Goal: Task Accomplishment & Management: Use online tool/utility

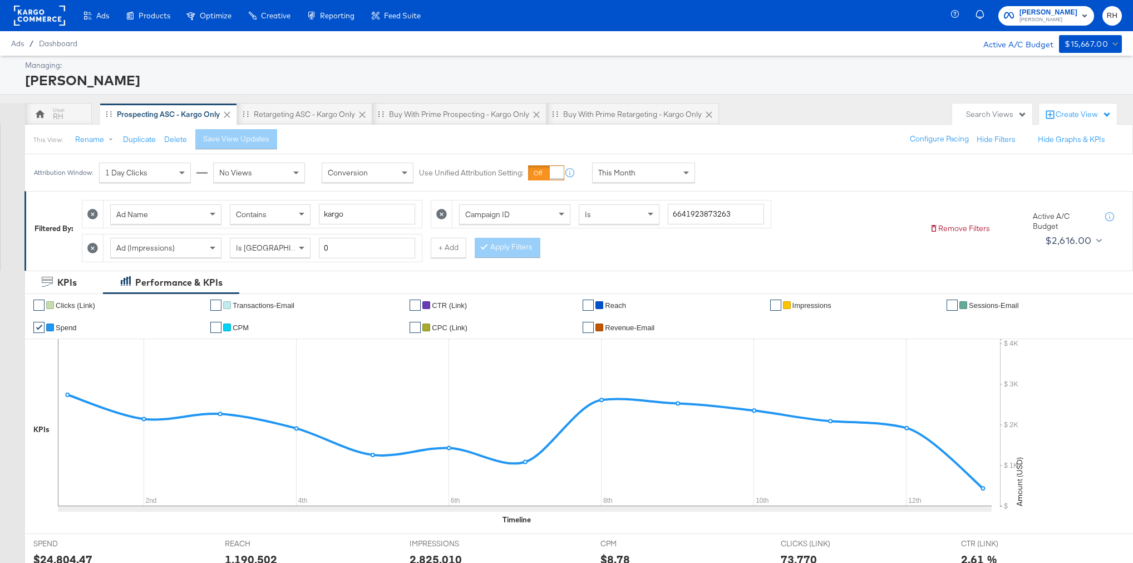
click at [43, 22] on rect at bounding box center [39, 16] width 51 height 20
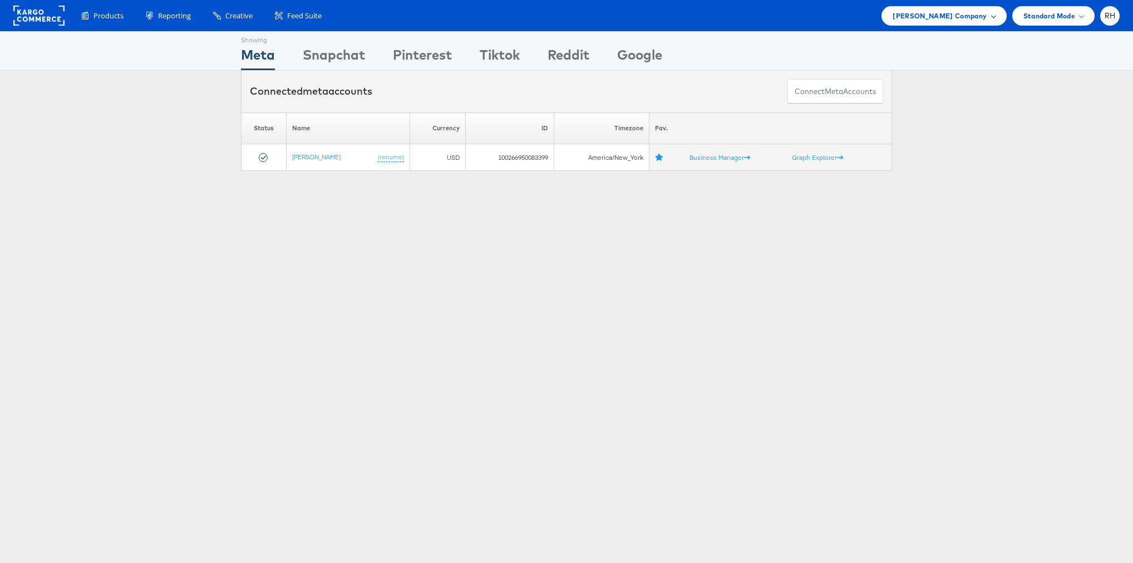
click at [973, 23] on div "Steve Madden Company" at bounding box center [944, 15] width 125 height 19
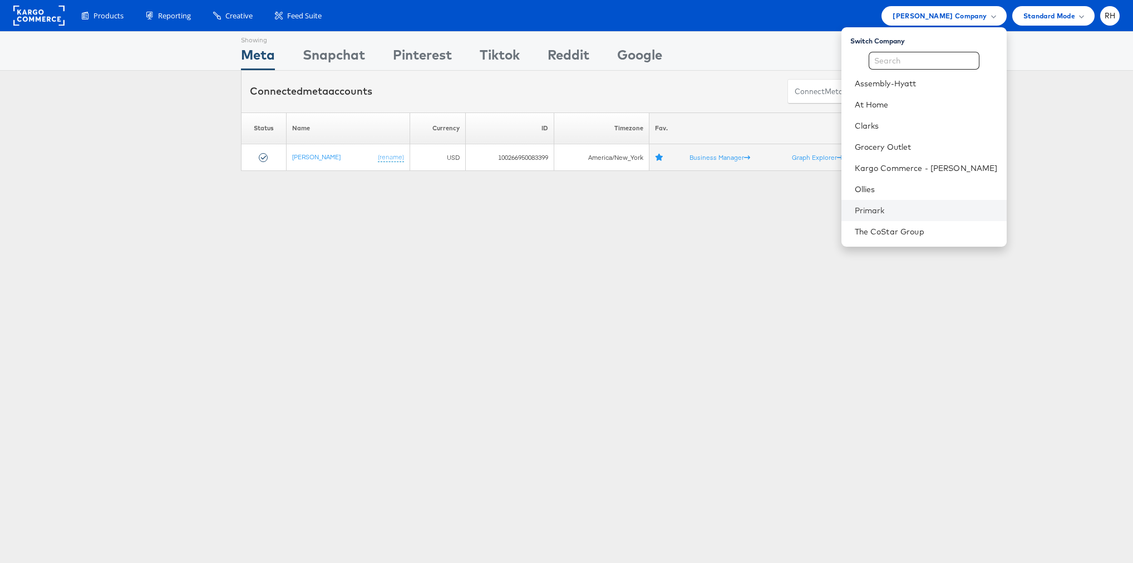
click at [915, 216] on li "Primark" at bounding box center [923, 210] width 165 height 21
click at [959, 205] on link "Primark" at bounding box center [926, 210] width 143 height 11
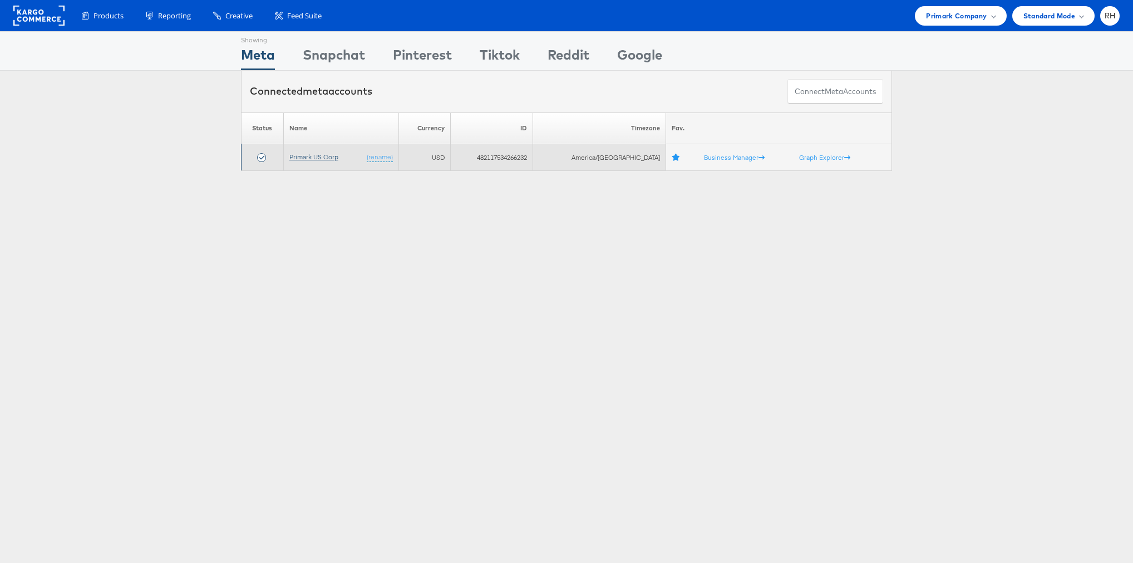
click at [304, 158] on link "Primark US Corp" at bounding box center [313, 156] width 49 height 8
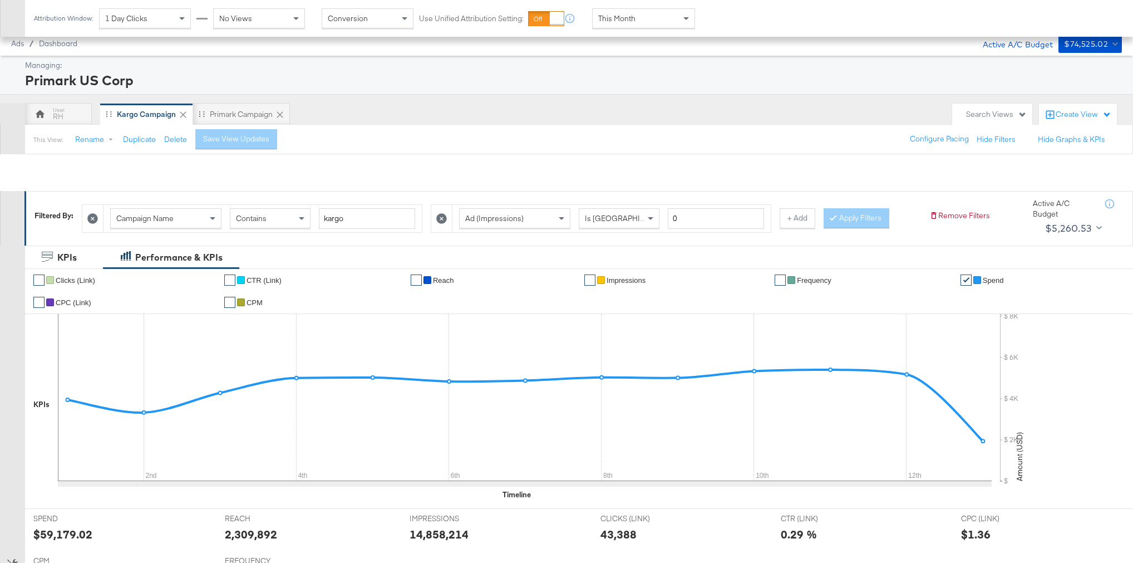
scroll to position [305, 0]
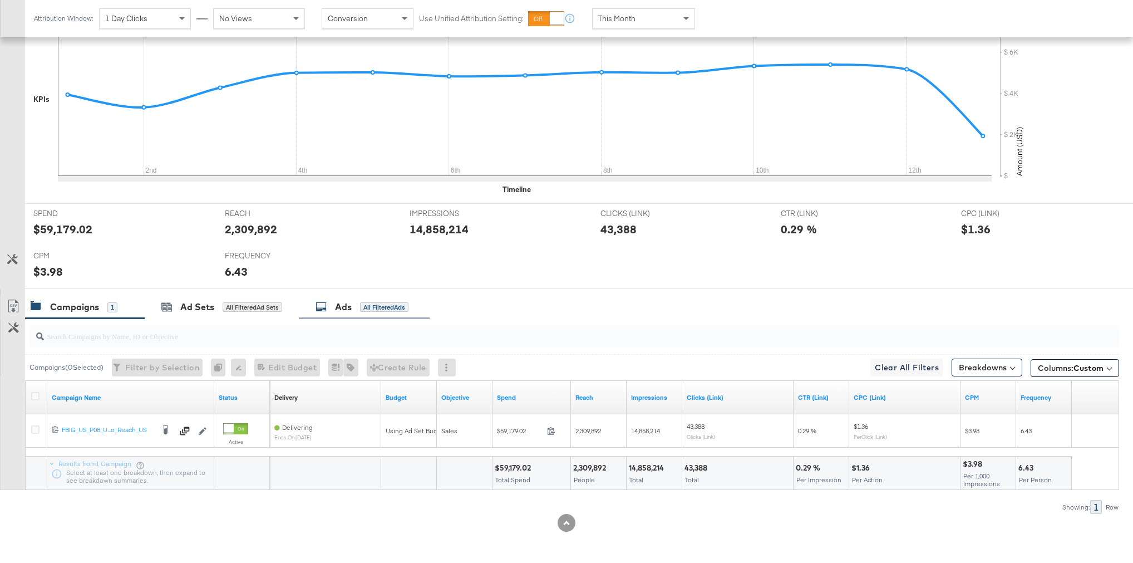
click at [383, 310] on div "All Filtered Ads" at bounding box center [384, 307] width 48 height 10
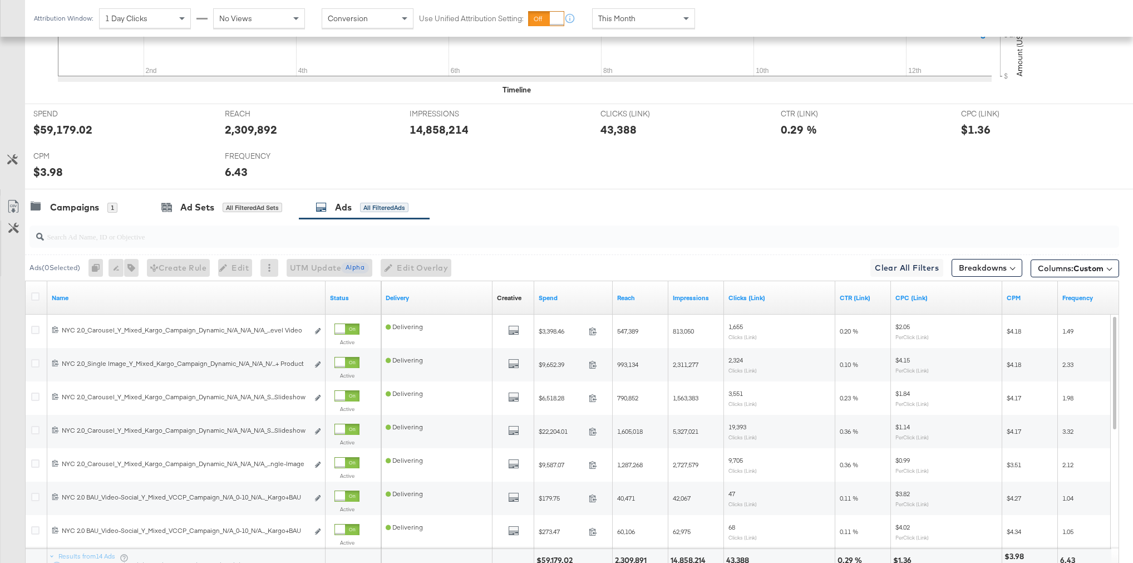
scroll to position [419, 0]
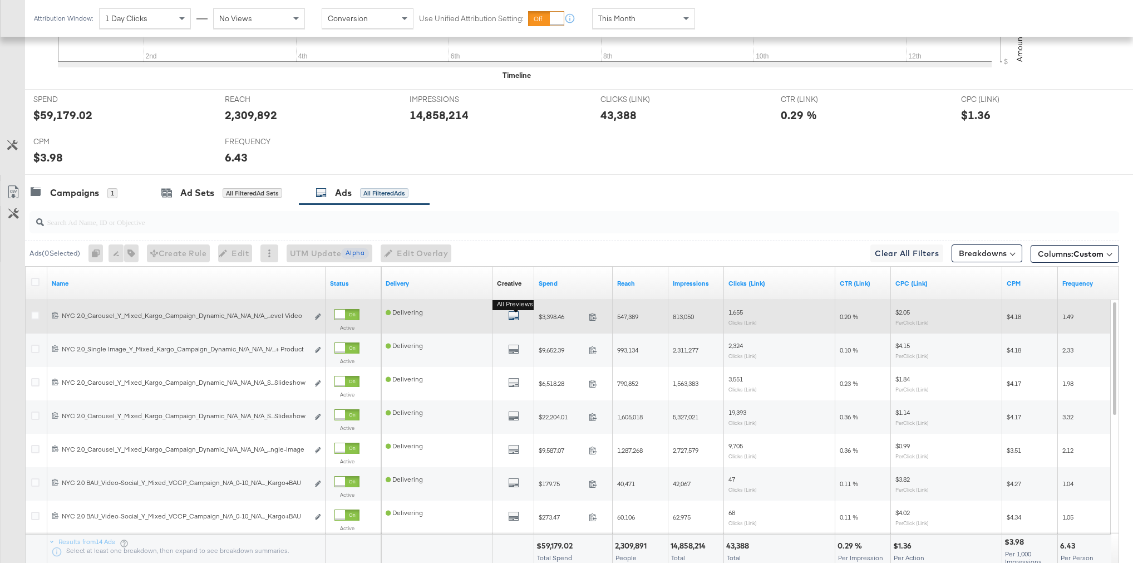
click at [515, 315] on icon "default" at bounding box center [513, 315] width 11 height 11
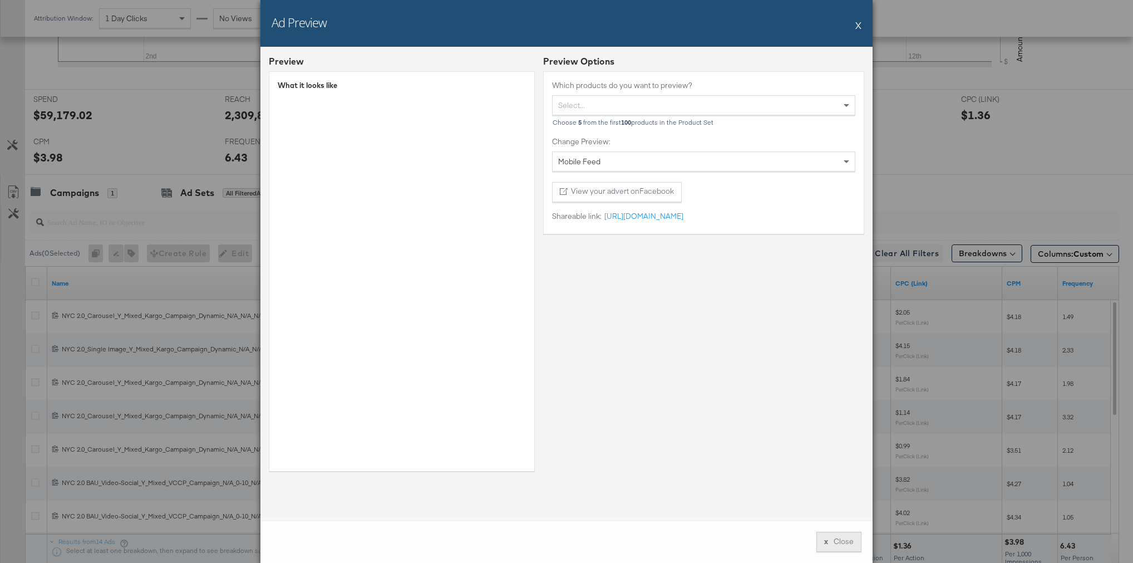
click at [835, 539] on button "x Close" at bounding box center [838, 541] width 45 height 20
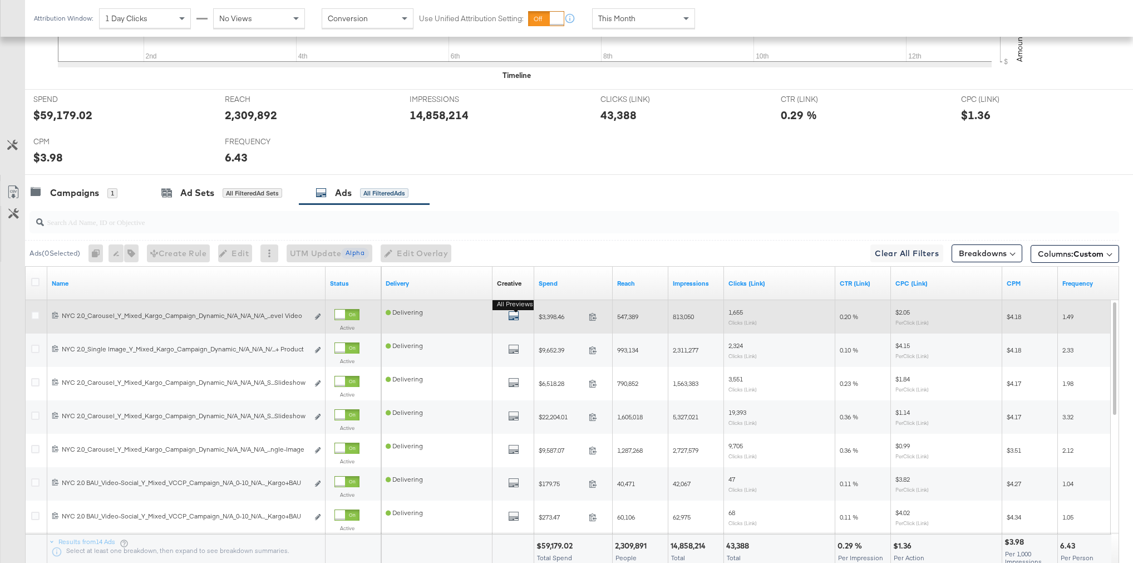
click at [510, 319] on icon "default" at bounding box center [513, 315] width 11 height 11
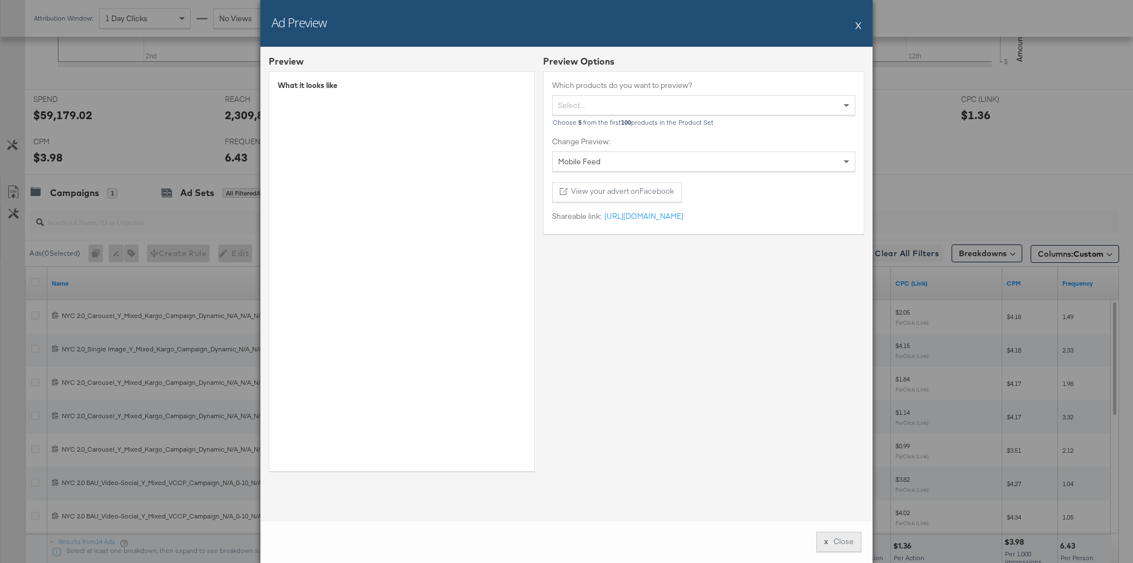
click at [850, 545] on button "x Close" at bounding box center [838, 541] width 45 height 20
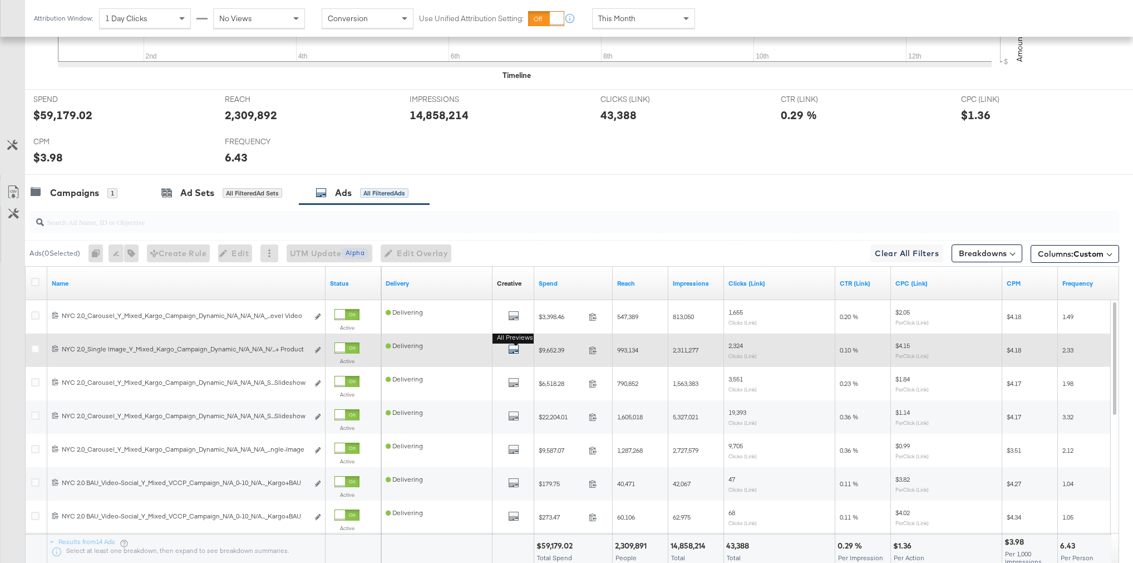
click at [513, 347] on icon "default" at bounding box center [513, 348] width 11 height 11
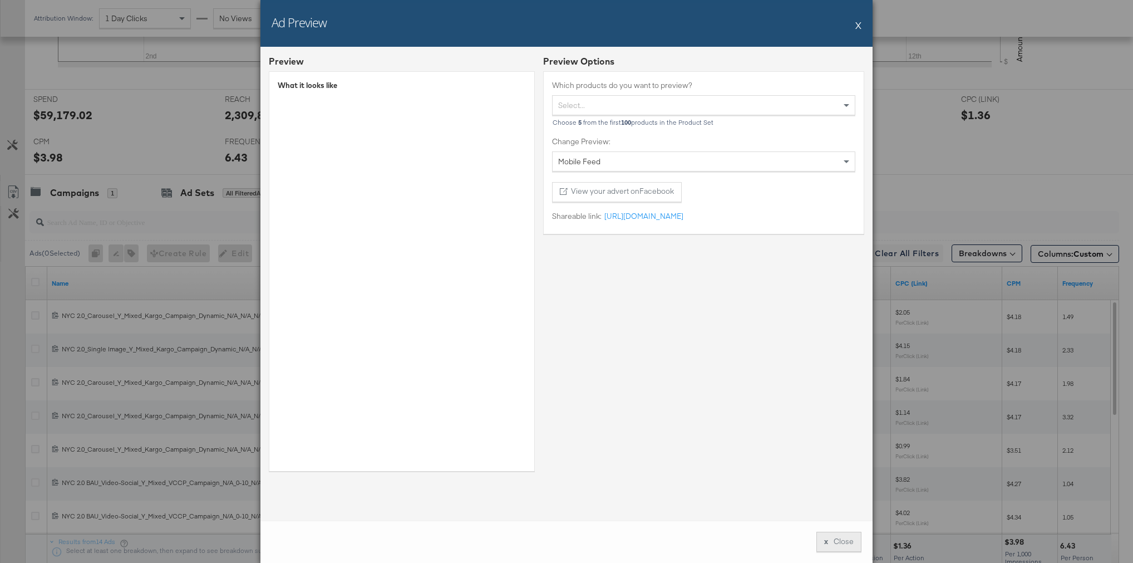
click at [836, 547] on button "x Close" at bounding box center [838, 541] width 45 height 20
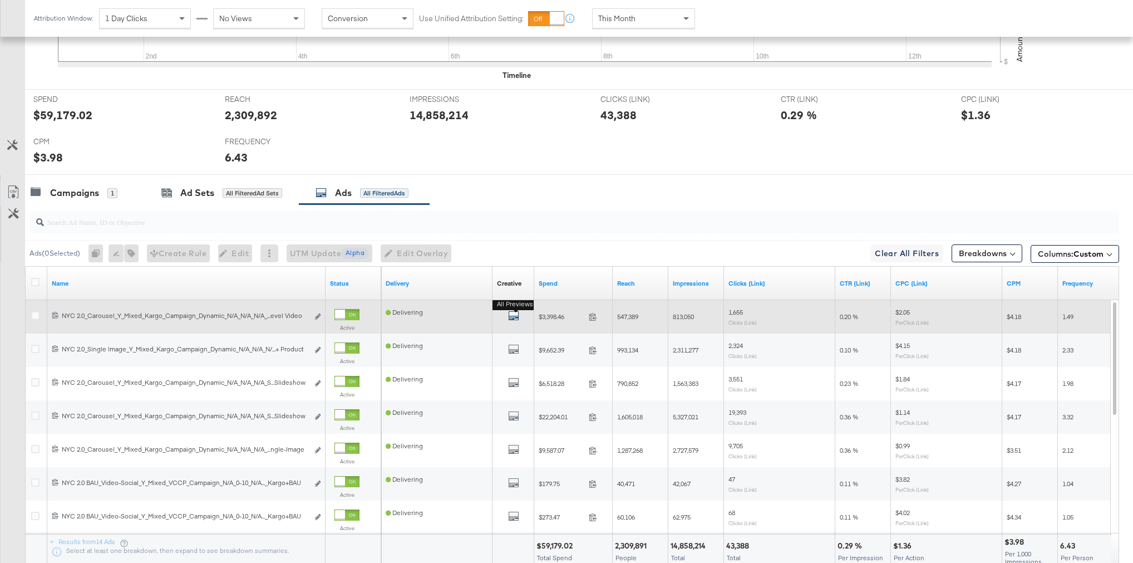
click at [511, 311] on icon "default" at bounding box center [513, 315] width 11 height 11
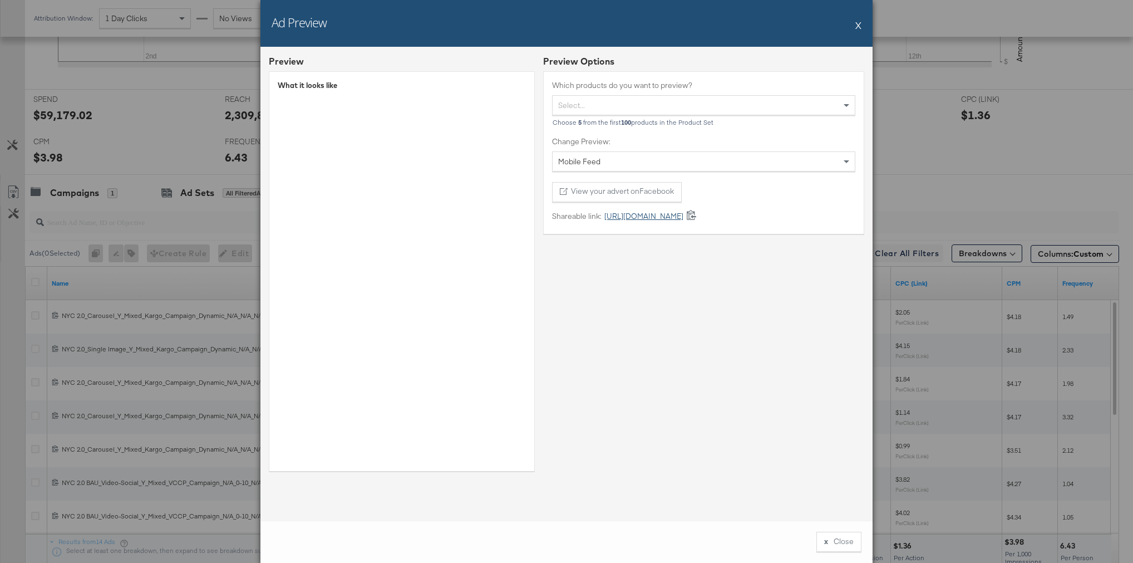
click at [614, 217] on link "https://fb.me/1Zxz8Vo5N0EnsMG" at bounding box center [643, 216] width 82 height 11
click at [822, 545] on button "x Close" at bounding box center [838, 541] width 45 height 20
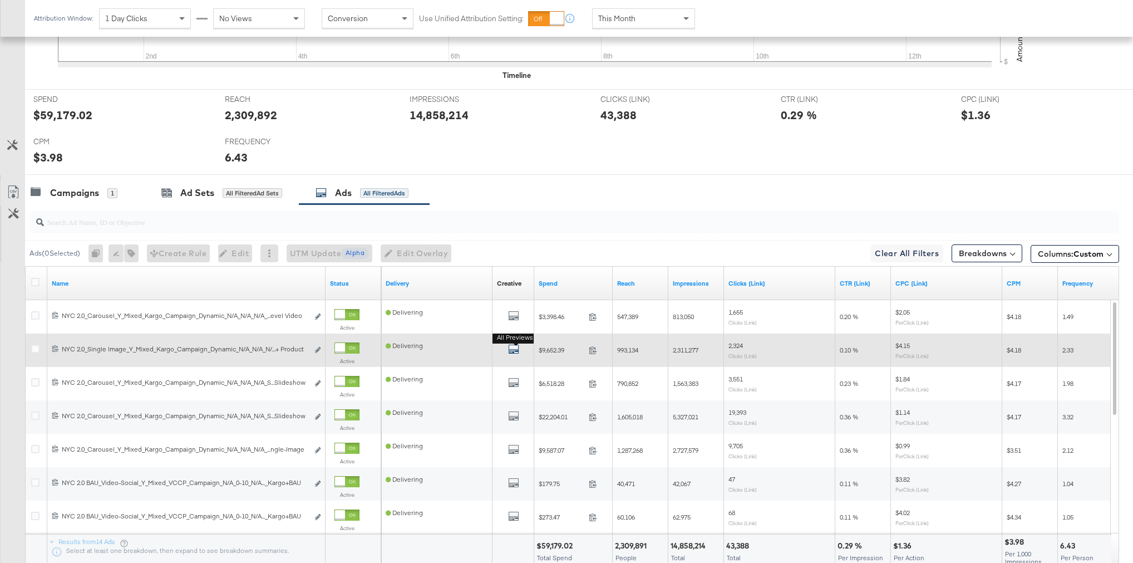
click at [509, 351] on icon "default" at bounding box center [513, 348] width 11 height 11
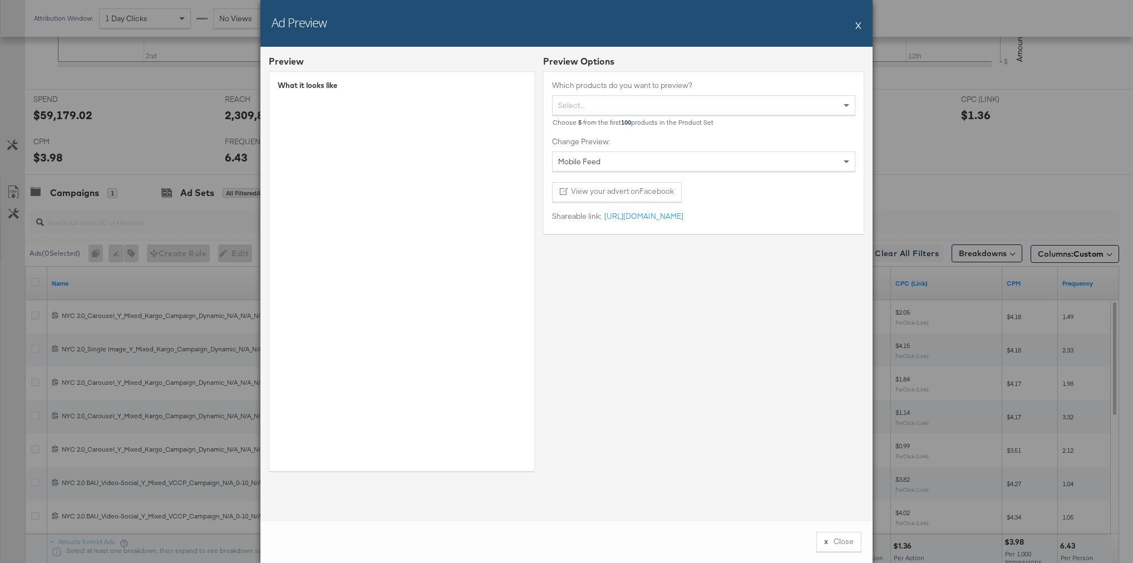
click at [858, 28] on button "X" at bounding box center [858, 25] width 6 height 22
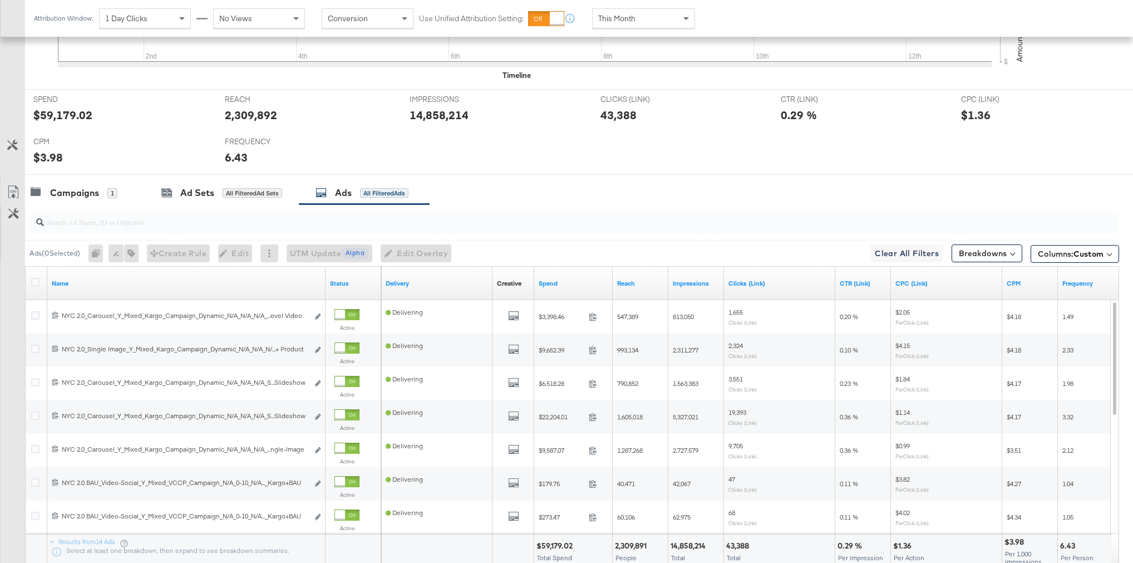
scroll to position [0, 0]
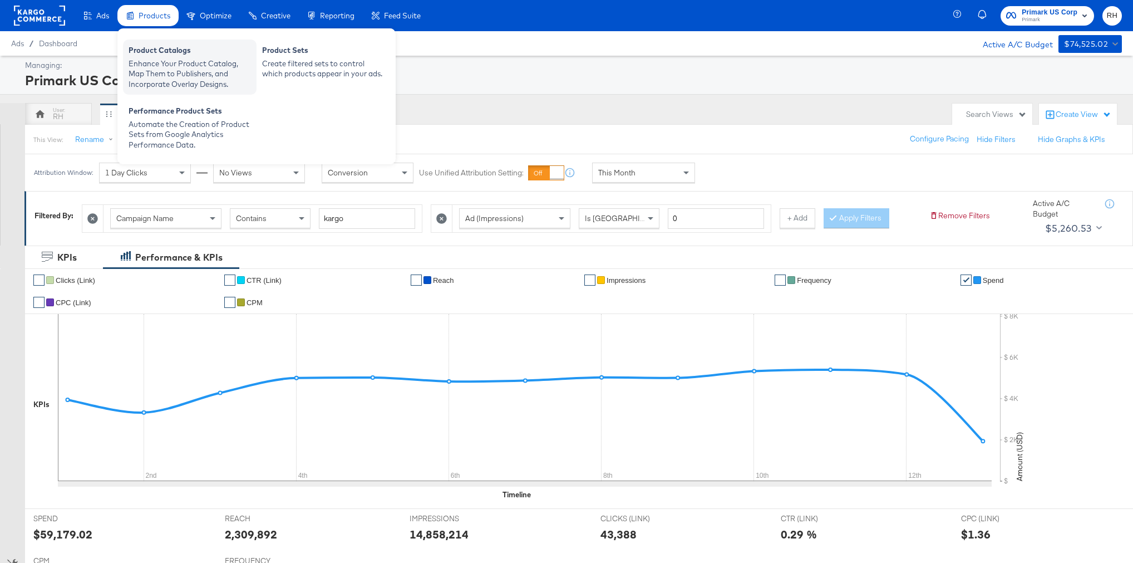
click at [171, 51] on div "Product Catalogs" at bounding box center [190, 51] width 122 height 13
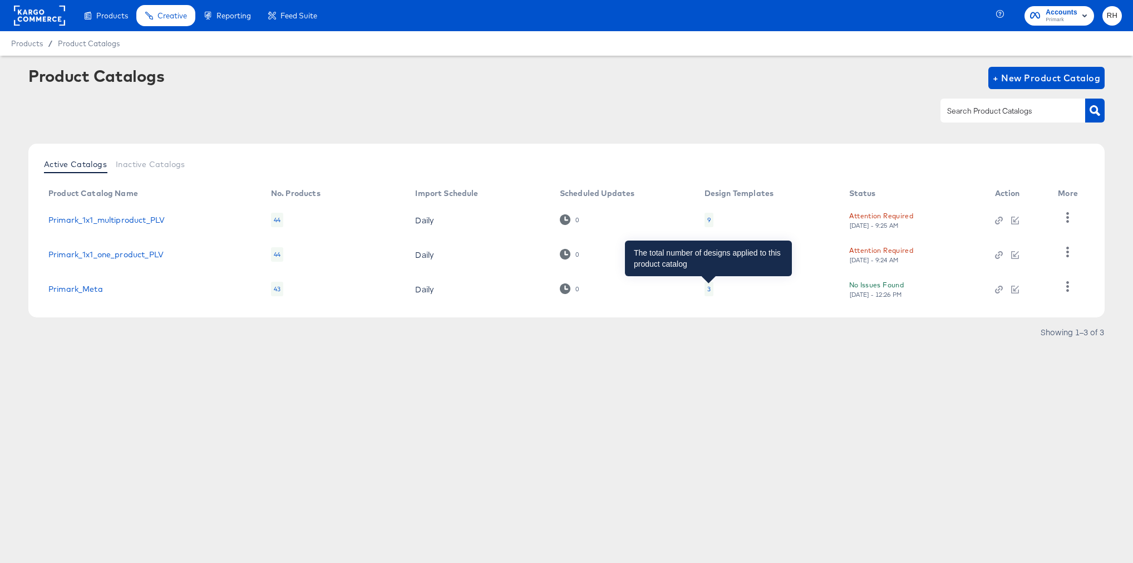
click at [708, 291] on div "3" at bounding box center [708, 288] width 3 height 9
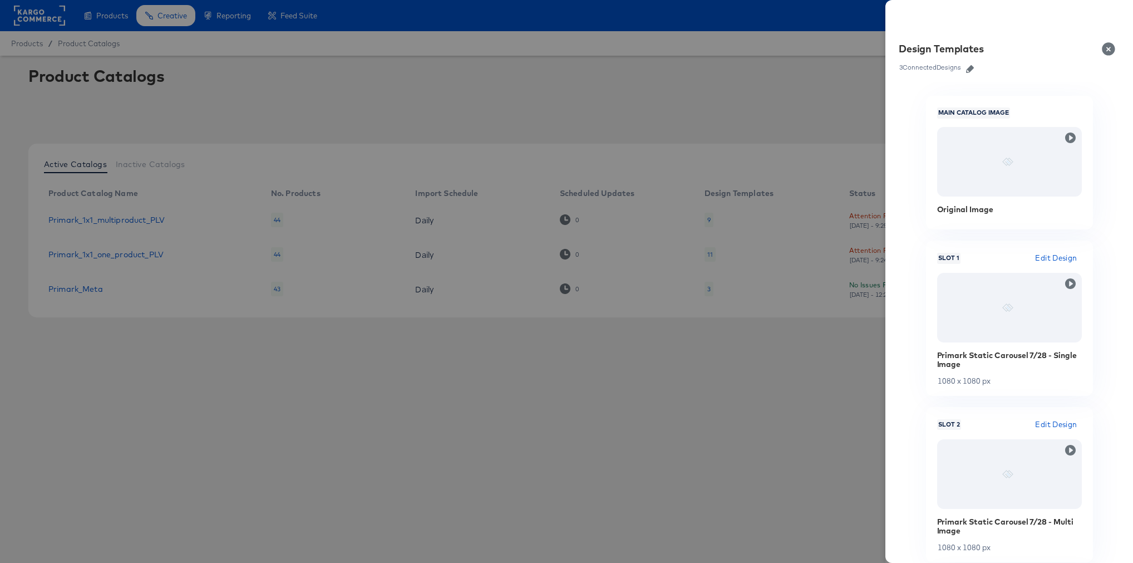
click at [969, 68] on icon "button" at bounding box center [970, 69] width 8 height 8
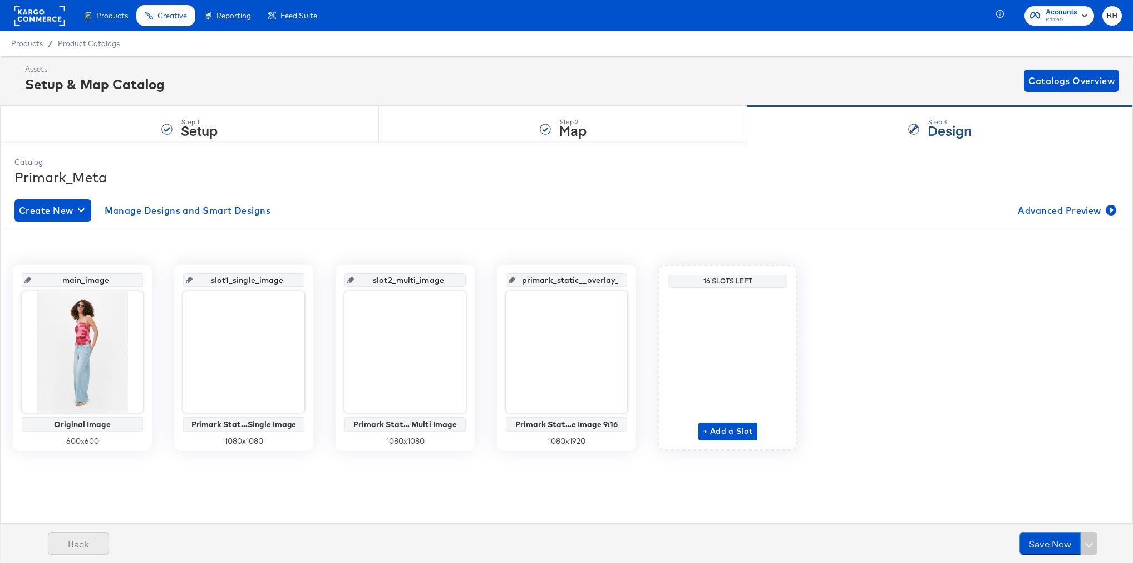
click at [88, 538] on button "Back" at bounding box center [78, 543] width 61 height 22
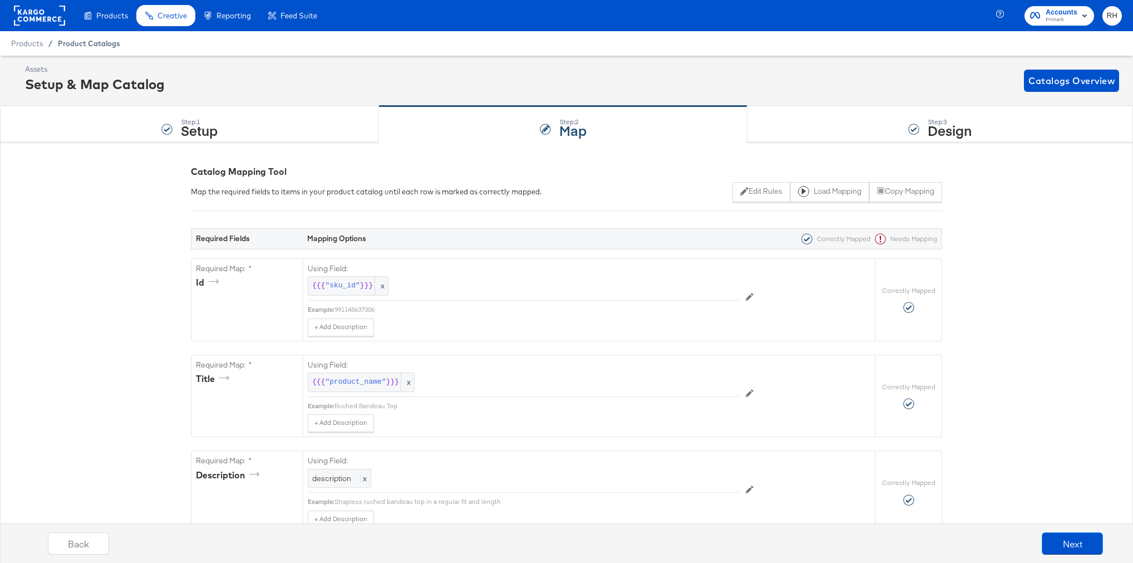
click at [89, 43] on span "Product Catalogs" at bounding box center [89, 43] width 62 height 9
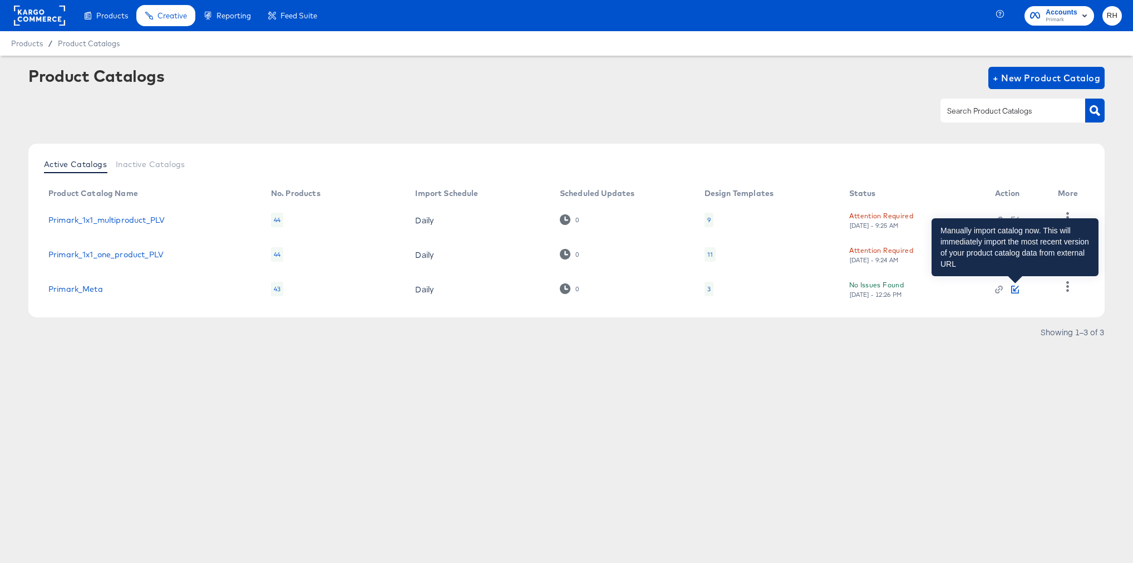
click at [1015, 291] on icon "button" at bounding box center [1015, 290] width 8 height 8
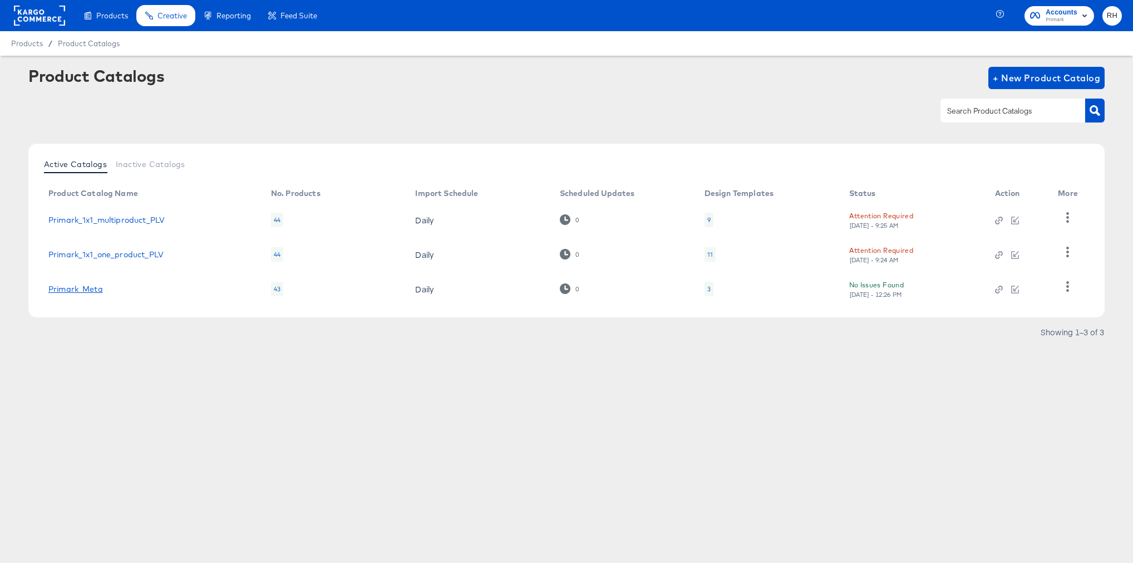
click at [70, 292] on link "Primark_Meta" at bounding box center [75, 288] width 55 height 9
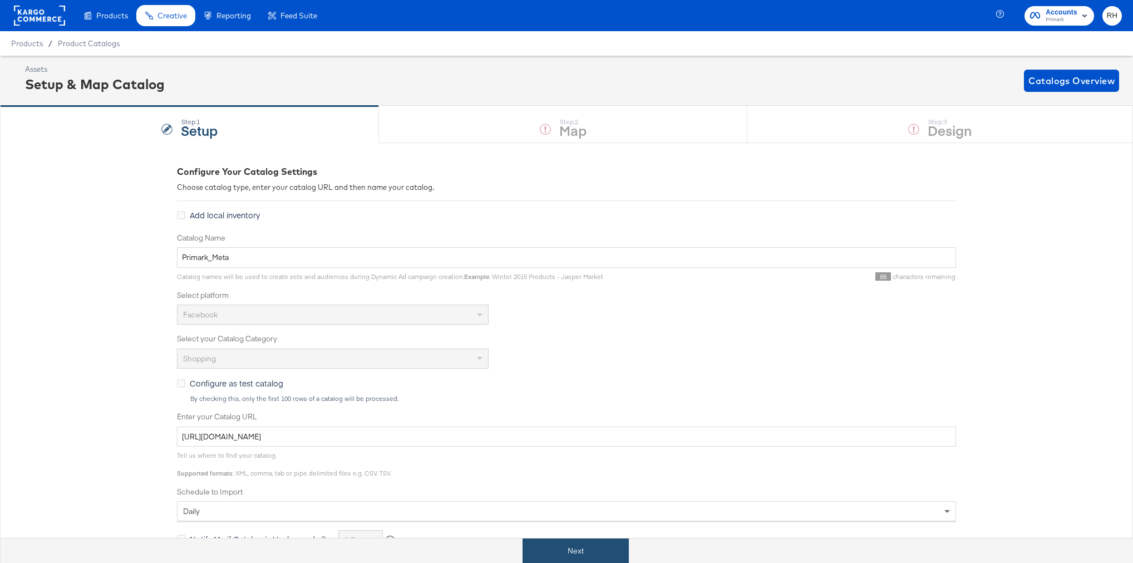
click at [564, 545] on button "Next" at bounding box center [576, 550] width 106 height 25
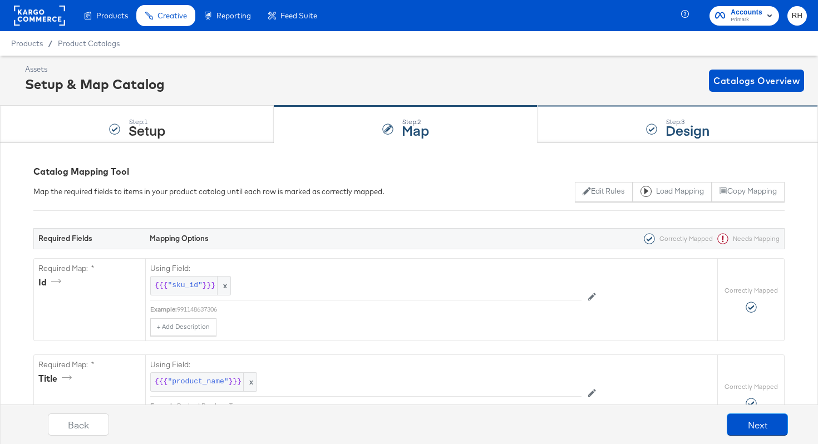
click at [646, 134] on div at bounding box center [651, 129] width 11 height 11
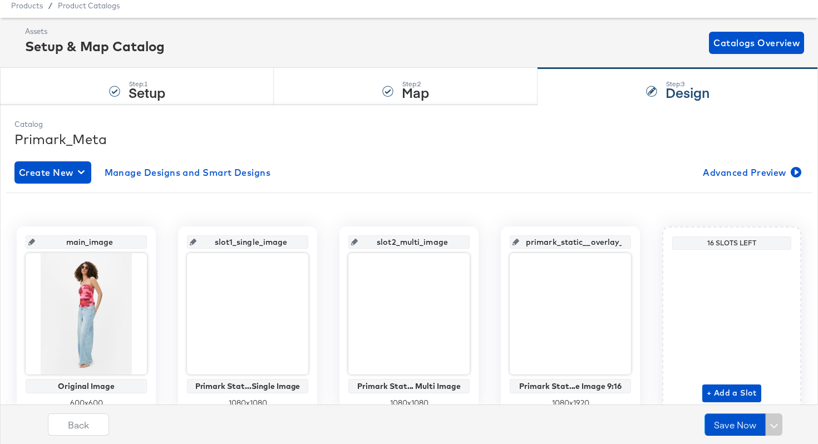
scroll to position [91, 0]
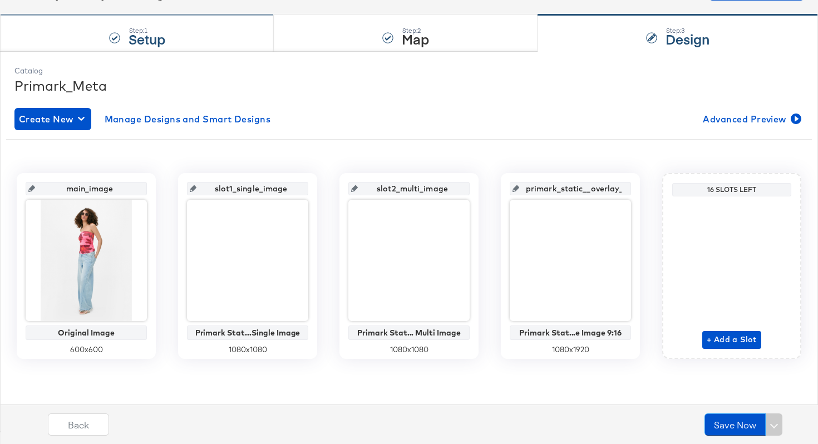
click at [163, 45] on strong "Setup" at bounding box center [147, 38] width 37 height 18
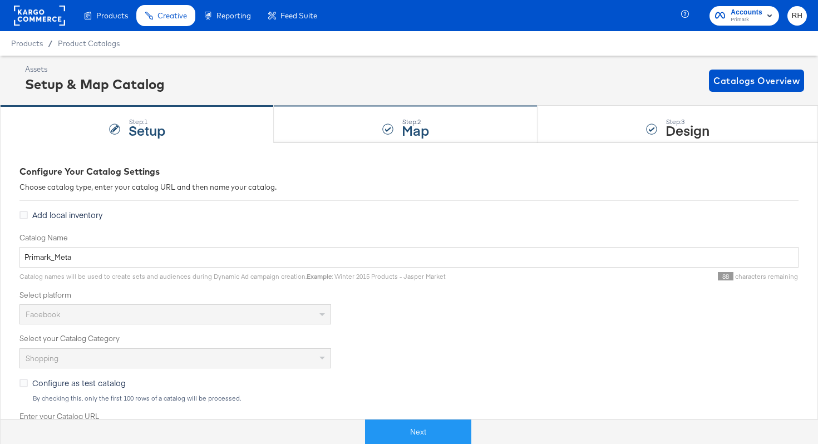
click at [344, 119] on div "Step: 2 Map" at bounding box center [406, 124] width 264 height 37
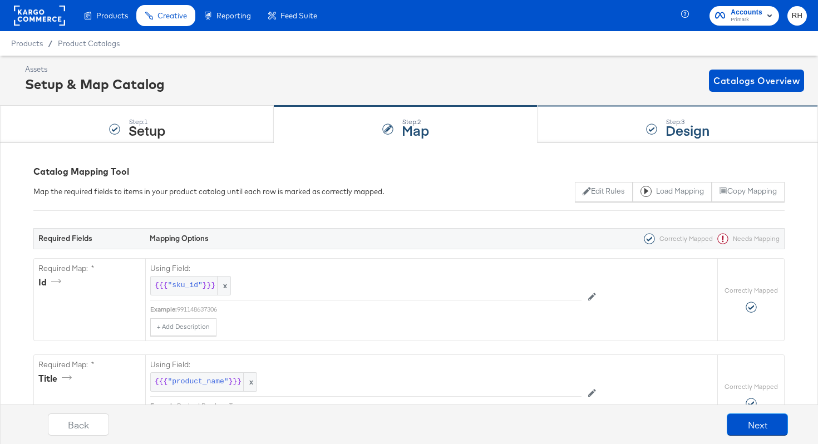
click at [559, 135] on div "Step: 3 Design" at bounding box center [678, 124] width 280 height 37
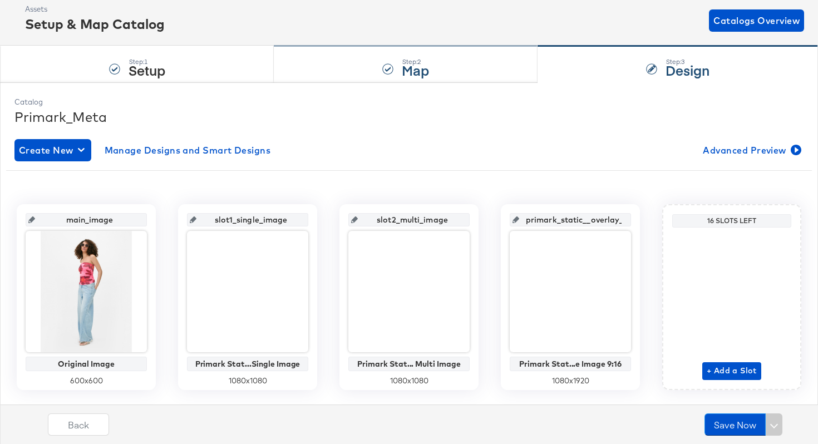
scroll to position [91, 0]
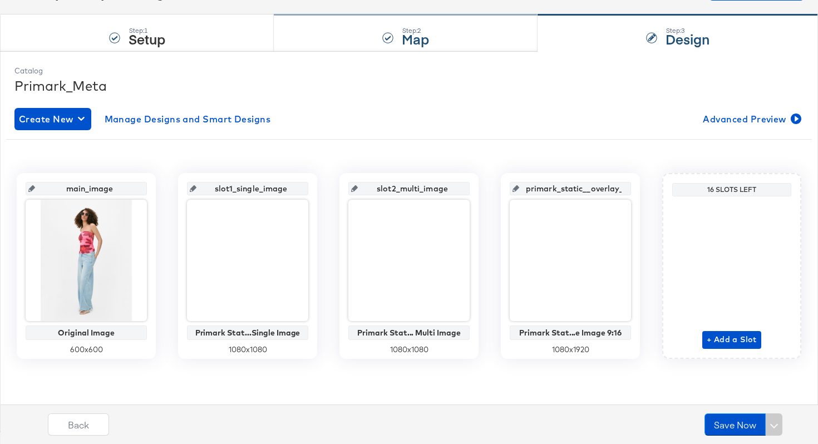
click at [430, 31] on div "Step: 2 Map" at bounding box center [406, 33] width 264 height 37
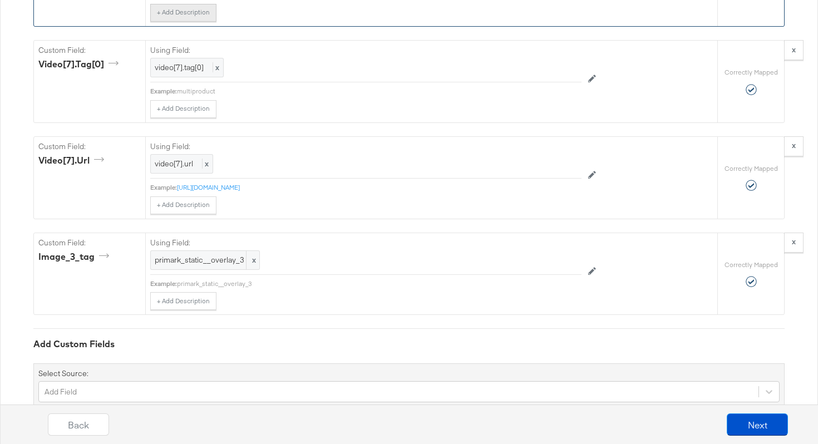
scroll to position [3065, 0]
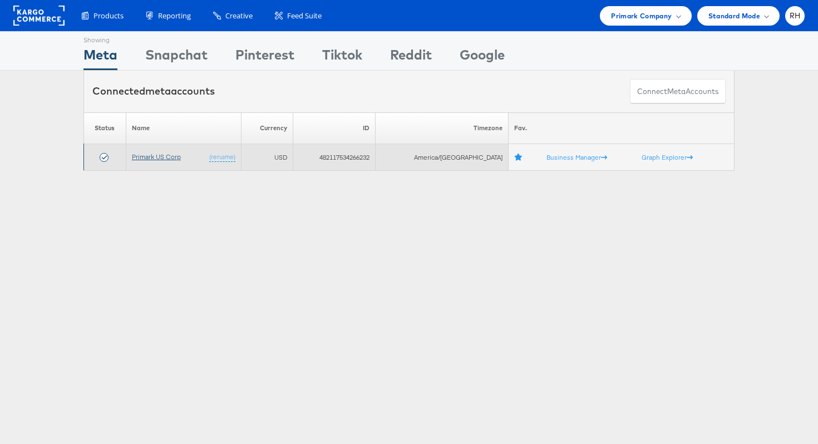
click at [144, 153] on link "Primark US Corp" at bounding box center [156, 156] width 49 height 8
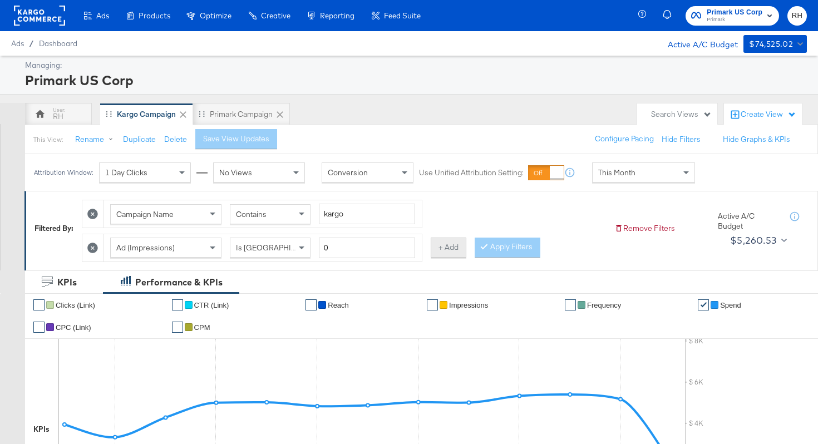
click at [437, 248] on button "+ Add" at bounding box center [449, 248] width 36 height 20
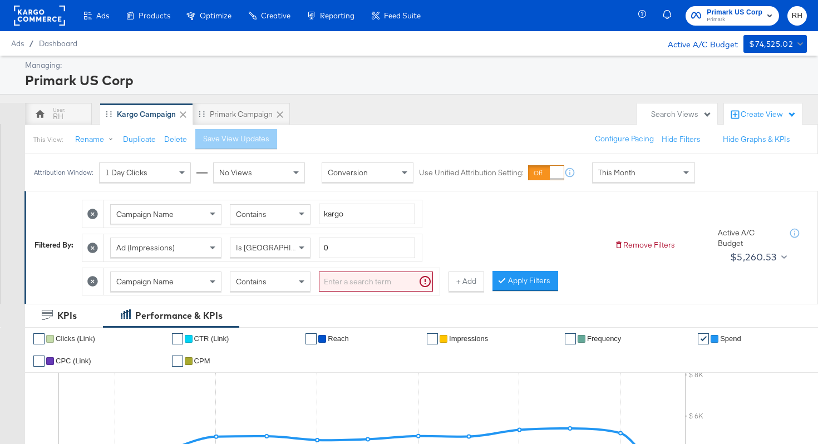
click at [185, 279] on div "Campaign Name" at bounding box center [166, 281] width 110 height 19
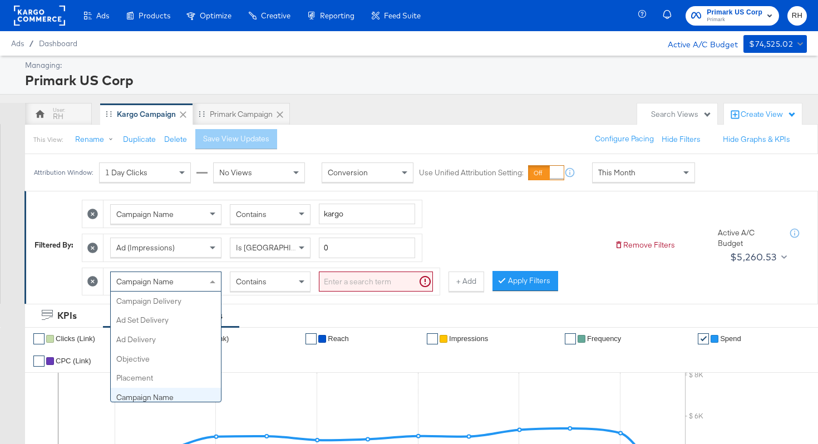
scroll to position [96, 0]
type input "ad id"
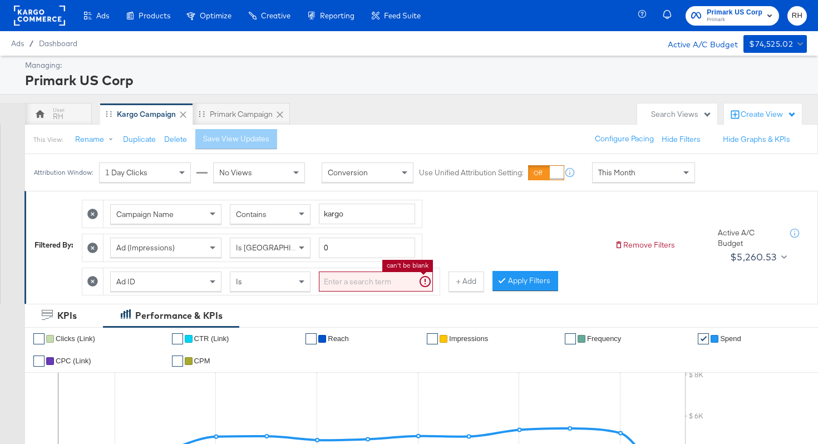
click at [370, 280] on input "search" at bounding box center [376, 282] width 114 height 21
paste input "120228088321630495"
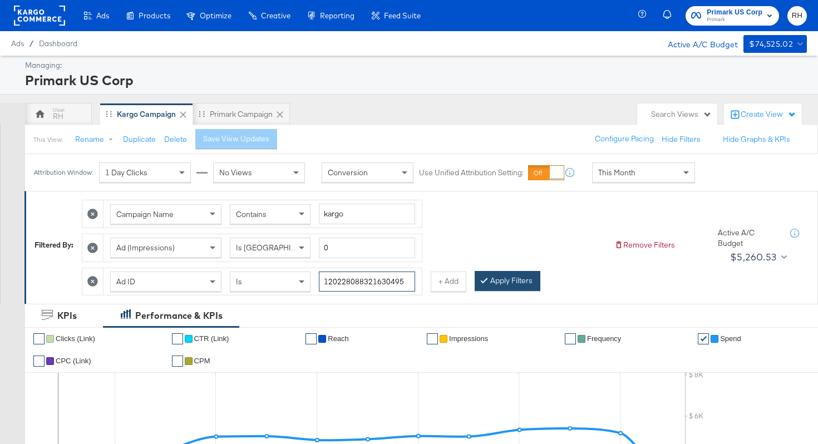
type input "120228088321630495"
click at [490, 282] on button "Apply Filters" at bounding box center [508, 281] width 66 height 20
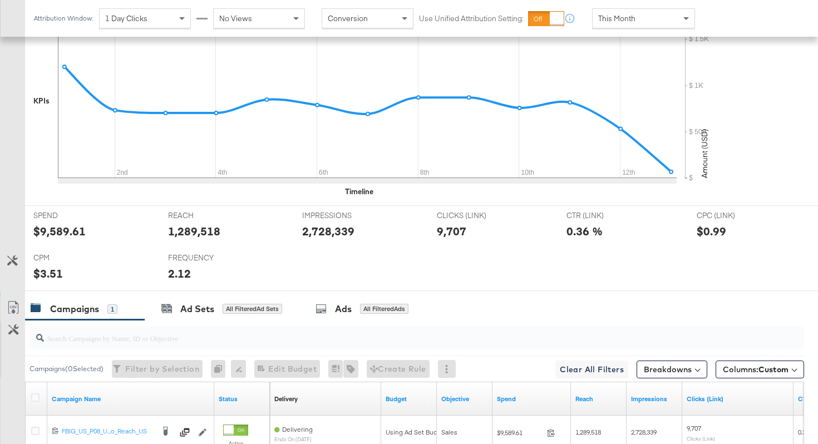
scroll to position [363, 0]
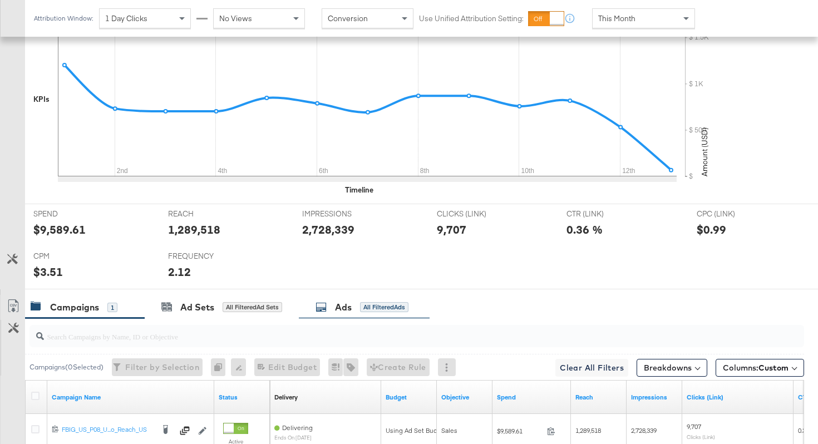
click at [322, 304] on icon at bounding box center [321, 307] width 11 height 11
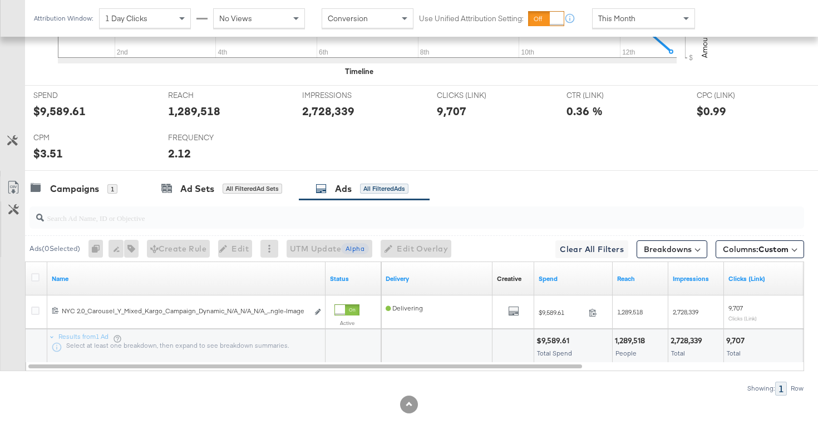
scroll to position [482, 0]
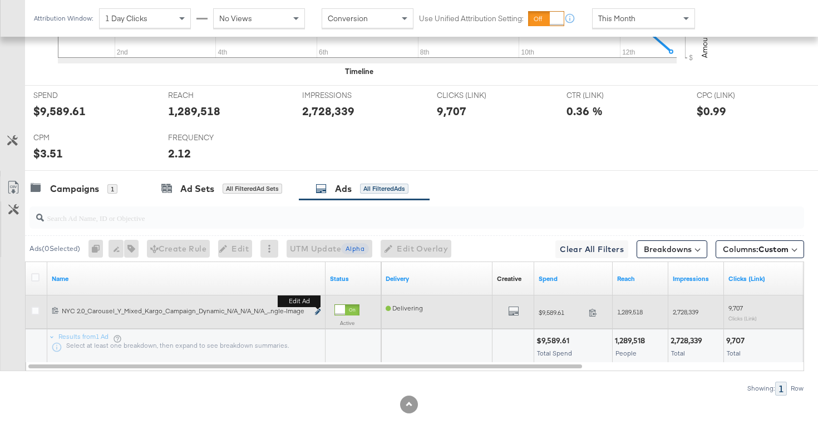
click at [318, 311] on icon "link" at bounding box center [318, 312] width 6 height 6
click at [316, 314] on icon "link" at bounding box center [318, 312] width 6 height 6
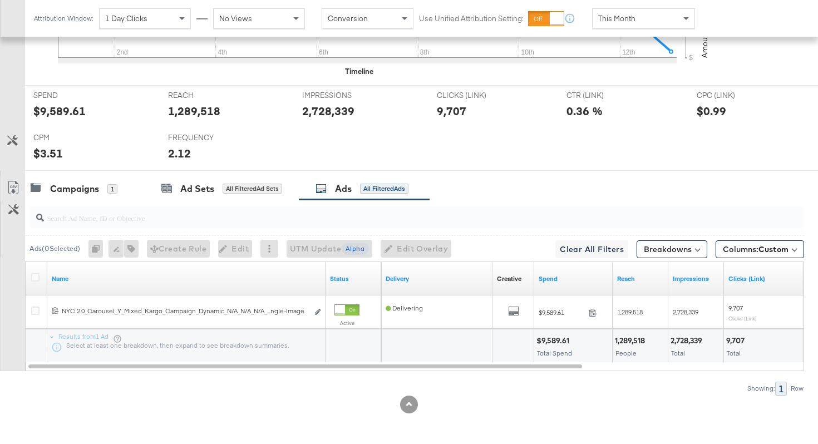
click at [317, 314] on icon "link" at bounding box center [318, 312] width 6 height 6
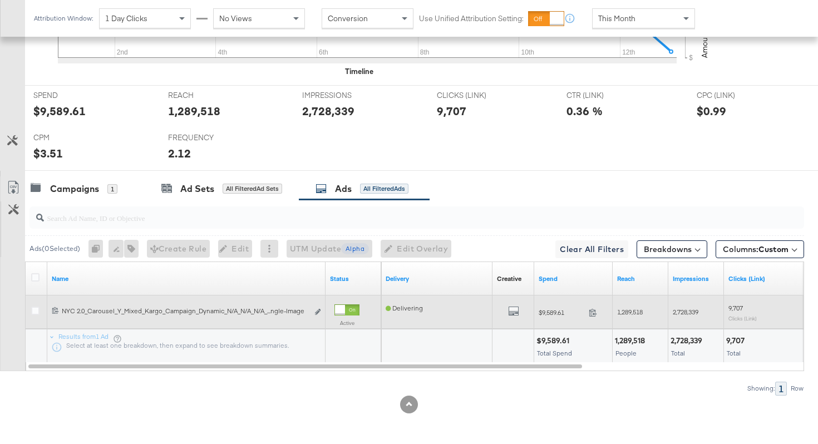
click at [31, 309] on div at bounding box center [37, 312] width 21 height 20
click at [35, 311] on icon at bounding box center [35, 311] width 8 height 8
click at [0, 0] on input "checkbox" at bounding box center [0, 0] width 0 height 0
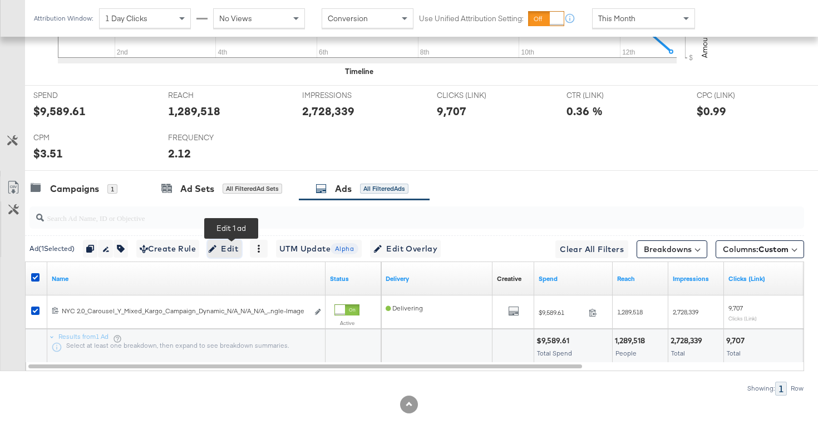
click at [225, 251] on span "Edit" at bounding box center [224, 249] width 27 height 14
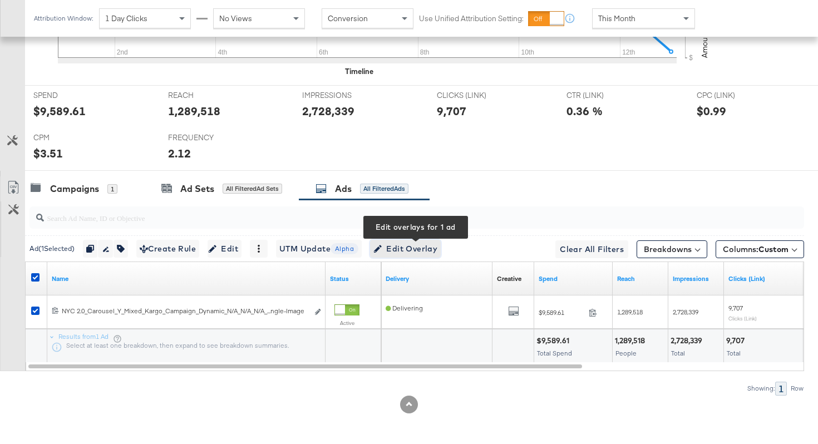
click at [410, 240] on button "Edit Overlay Edit overlays for 1 ad" at bounding box center [405, 249] width 71 height 18
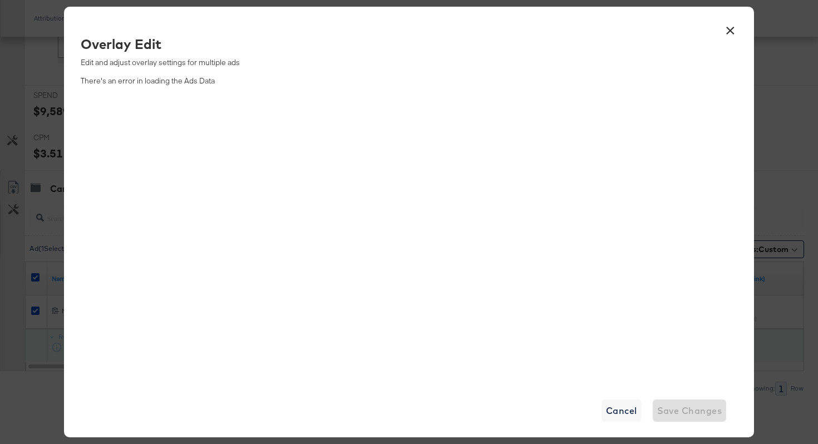
click at [728, 30] on button "×" at bounding box center [730, 28] width 20 height 20
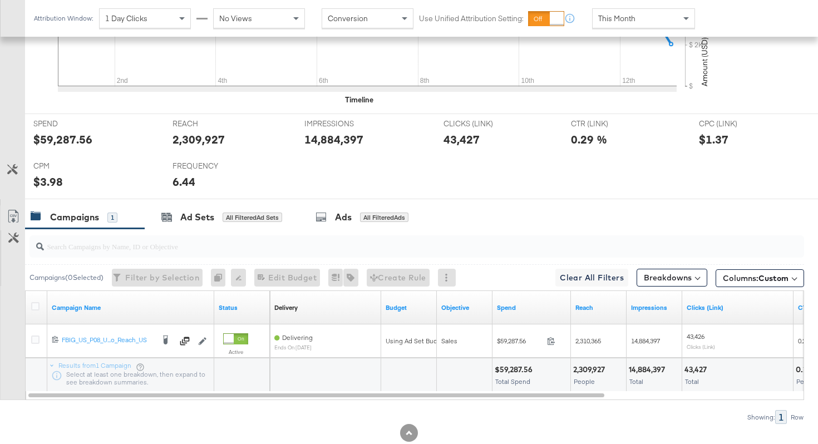
scroll to position [442, 0]
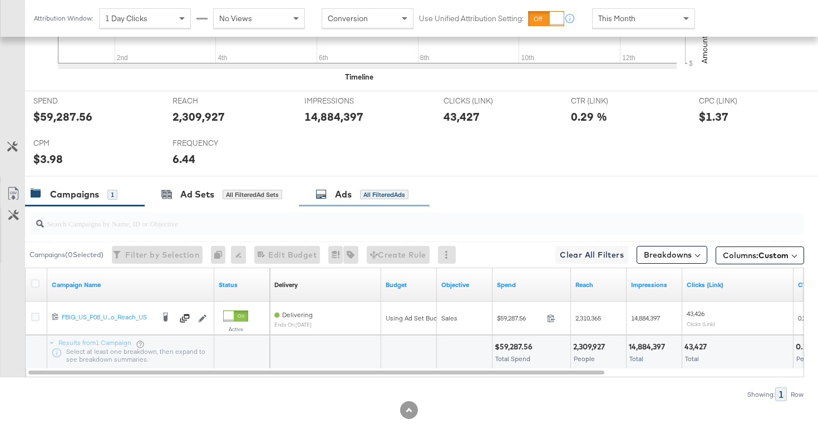
click at [323, 193] on icon at bounding box center [321, 194] width 11 height 11
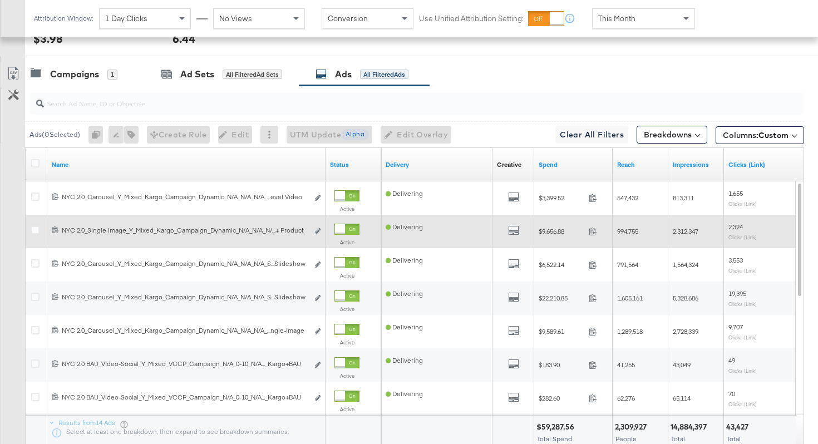
scroll to position [573, 0]
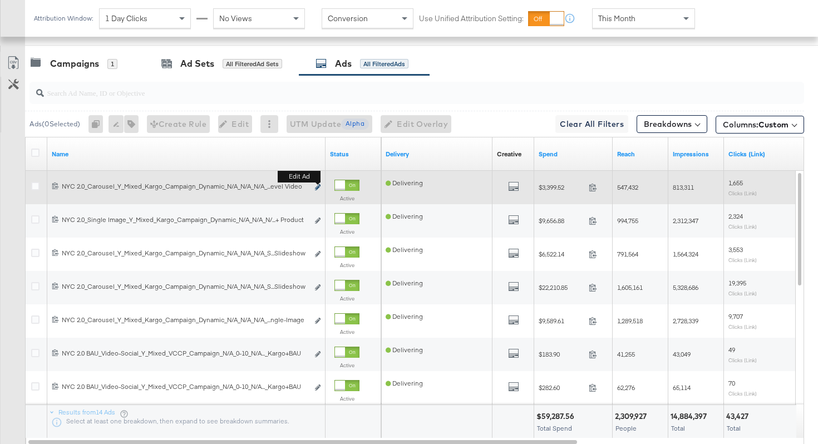
click at [317, 185] on icon "link" at bounding box center [318, 187] width 6 height 6
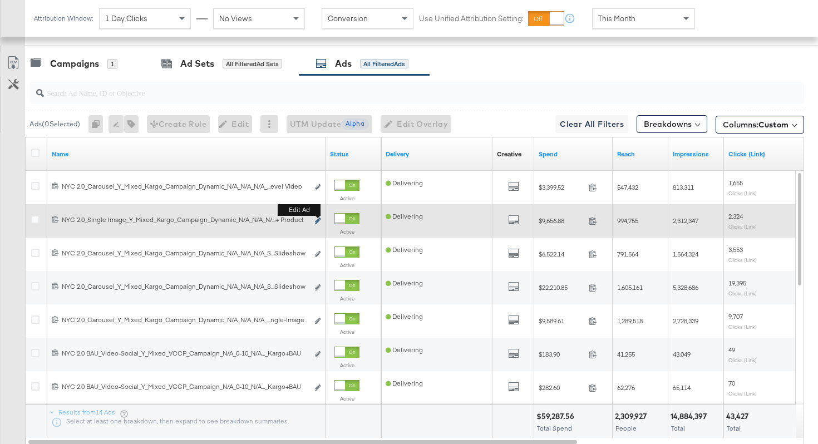
click at [316, 219] on icon "link" at bounding box center [318, 221] width 6 height 6
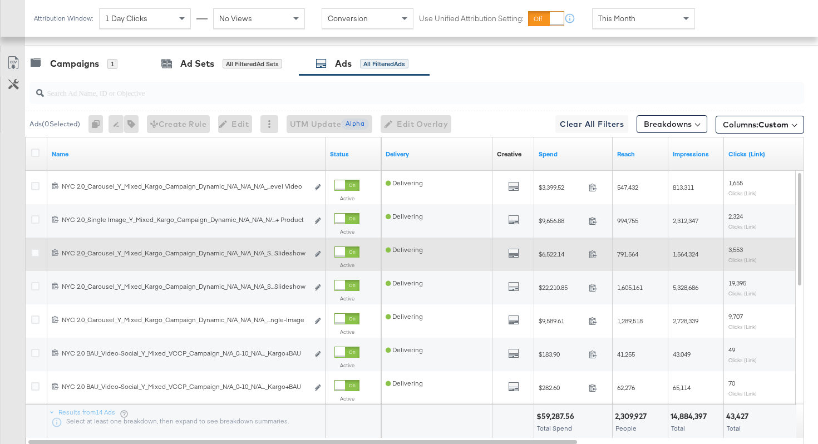
click at [314, 252] on div "Edit ad" at bounding box center [314, 255] width 13 height 12
click at [321, 257] on div "120228909473080495 NYC 2.0_Carousel_Y_Mixed_Kargo_Campaign_Dynamic_N/A_N/A_N/A_…" at bounding box center [186, 254] width 278 height 21
click at [319, 255] on icon "link" at bounding box center [318, 254] width 6 height 6
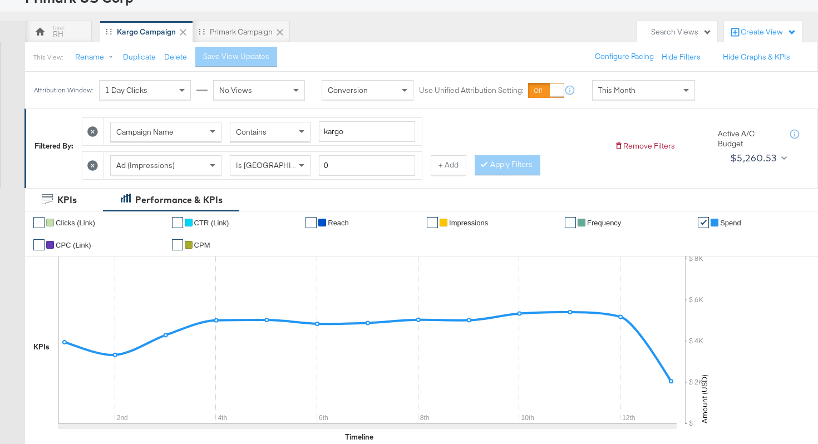
scroll to position [0, 0]
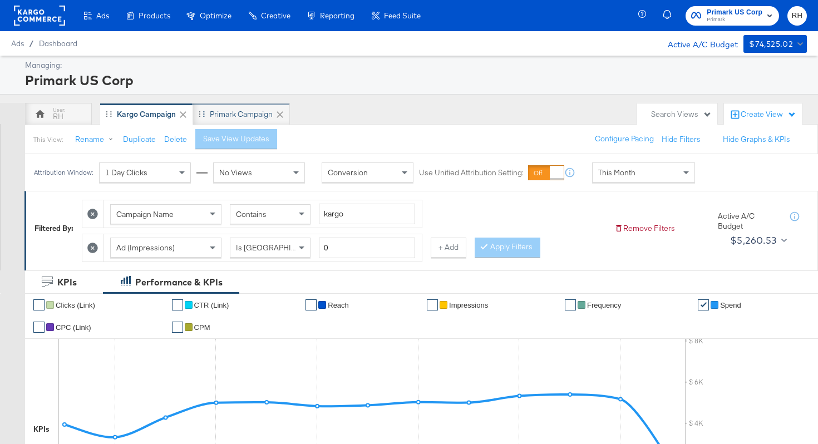
click at [244, 117] on div "Primark Campaign" at bounding box center [241, 114] width 63 height 11
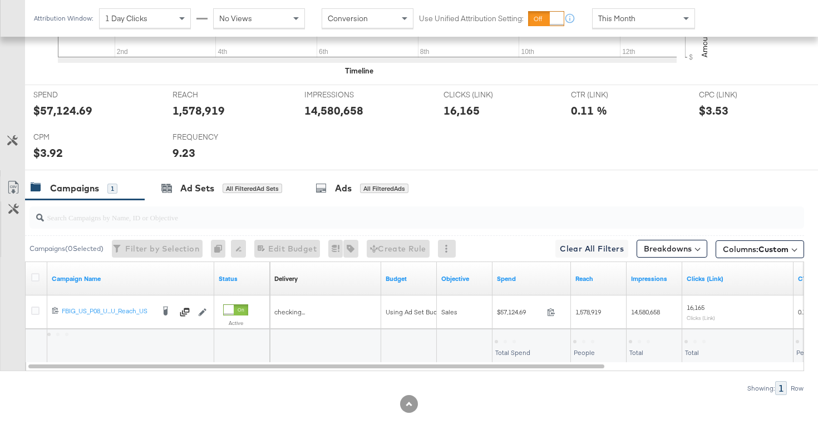
click at [350, 160] on div "SPEND SPEND $57,124.69 REACH REACH 1,578,919 IMPRESSIONS IMPRESSIONS 14,580,658…" at bounding box center [421, 128] width 793 height 86
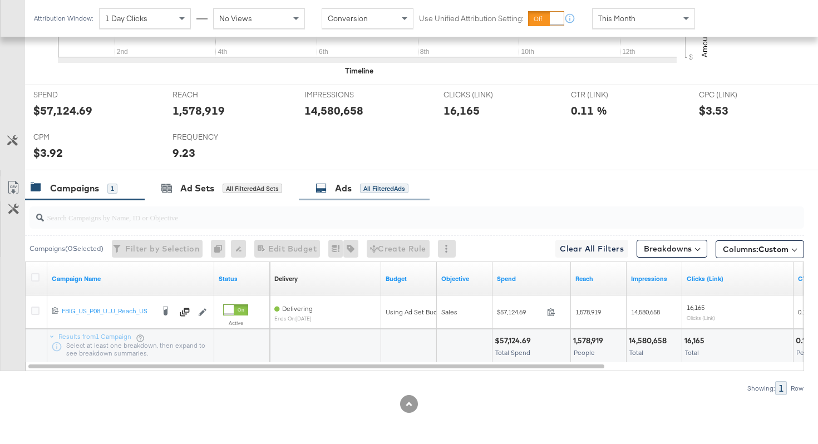
click at [342, 185] on div "Ads" at bounding box center [343, 188] width 17 height 13
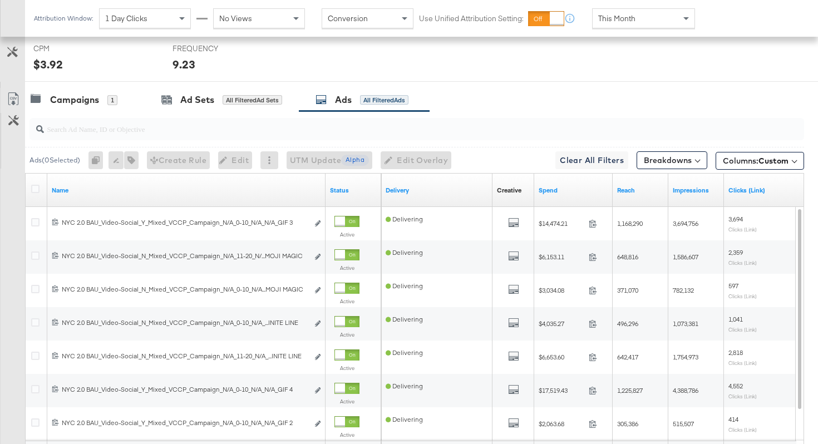
scroll to position [564, 0]
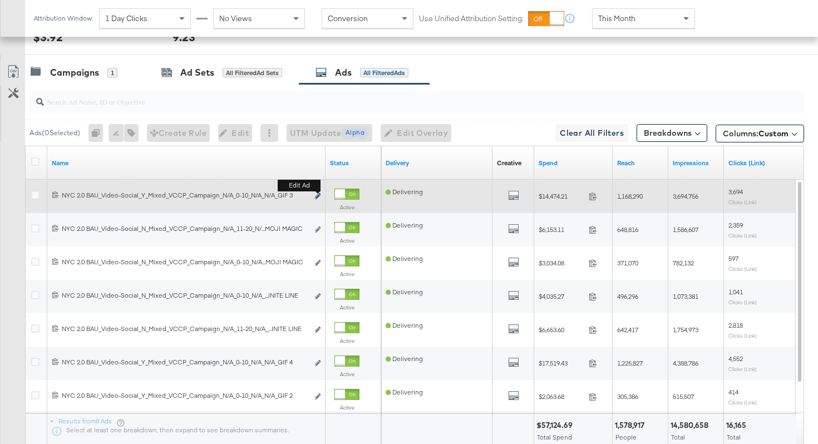
click at [319, 195] on icon "link" at bounding box center [318, 196] width 6 height 6
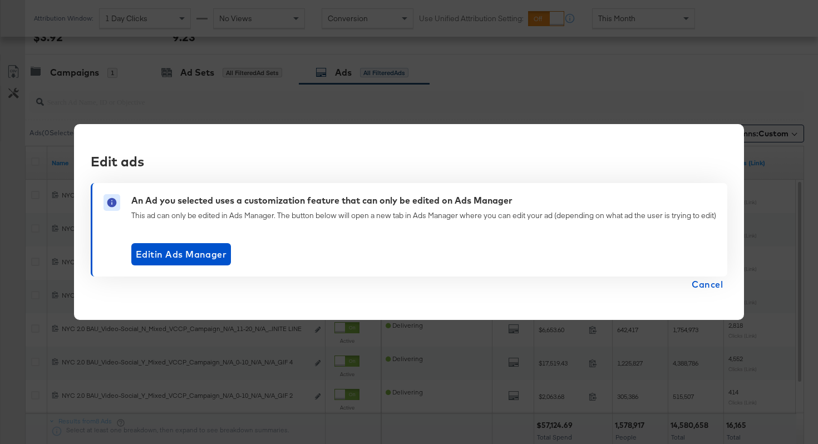
click at [704, 282] on span "Cancel" at bounding box center [707, 285] width 31 height 16
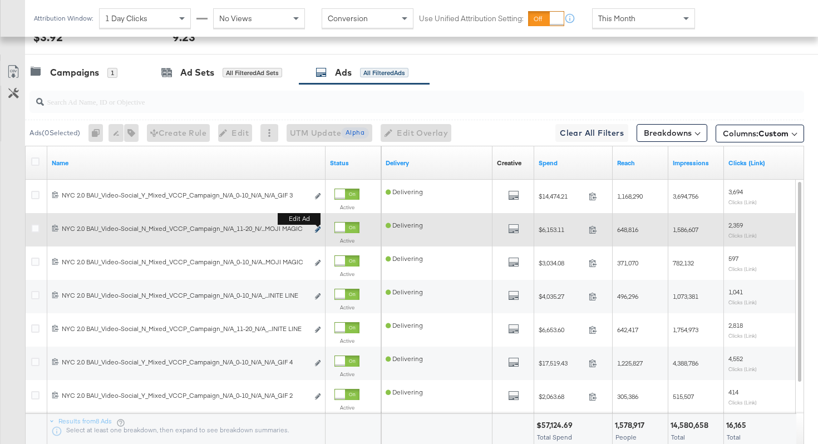
click at [317, 227] on button "Edit ad" at bounding box center [317, 230] width 7 height 12
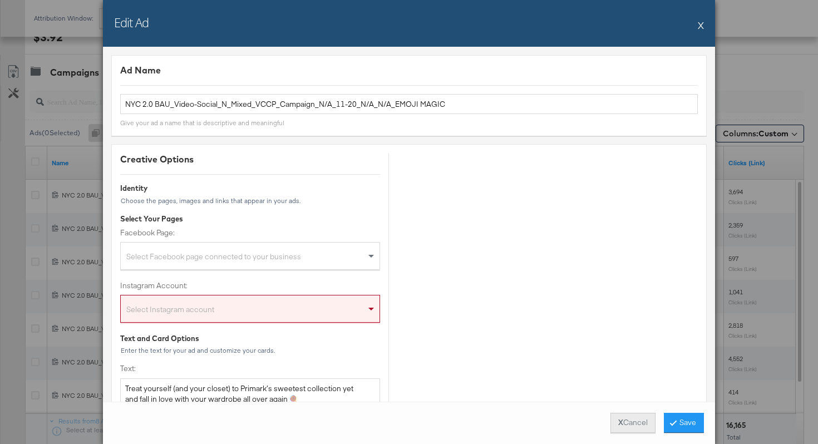
click at [618, 427] on strong "X" at bounding box center [620, 422] width 5 height 11
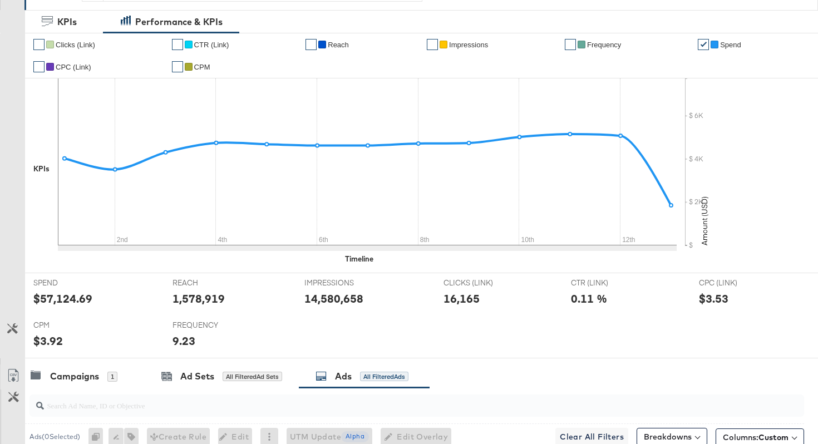
scroll to position [0, 0]
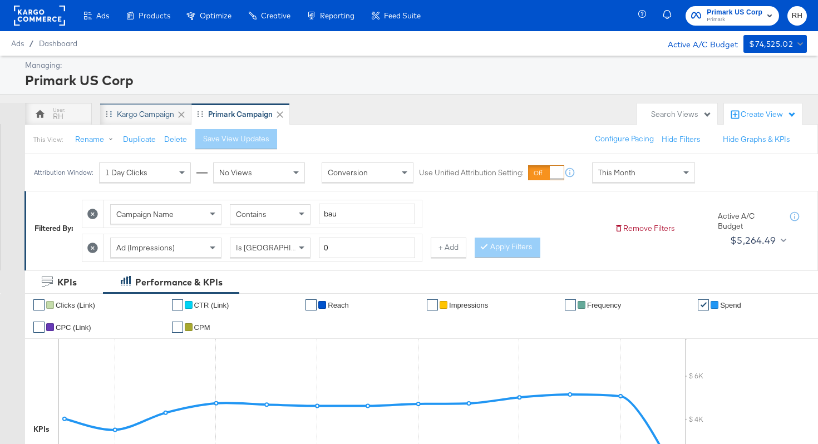
click at [121, 106] on div "Kargo Campaign" at bounding box center [145, 114] width 91 height 22
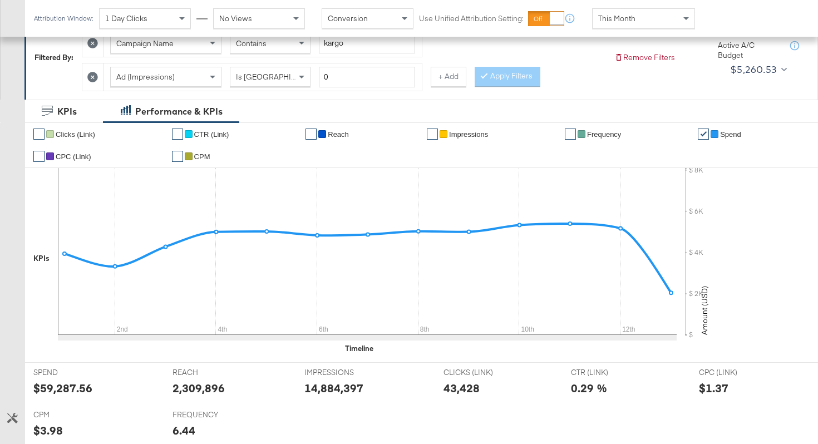
scroll to position [449, 0]
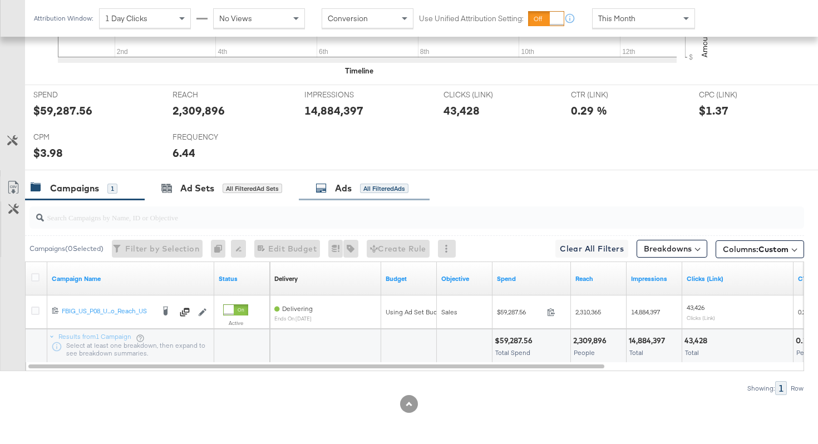
click at [366, 187] on div "All Filtered Ads" at bounding box center [384, 189] width 48 height 10
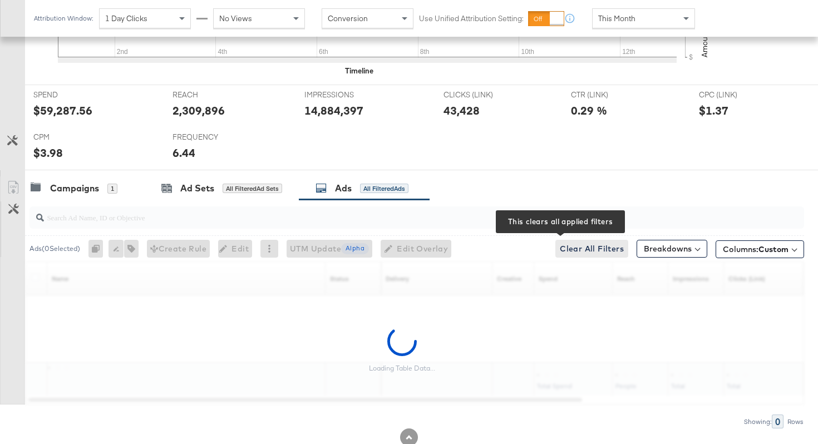
scroll to position [482, 0]
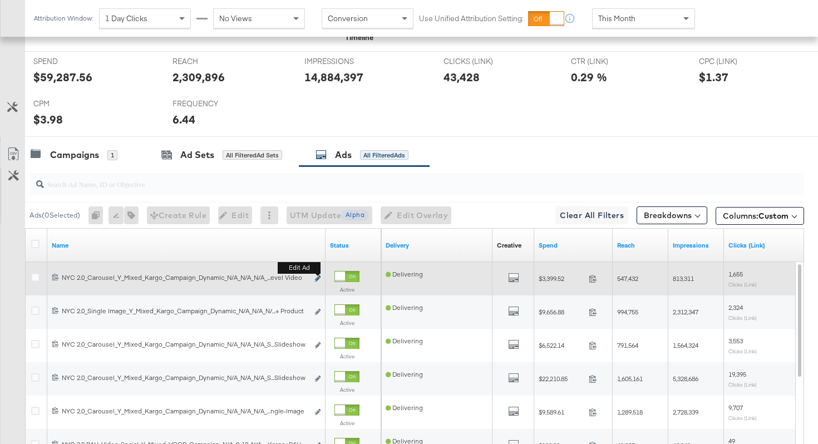
click at [319, 279] on icon "link" at bounding box center [318, 278] width 6 height 6
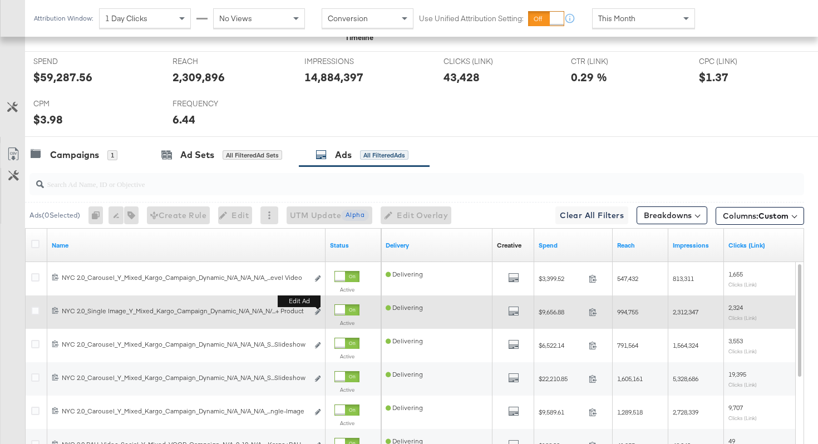
click at [318, 315] on button "Edit ad" at bounding box center [317, 313] width 7 height 12
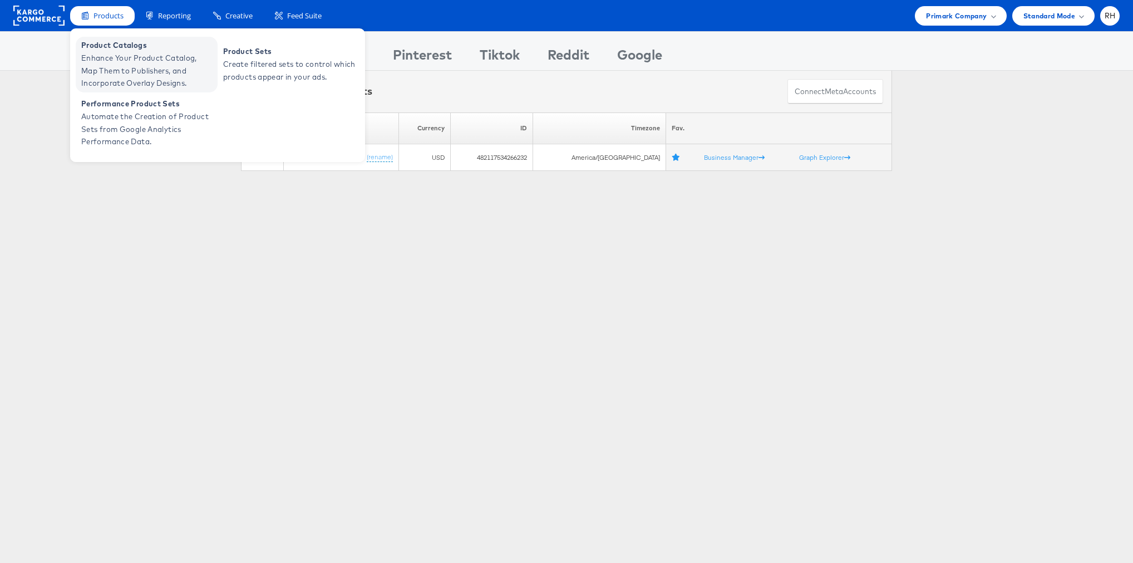
click at [92, 68] on span "Enhance Your Product Catalog, Map Them to Publishers, and Incorporate Overlay D…" at bounding box center [148, 71] width 134 height 38
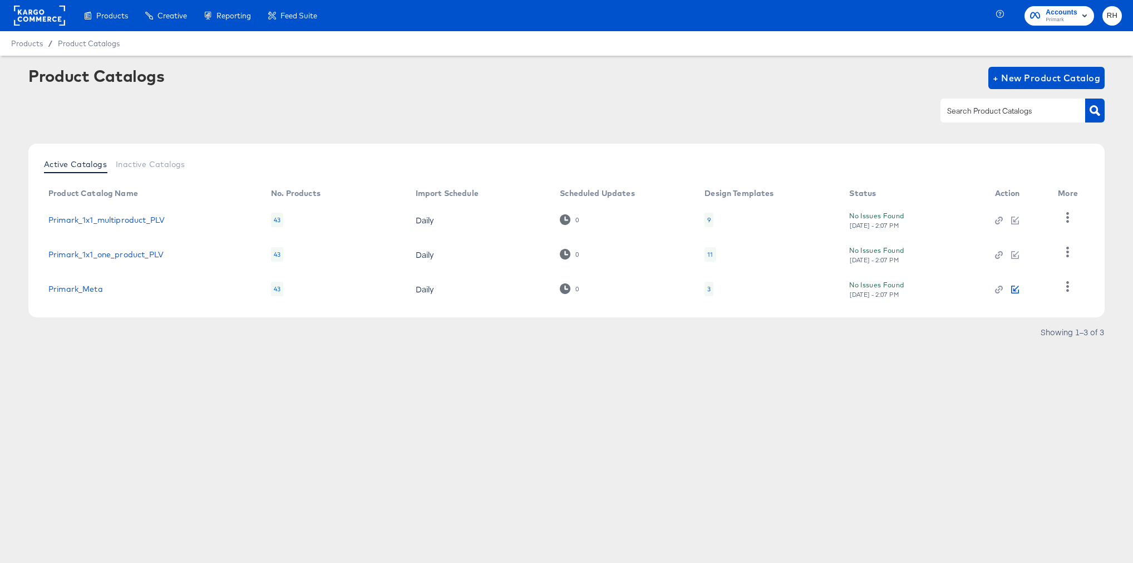
click at [1017, 288] on icon "button" at bounding box center [1015, 290] width 8 height 8
click at [53, 28] on div at bounding box center [39, 15] width 51 height 31
click at [52, 18] on rect at bounding box center [39, 16] width 51 height 20
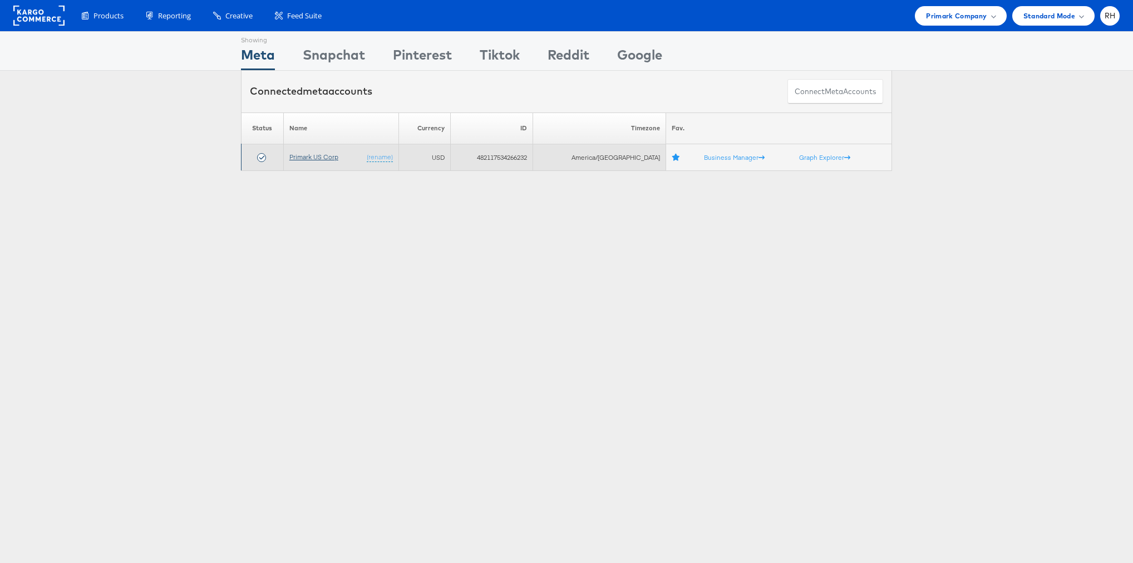
click at [314, 153] on link "Primark US Corp" at bounding box center [313, 156] width 49 height 8
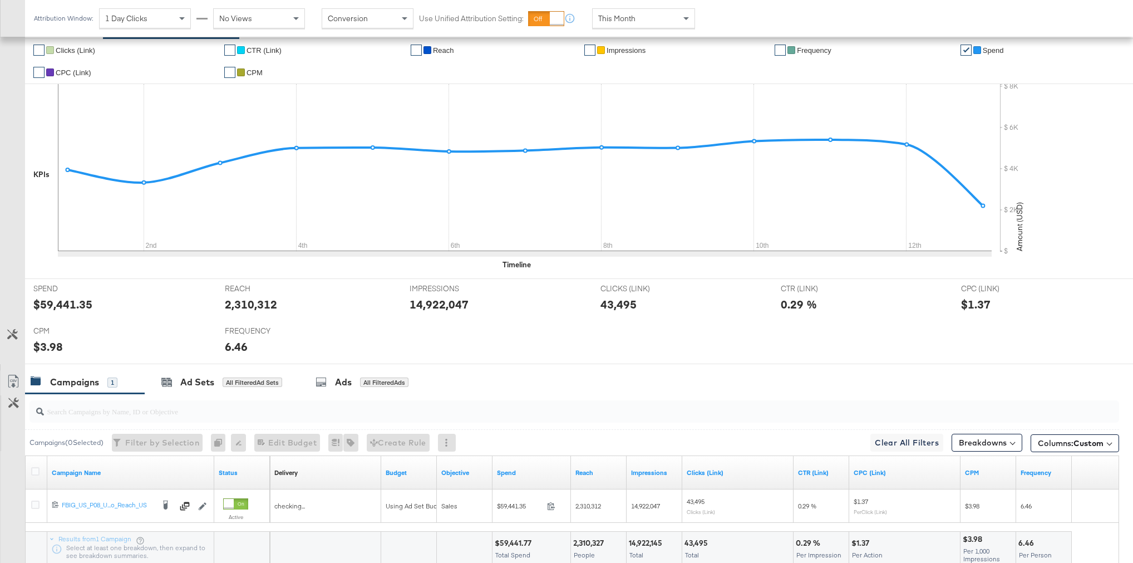
scroll to position [231, 0]
click at [364, 379] on div "All Filtered Ads" at bounding box center [384, 381] width 48 height 10
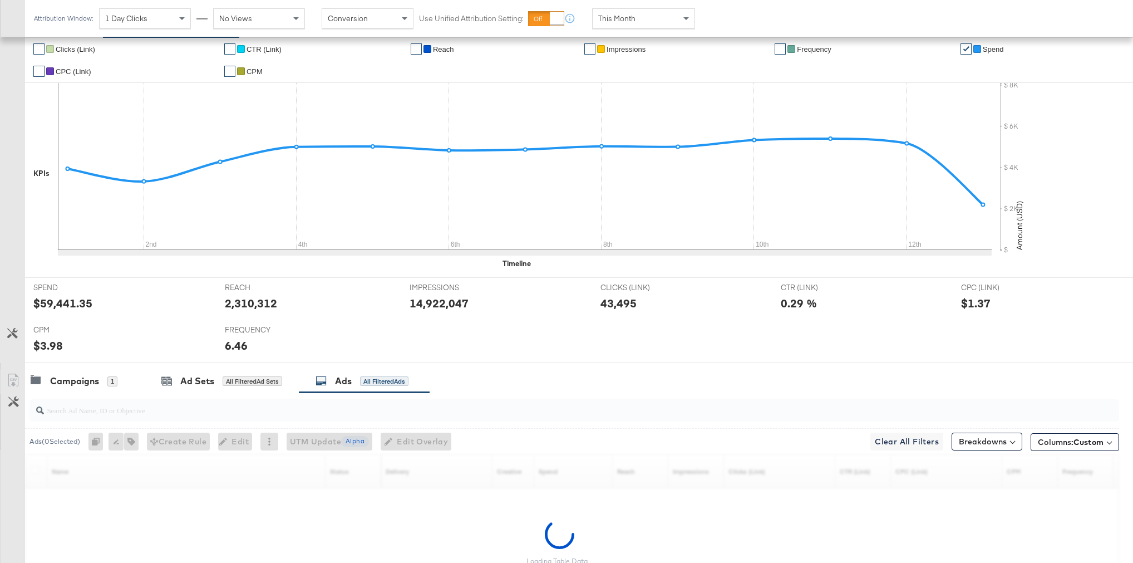
scroll to position [338, 0]
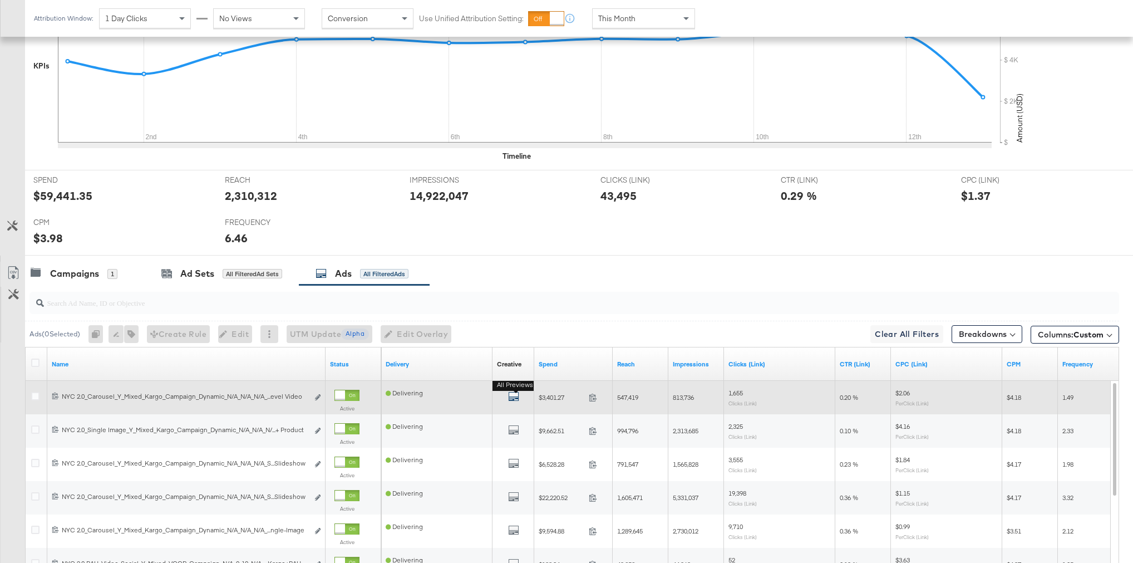
click at [515, 397] on icon "default" at bounding box center [513, 396] width 11 height 11
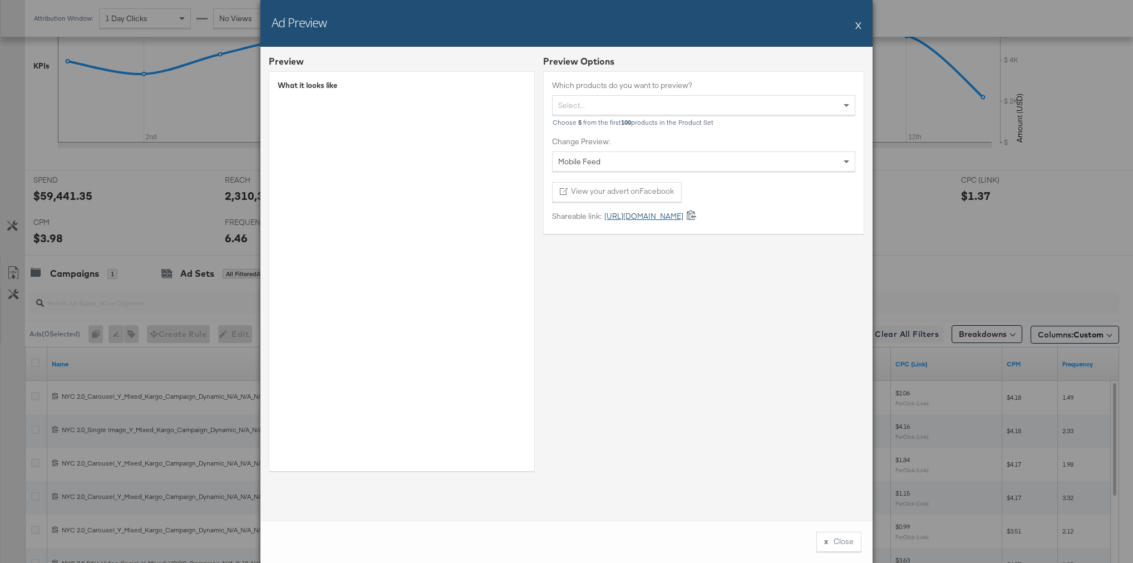
click at [683, 212] on link "https://fb.me/1MXlwVucOUDtYIM" at bounding box center [643, 216] width 82 height 11
click at [860, 25] on button "X" at bounding box center [858, 25] width 6 height 22
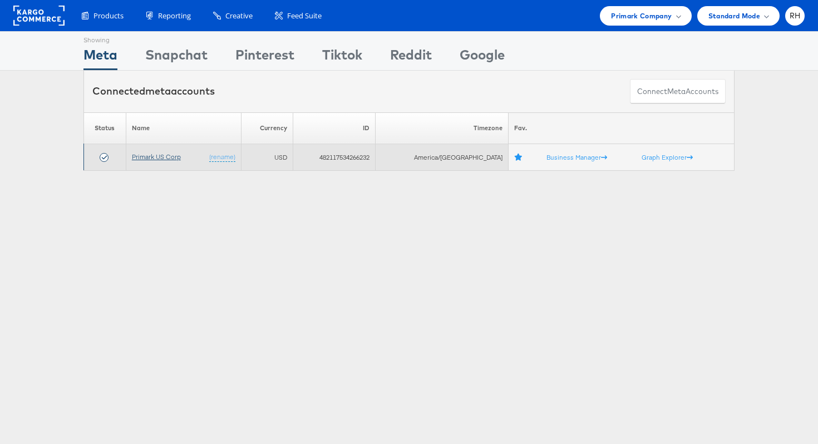
click at [165, 155] on link "Primark US Corp" at bounding box center [156, 156] width 49 height 8
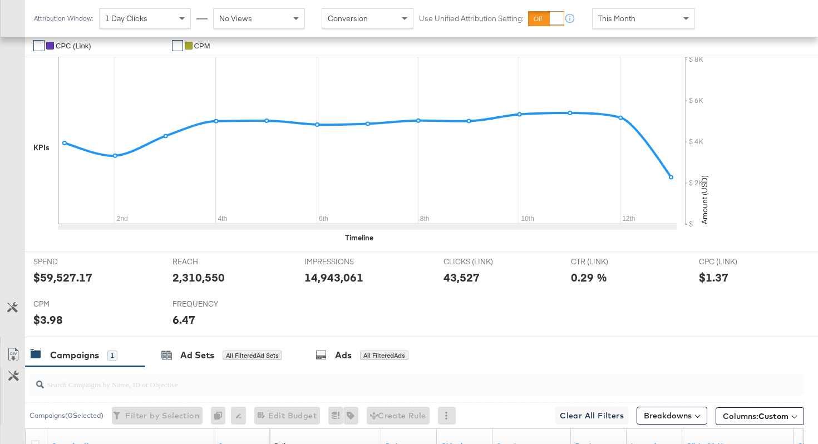
scroll to position [449, 0]
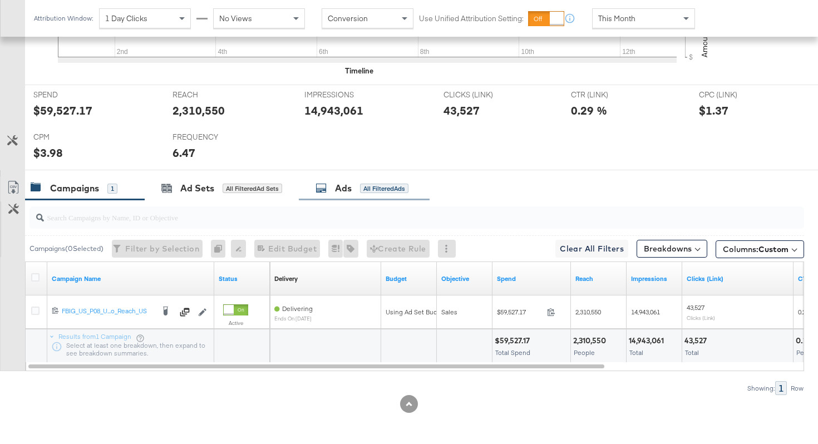
click at [398, 188] on div "All Filtered Ads" at bounding box center [384, 189] width 48 height 10
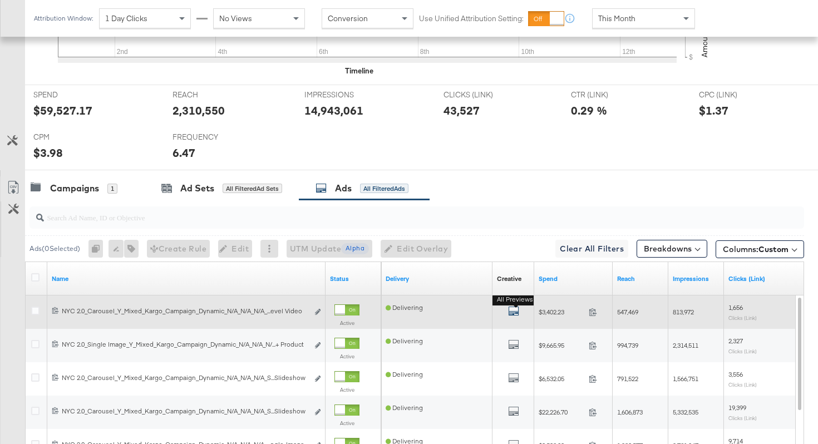
click at [510, 310] on icon "default" at bounding box center [513, 311] width 11 height 11
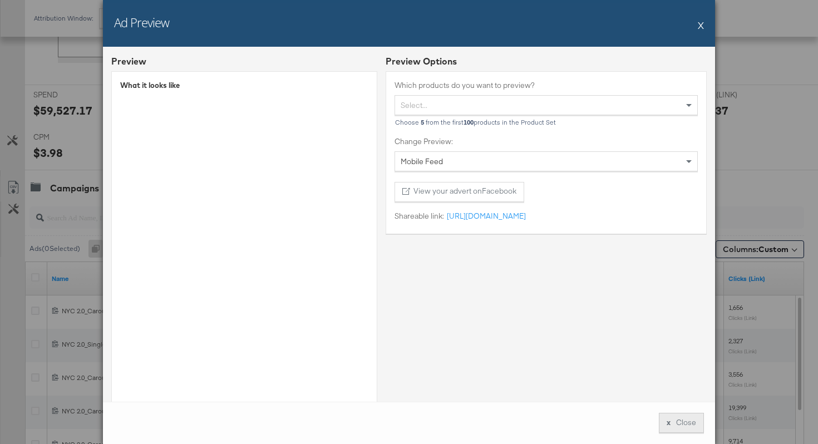
click at [682, 426] on button "x Close" at bounding box center [681, 423] width 45 height 20
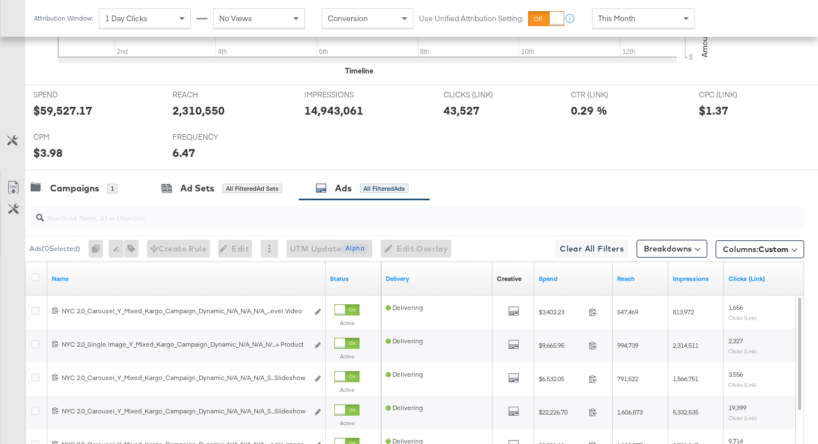
scroll to position [0, 0]
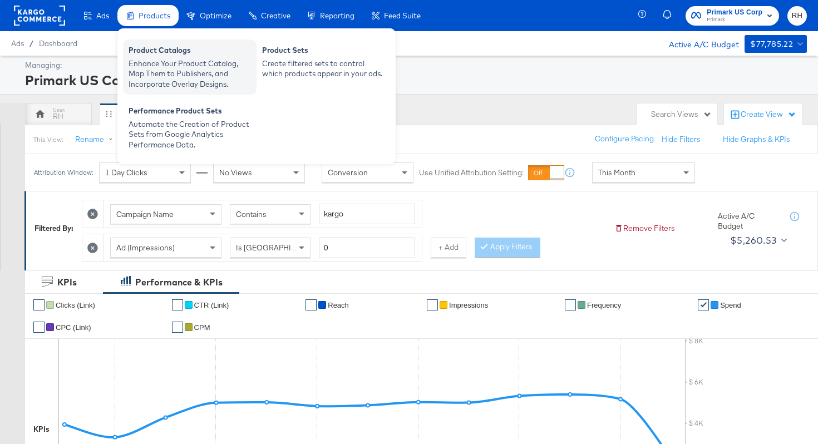
click at [148, 61] on div "Enhance Your Product Catalog, Map Them to Publishers, and Incorporate Overlay D…" at bounding box center [190, 73] width 122 height 31
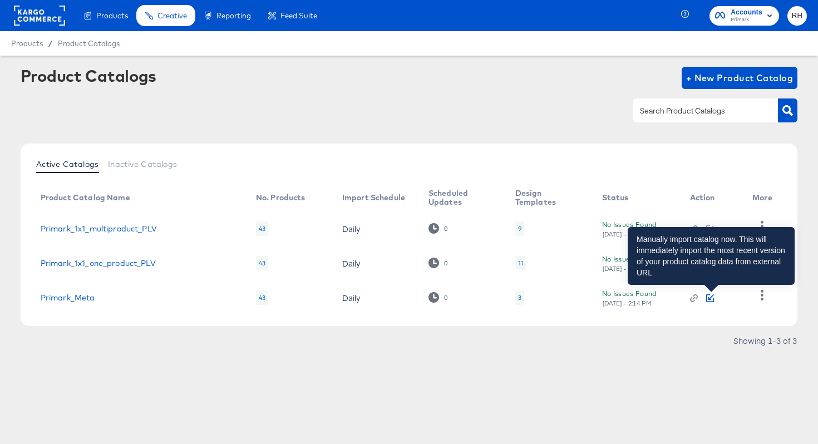
click at [712, 299] on icon "button" at bounding box center [710, 298] width 8 height 8
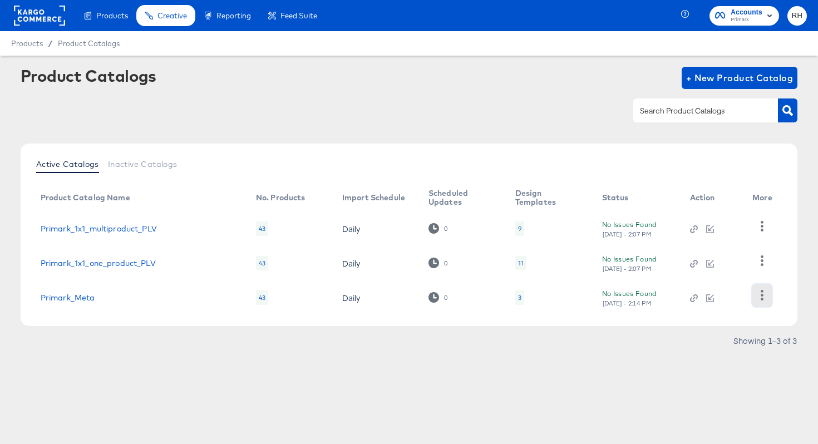
click at [762, 296] on icon "button" at bounding box center [762, 295] width 3 height 11
click at [47, 300] on link "Primark_Meta" at bounding box center [68, 297] width 55 height 9
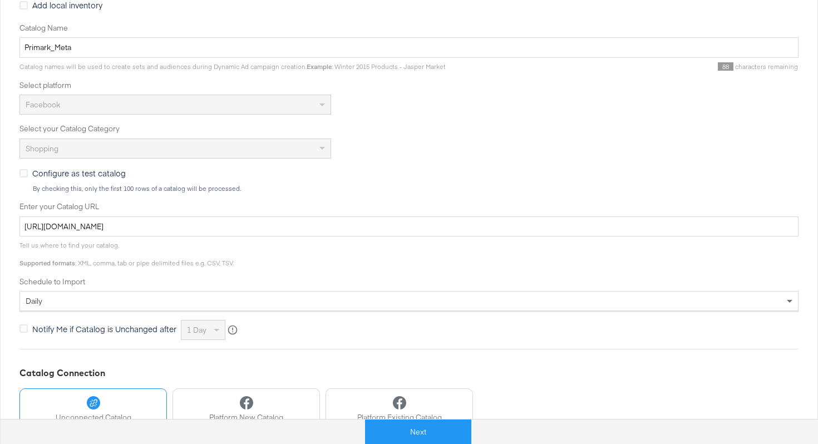
scroll to position [221, 0]
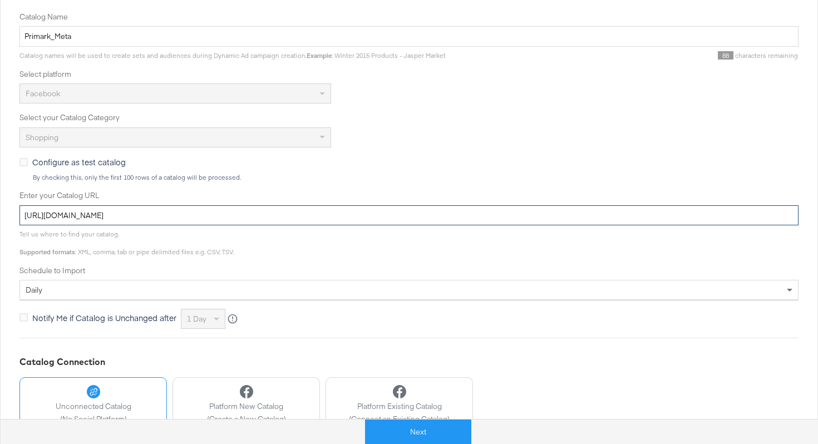
click at [332, 222] on input "https://ace.stitcherads.com/exports/1355/universal/none/universal/export.tsv.gz" at bounding box center [408, 215] width 779 height 21
type input "https://ace.stitcherads.com/exports/1355/universal/none/universal/export.tsv.gza"
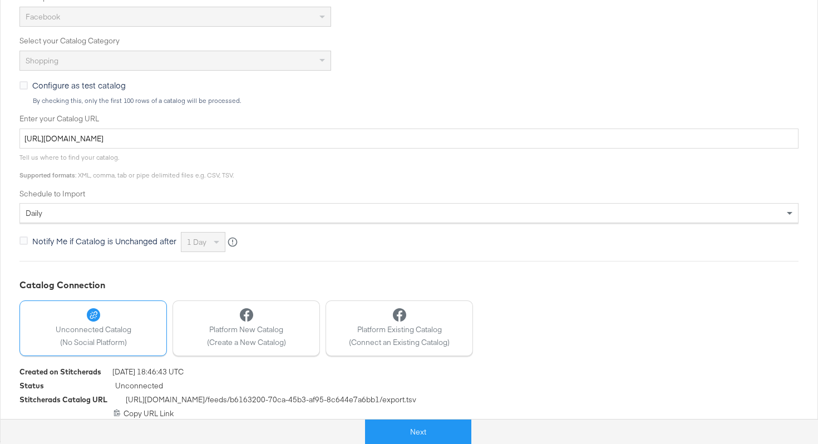
scroll to position [302, 0]
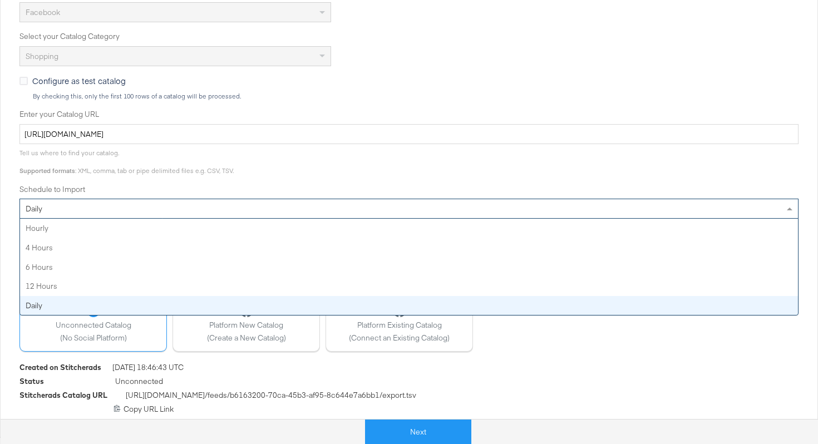
click at [457, 215] on div "daily" at bounding box center [409, 208] width 778 height 19
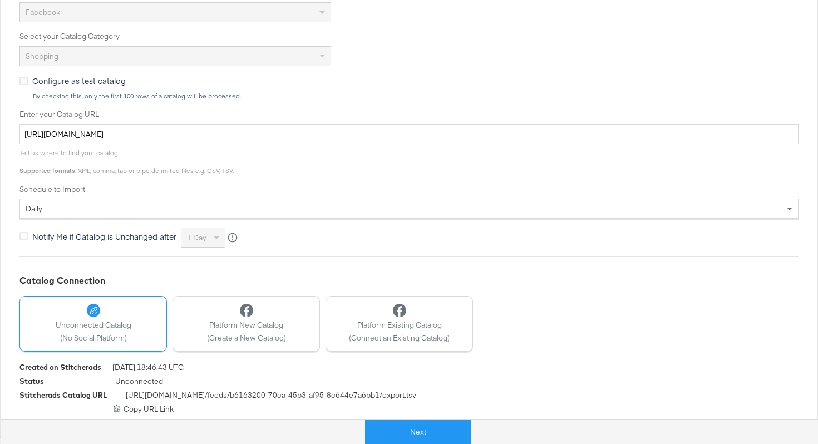
click at [474, 180] on div "Catalog Name Primark_Meta Catalog names will be used to create sets and audienc…" at bounding box center [408, 89] width 779 height 318
click at [213, 386] on div "Status Unconnected" at bounding box center [408, 383] width 779 height 14
click at [116, 408] on icon at bounding box center [117, 408] width 6 height 7
click at [397, 430] on button "Next" at bounding box center [418, 432] width 106 height 25
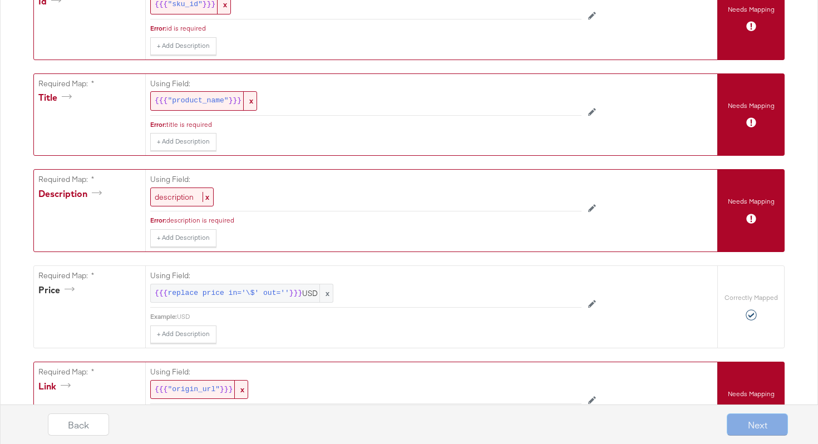
scroll to position [0, 0]
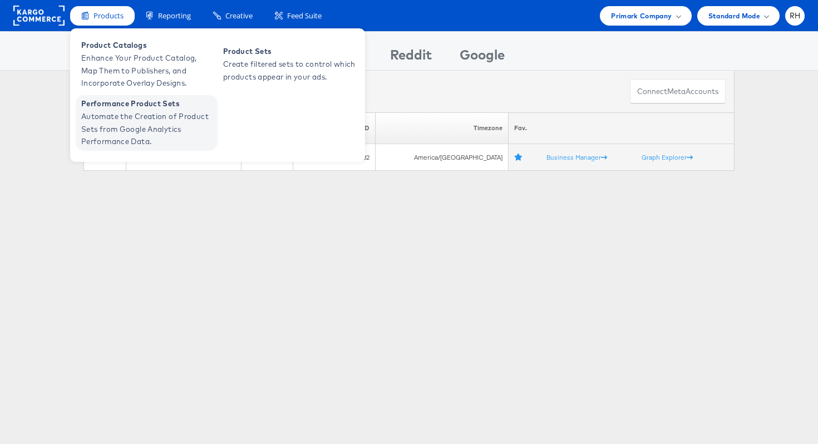
click at [102, 111] on span "Automate the Creation of Product Sets from Google Analytics Performance Data." at bounding box center [148, 129] width 134 height 38
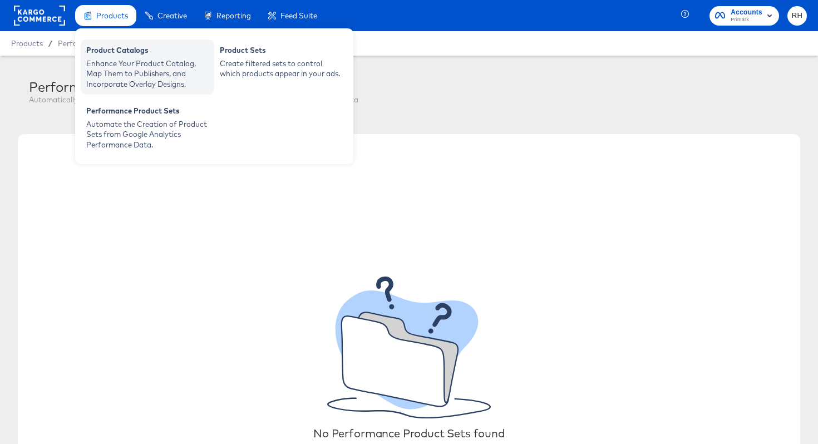
click at [115, 55] on div "Product Catalogs" at bounding box center [147, 51] width 122 height 13
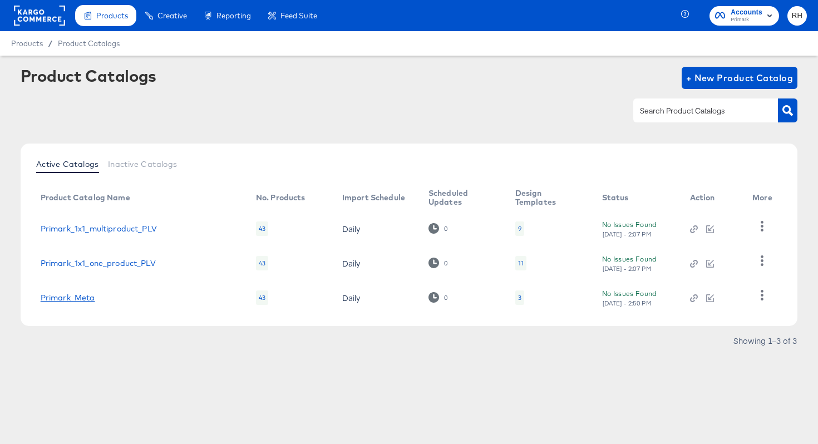
click at [78, 296] on link "Primark_Meta" at bounding box center [68, 297] width 55 height 9
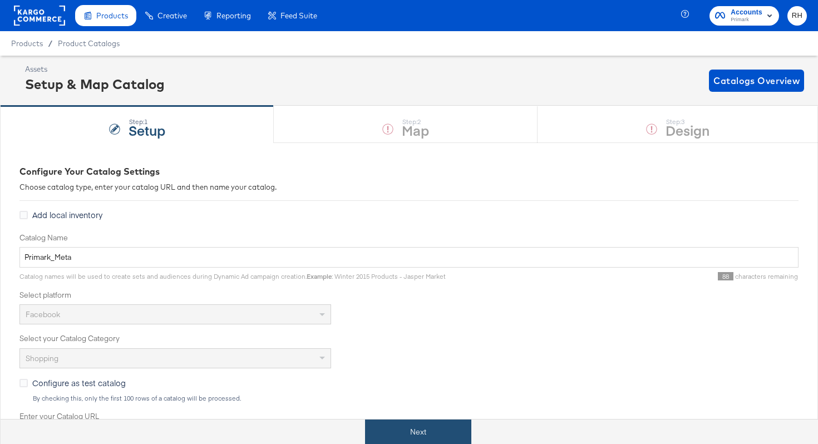
click at [378, 426] on button "Next" at bounding box center [418, 432] width 106 height 25
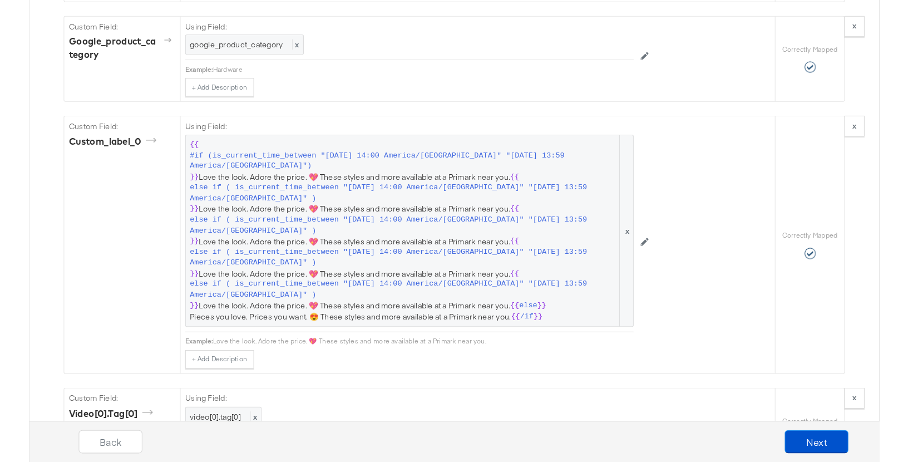
scroll to position [1400, 0]
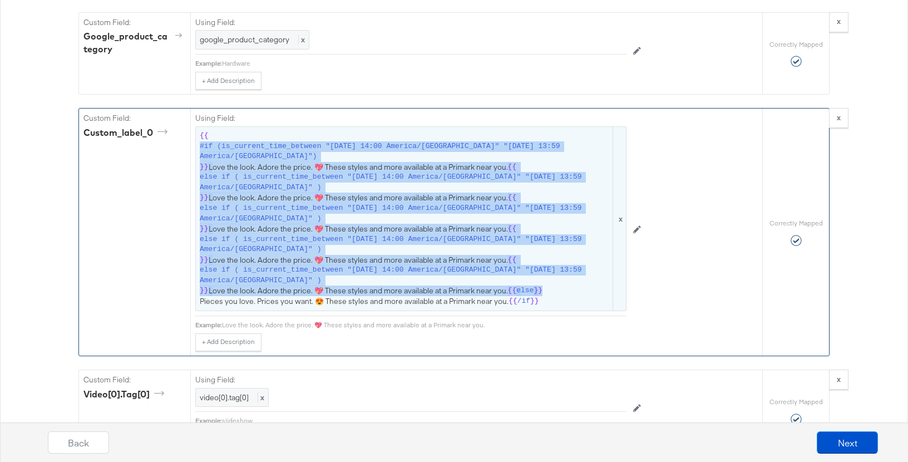
drag, startPoint x: 550, startPoint y: 301, endPoint x: 212, endPoint y: 140, distance: 374.7
click at [212, 140] on span "{{ #if (is_current_time_between "[DATE] 14:00 America/[GEOGRAPHIC_DATA]" "[DATE…" at bounding box center [411, 219] width 422 height 176
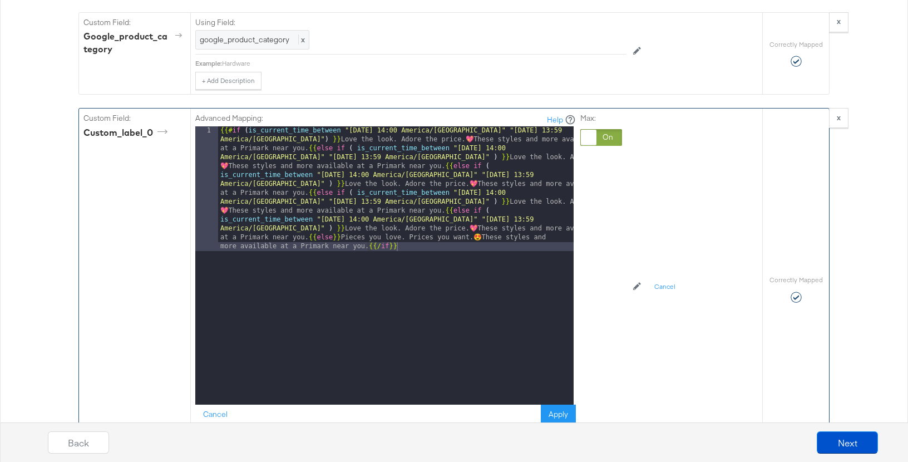
click at [446, 280] on div "{{# if ( is_current_time_between "2025-08-13 14:00 America/Chicago" "2025-08-20…" at bounding box center [396, 390] width 356 height 528
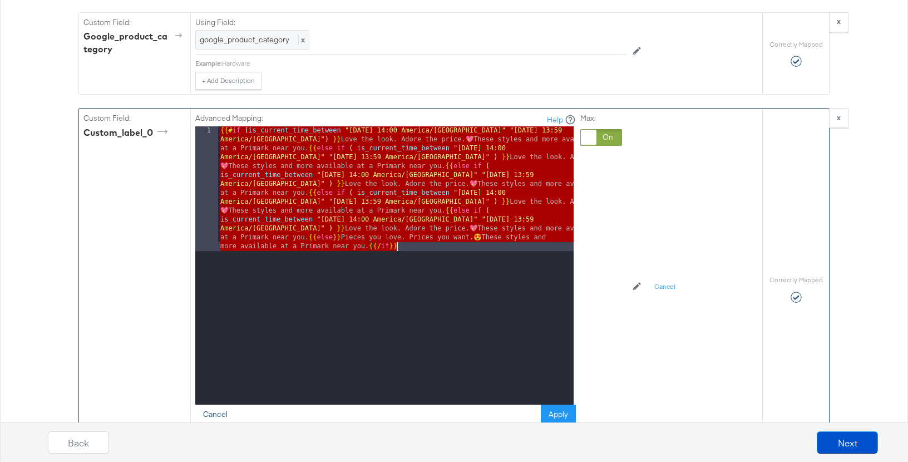
click at [219, 414] on button "Cancel" at bounding box center [215, 415] width 40 height 20
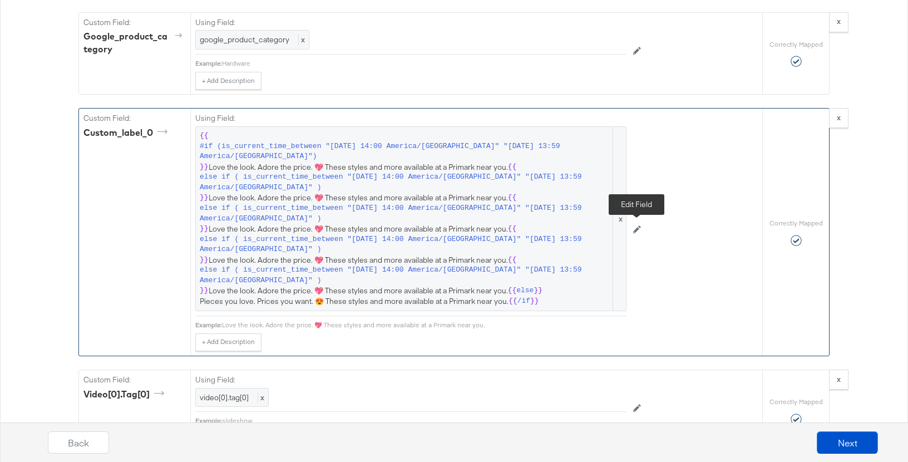
click at [640, 230] on icon at bounding box center [637, 229] width 8 height 8
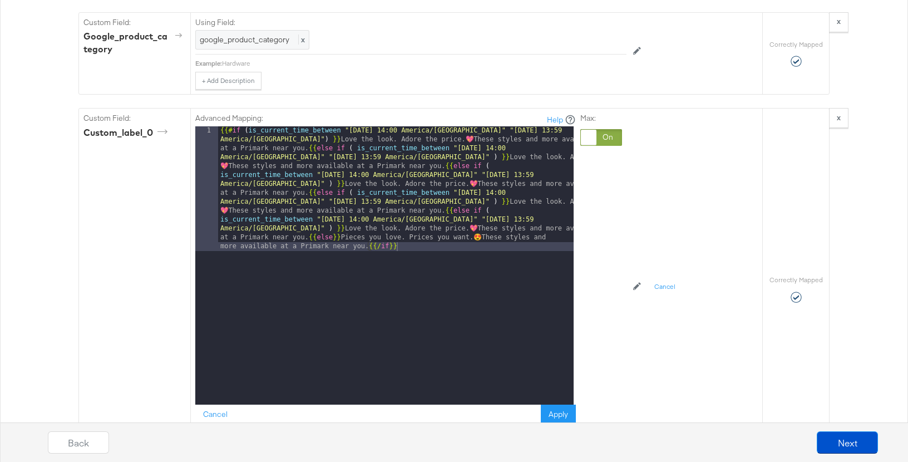
click at [376, 220] on div "{{# if ( is_current_time_between "2025-08-13 14:00 America/Chicago" "2025-08-20…" at bounding box center [396, 390] width 356 height 528
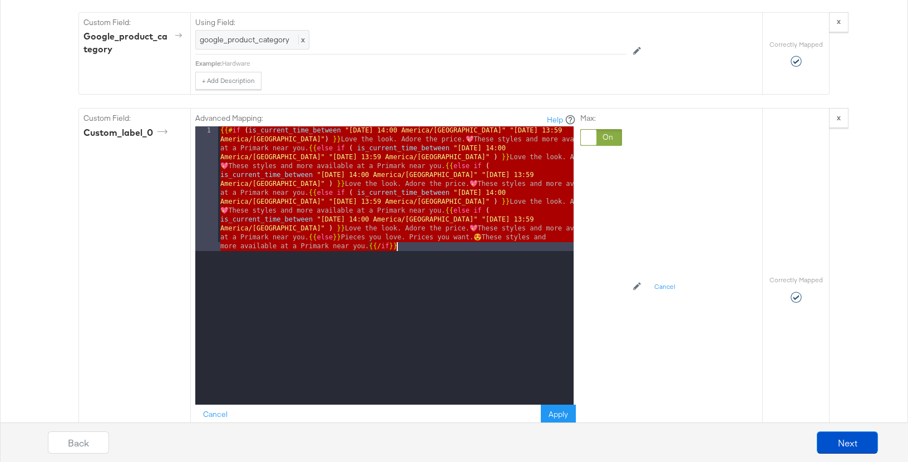
click at [214, 415] on div "Back Next" at bounding box center [463, 438] width 908 height 48
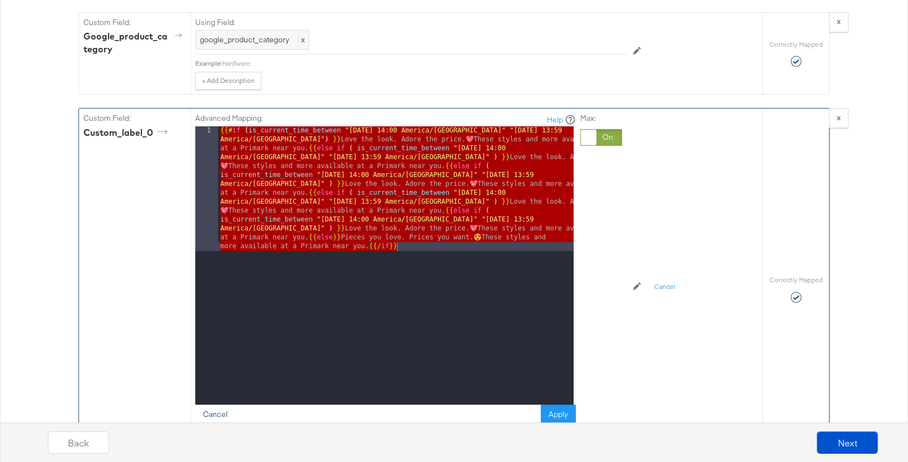
click at [214, 413] on button "Cancel" at bounding box center [215, 415] width 40 height 20
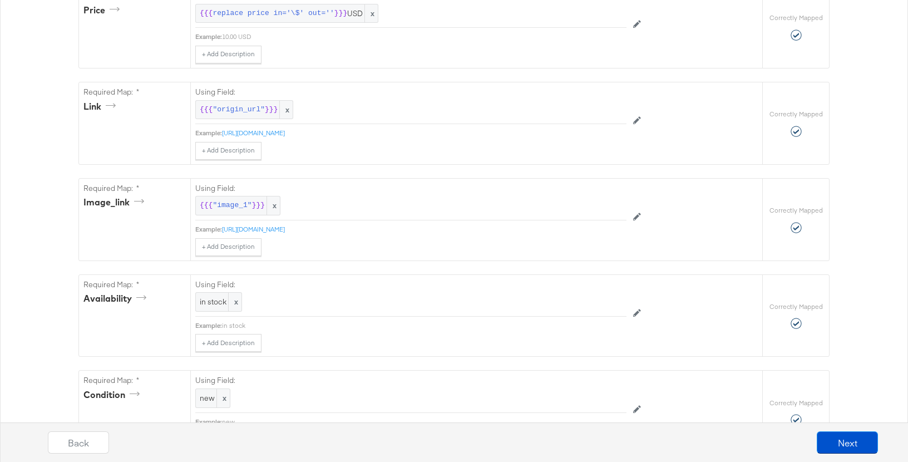
scroll to position [0, 0]
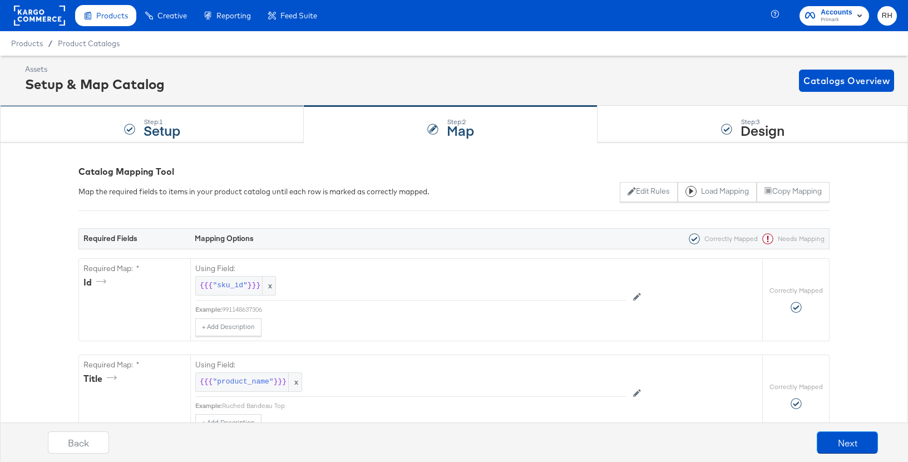
click at [158, 130] on strong "Setup" at bounding box center [162, 130] width 37 height 18
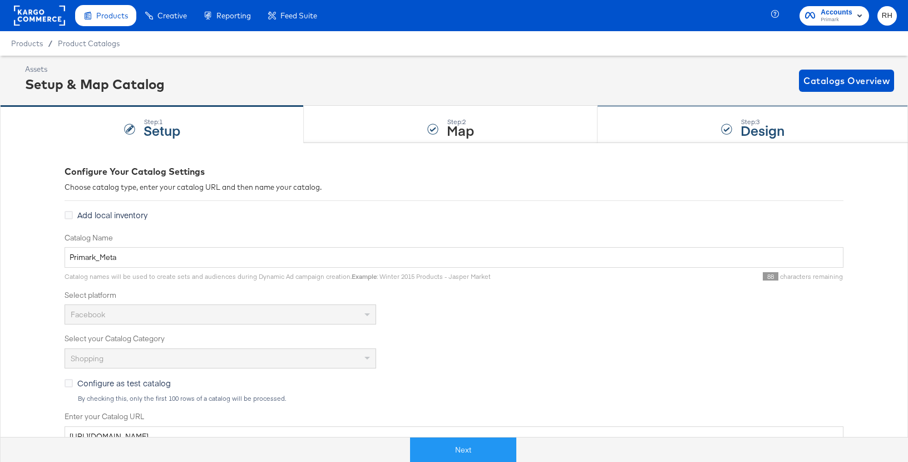
click at [697, 132] on div "Step: 3 Design" at bounding box center [753, 124] width 311 height 37
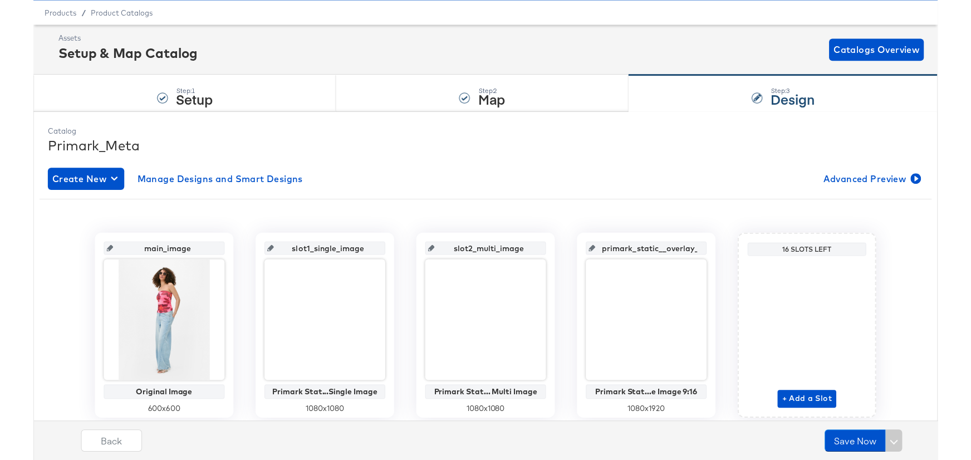
scroll to position [68, 0]
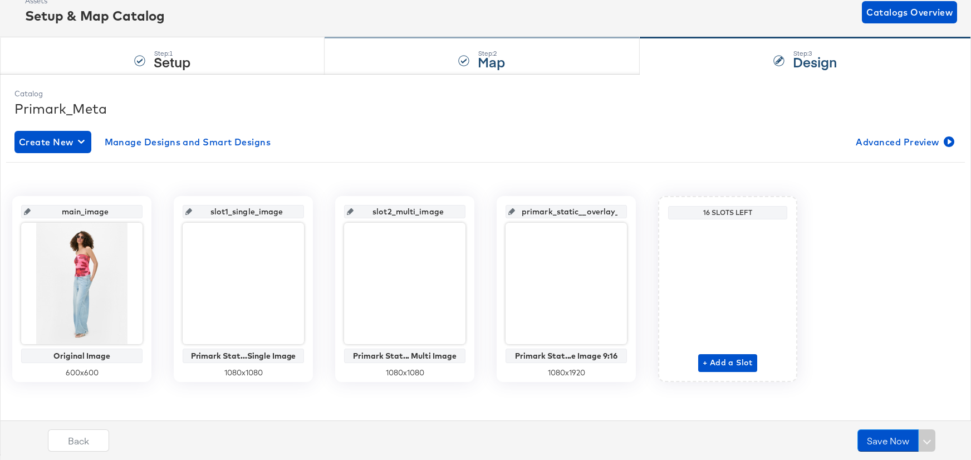
click at [395, 69] on div "Step: 2 Map" at bounding box center [481, 56] width 314 height 37
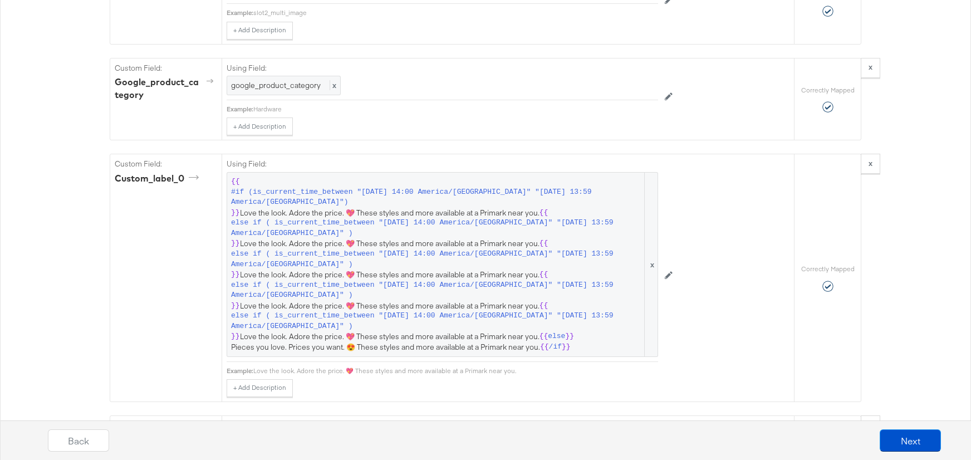
scroll to position [1358, 0]
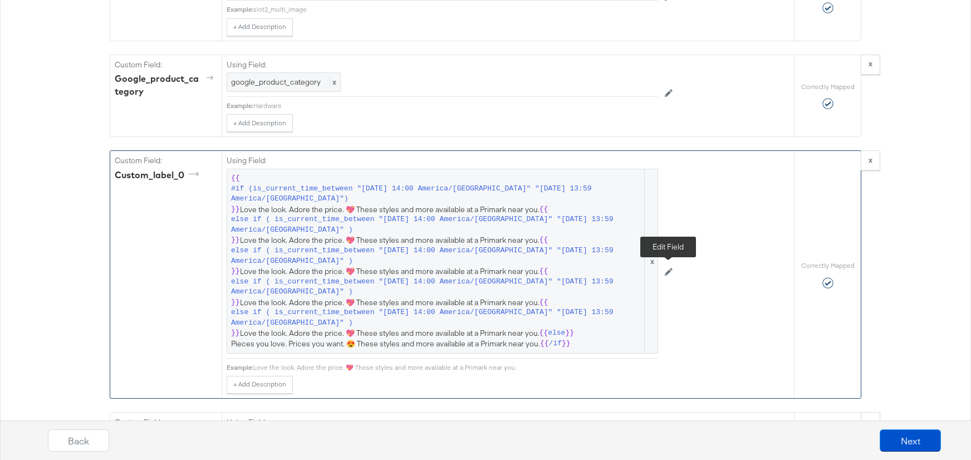
click at [667, 271] on icon at bounding box center [669, 272] width 8 height 8
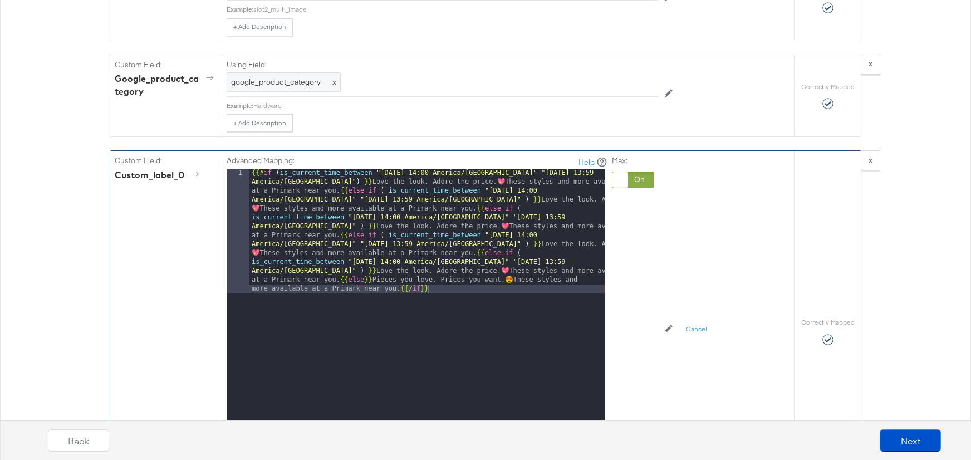
scroll to position [1424, 0]
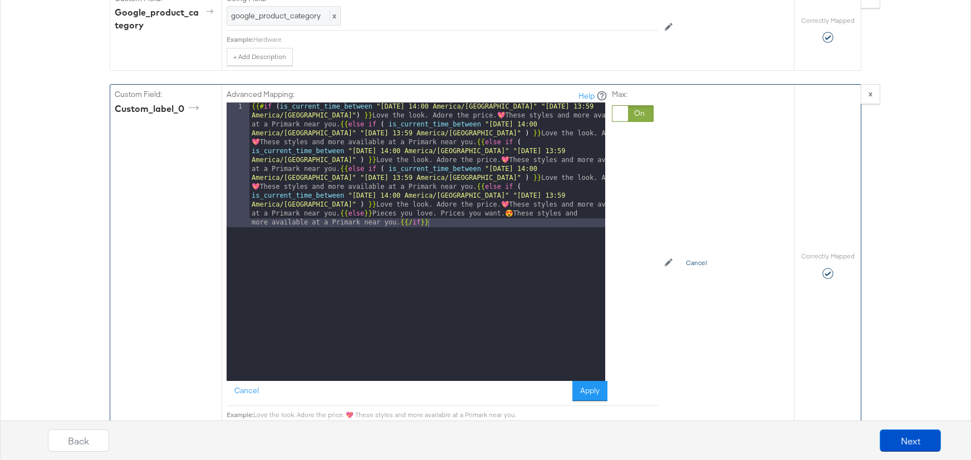
click at [695, 262] on button "Cancel" at bounding box center [696, 263] width 35 height 18
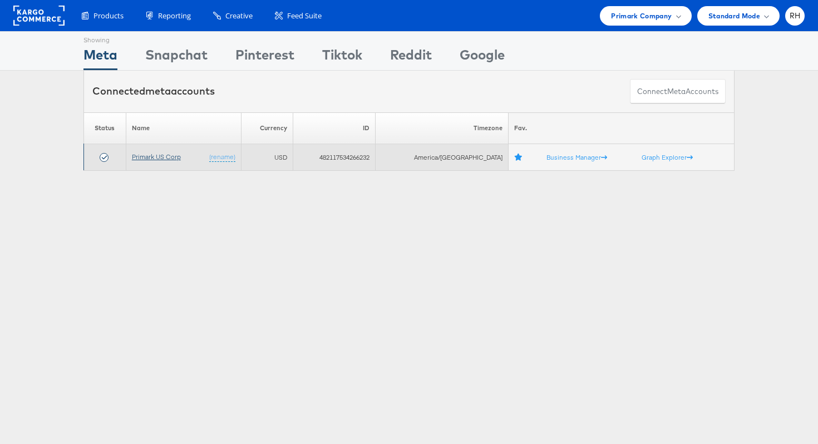
click at [169, 155] on link "Primark US Corp" at bounding box center [156, 156] width 49 height 8
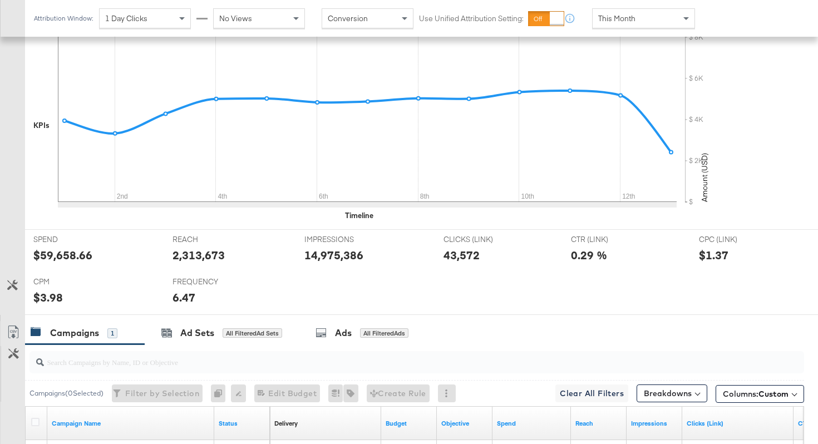
scroll to position [449, 0]
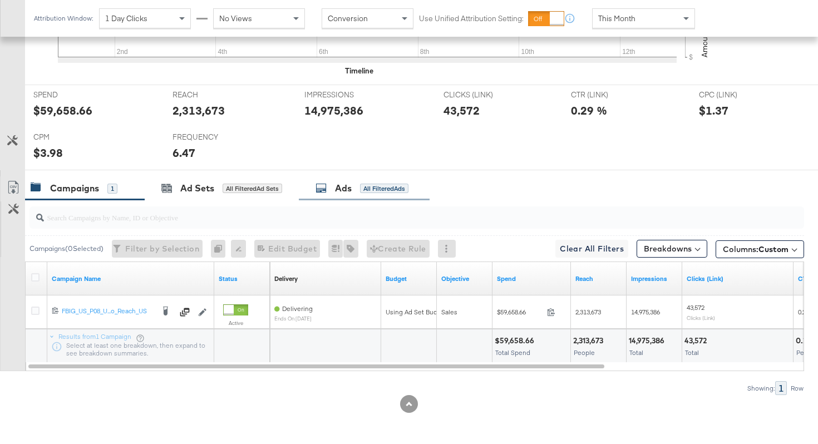
click at [383, 190] on div "All Filtered Ads" at bounding box center [384, 189] width 48 height 10
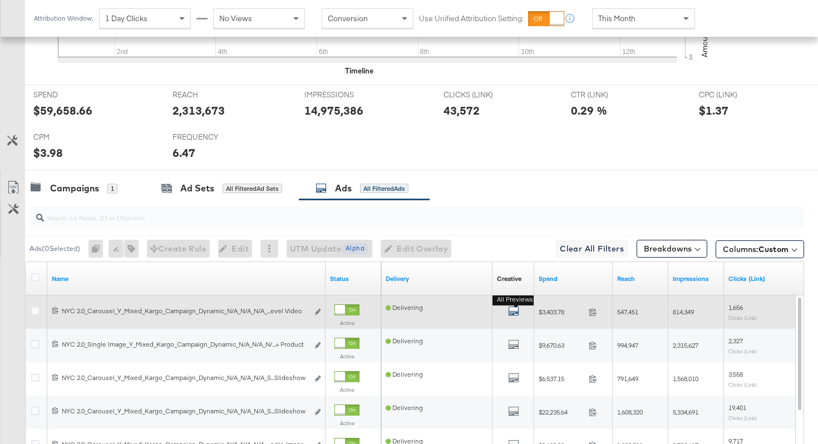
click at [514, 312] on icon "default" at bounding box center [513, 311] width 11 height 11
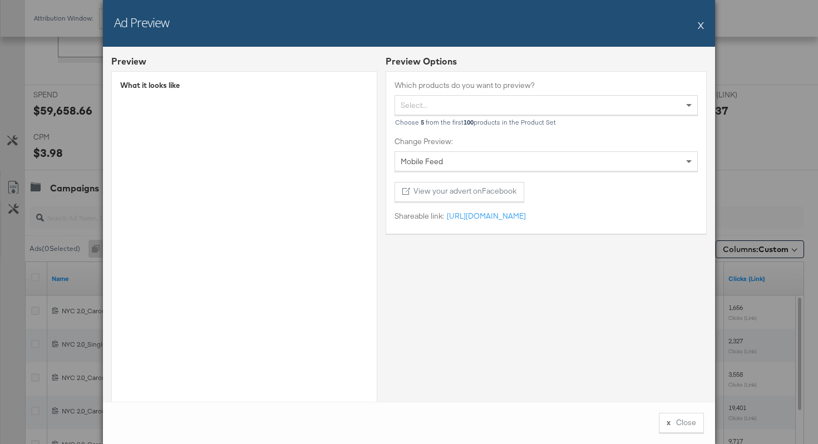
click at [699, 29] on button "X" at bounding box center [701, 25] width 6 height 22
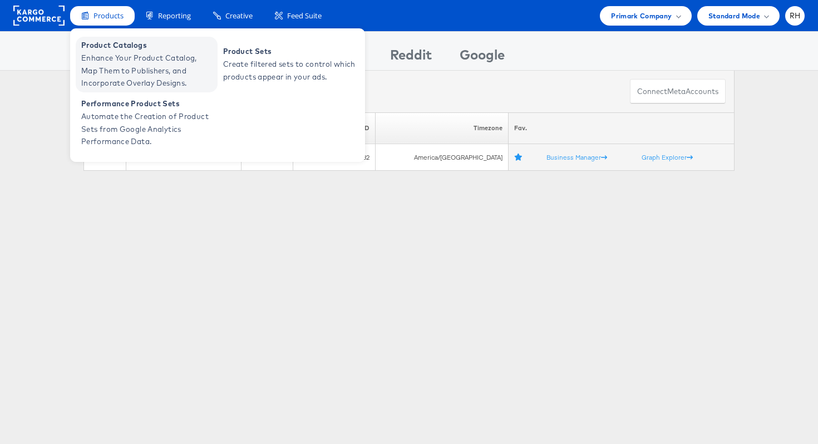
click at [122, 50] on span "Product Catalogs" at bounding box center [148, 45] width 134 height 13
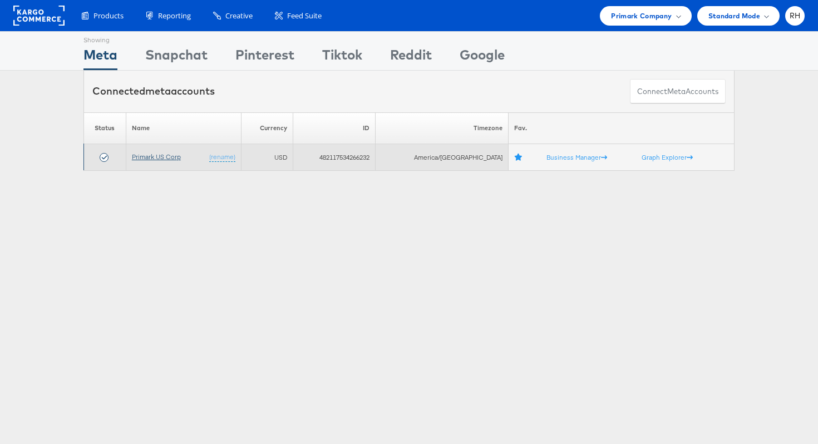
click at [159, 154] on link "Primark US Corp" at bounding box center [156, 156] width 49 height 8
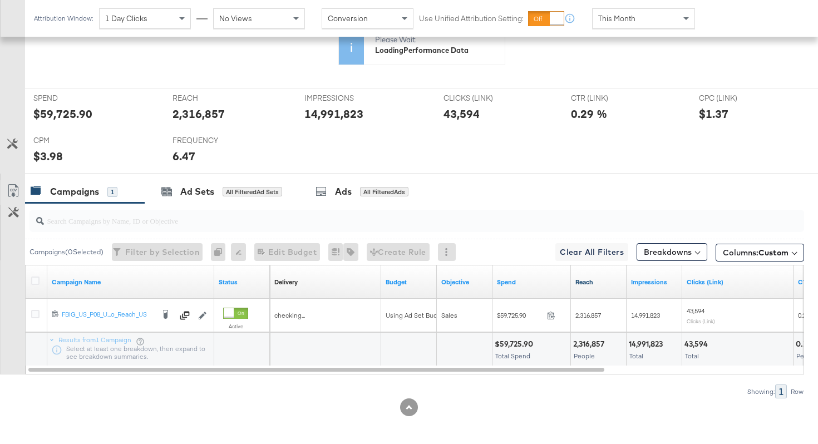
scroll to position [445, 0]
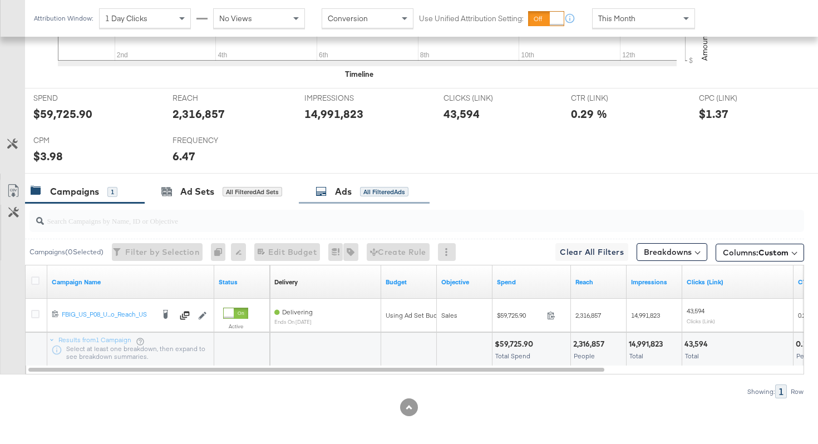
click at [352, 183] on div "Ads All Filtered Ads" at bounding box center [364, 192] width 131 height 24
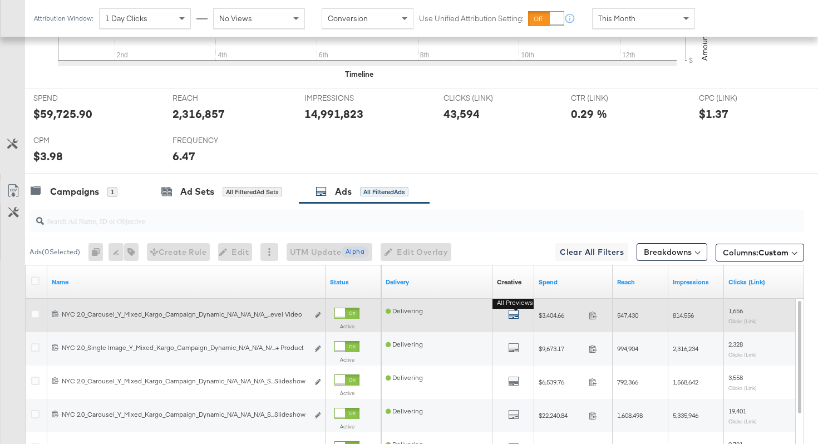
click at [511, 316] on icon "default" at bounding box center [513, 314] width 11 height 11
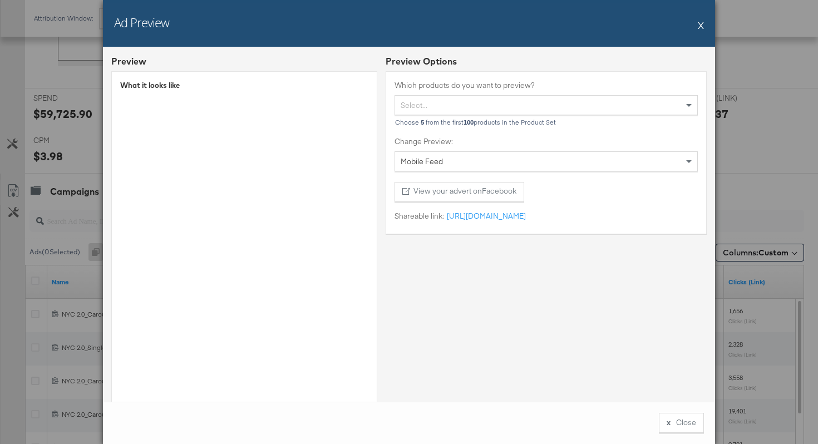
click at [705, 24] on div "Ad Preview X" at bounding box center [409, 23] width 612 height 47
click at [701, 25] on button "X" at bounding box center [701, 25] width 6 height 22
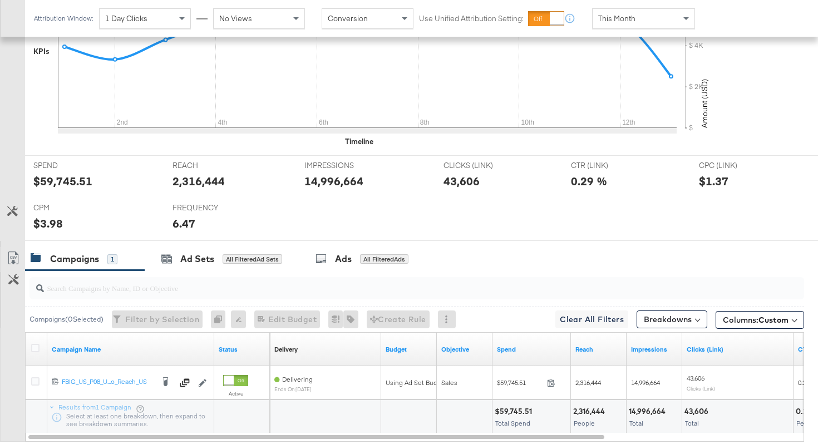
scroll to position [449, 0]
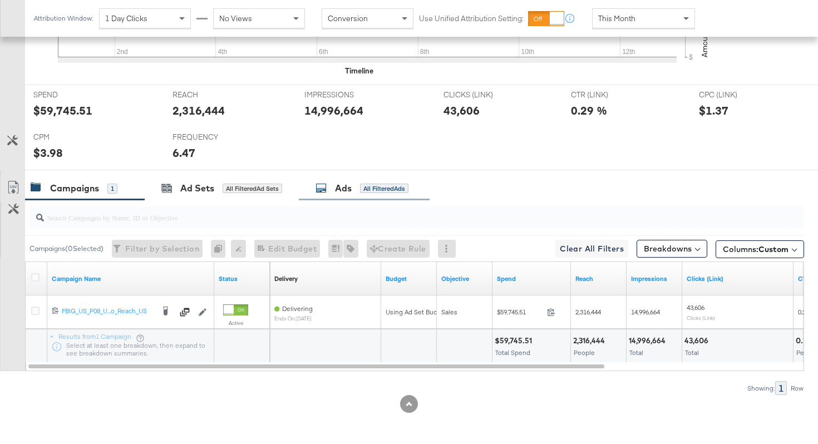
click at [385, 188] on div "All Filtered Ads" at bounding box center [384, 189] width 48 height 10
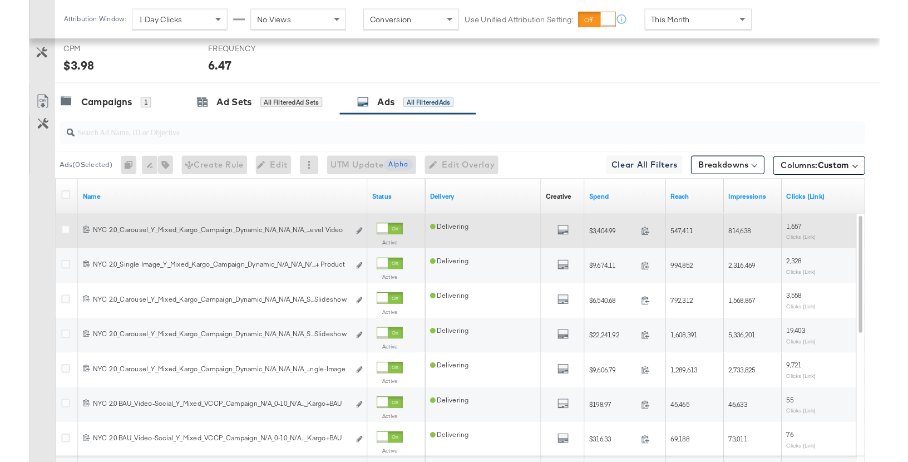
scroll to position [547, 0]
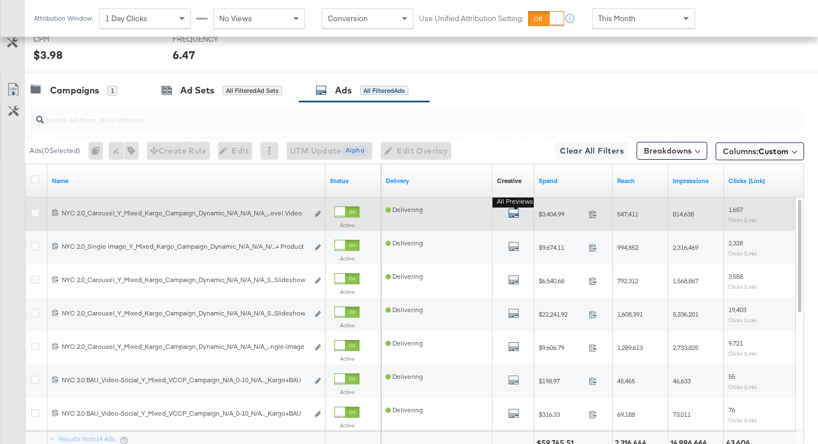
click at [513, 214] on icon "default" at bounding box center [513, 213] width 11 height 11
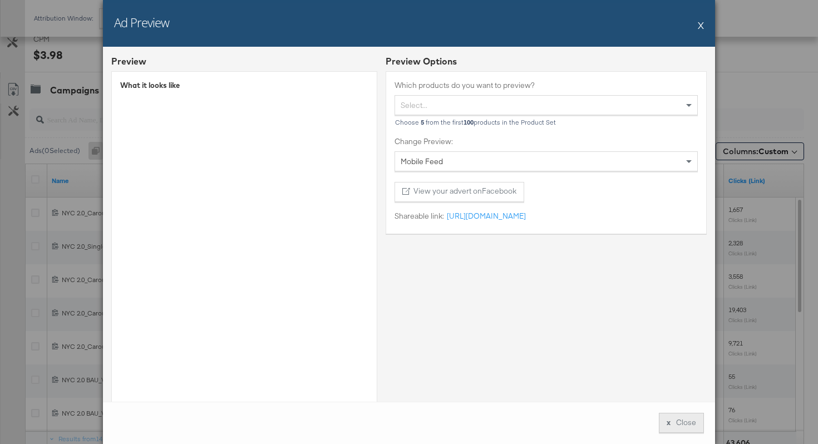
click at [682, 424] on button "x Close" at bounding box center [681, 423] width 45 height 20
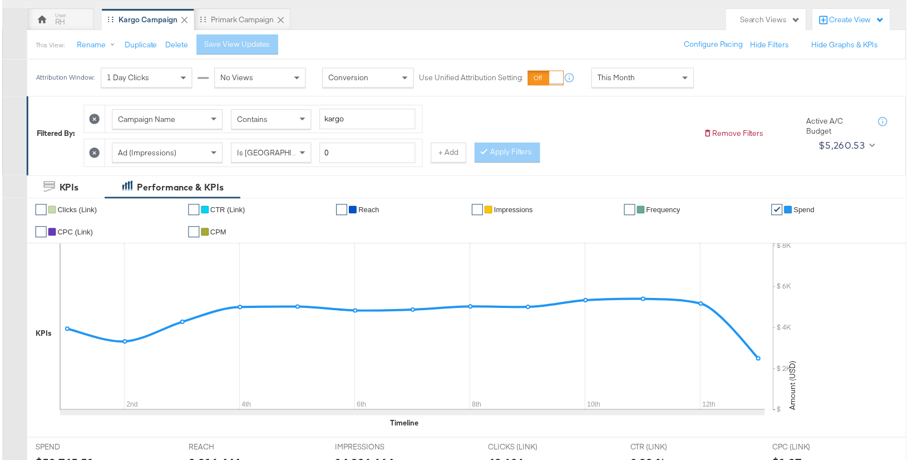
scroll to position [0, 0]
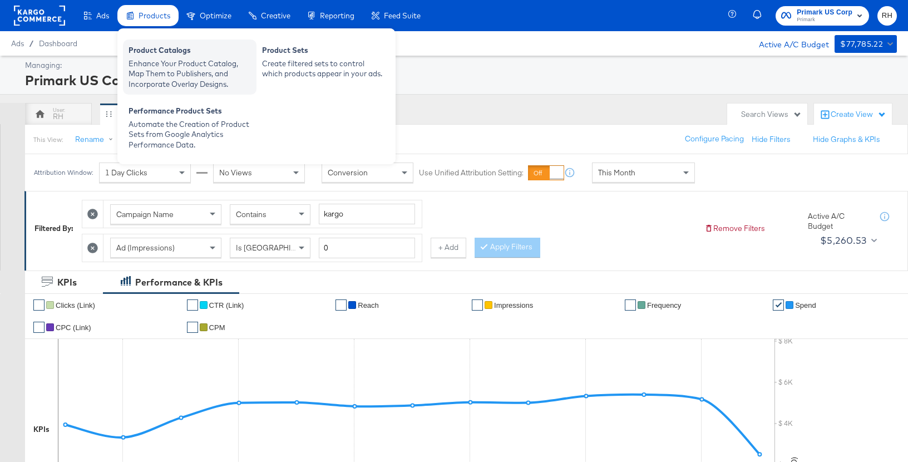
click at [165, 50] on div "Product Catalogs" at bounding box center [190, 51] width 122 height 13
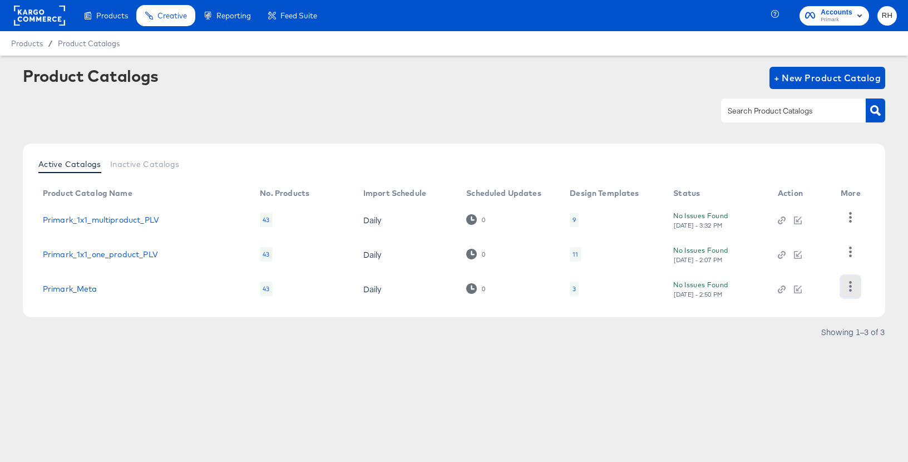
click at [818, 290] on icon "button" at bounding box center [850, 286] width 3 height 11
click at [804, 237] on div "HUD Checks (Internal)" at bounding box center [804, 231] width 111 height 18
click at [800, 292] on icon "button" at bounding box center [798, 290] width 8 height 8
click at [799, 289] on div at bounding box center [798, 286] width 41 height 9
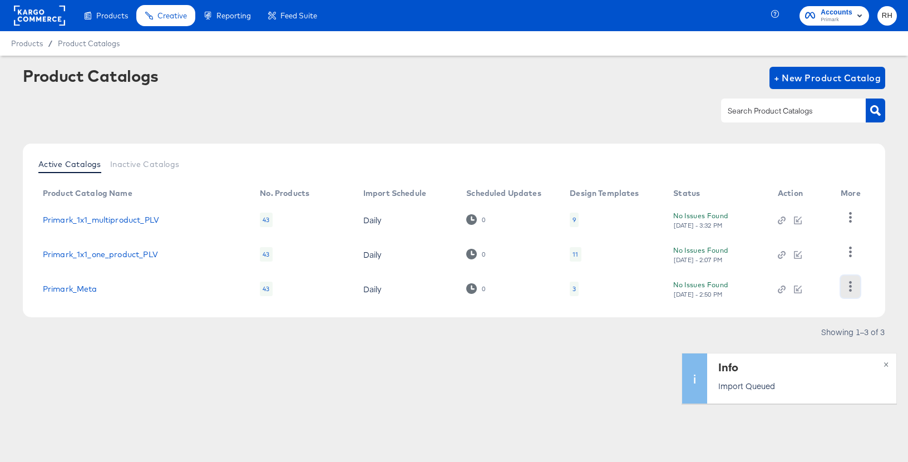
click at [818, 290] on icon "button" at bounding box center [850, 286] width 11 height 11
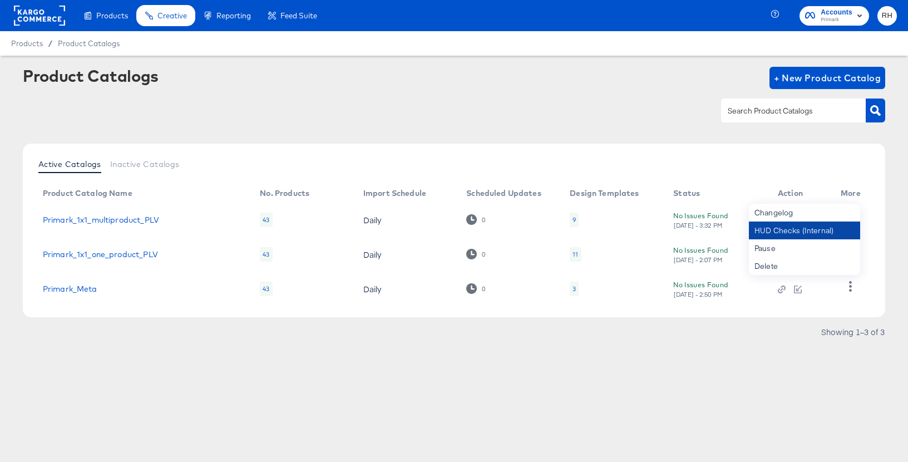
click at [813, 228] on div "HUD Checks (Internal)" at bounding box center [804, 231] width 111 height 18
click at [597, 122] on div at bounding box center [454, 110] width 863 height 25
click at [818, 287] on icon "button" at bounding box center [850, 286] width 11 height 11
click at [808, 234] on div "HUD Checks (Internal)" at bounding box center [804, 231] width 111 height 18
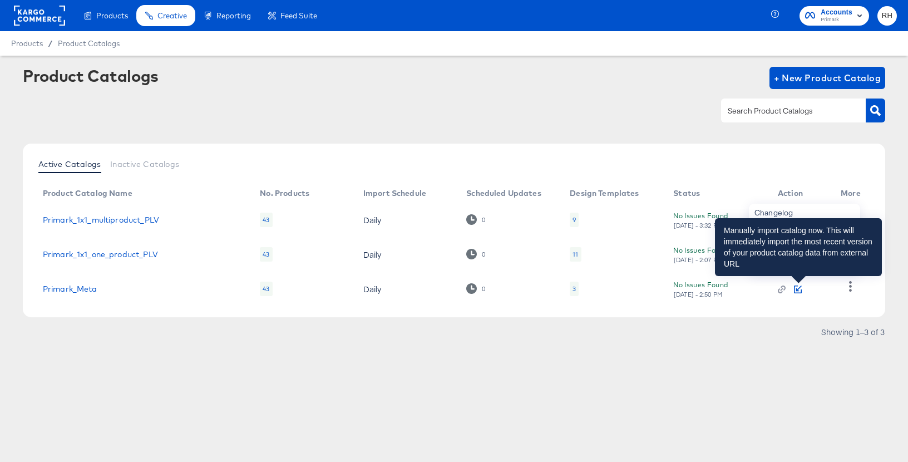
click at [796, 289] on icon "button" at bounding box center [798, 290] width 8 height 8
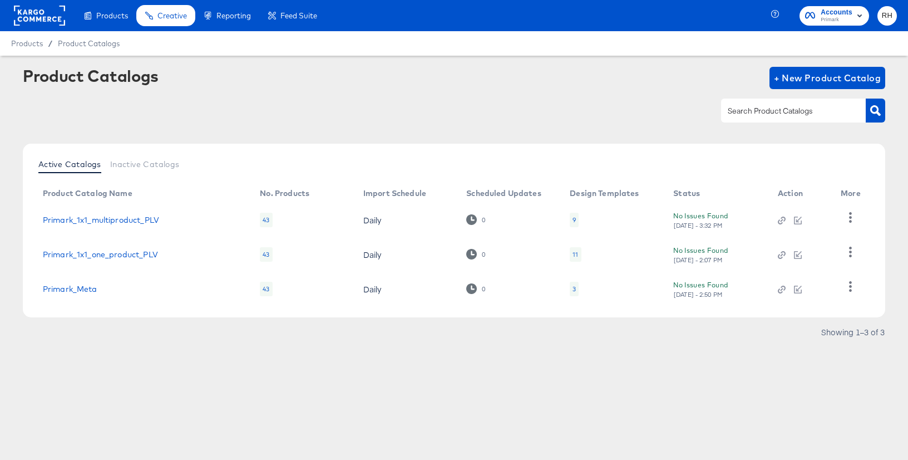
click at [85, 293] on td "Primark_Meta" at bounding box center [143, 289] width 218 height 35
click at [80, 285] on link "Primark_Meta" at bounding box center [70, 288] width 55 height 9
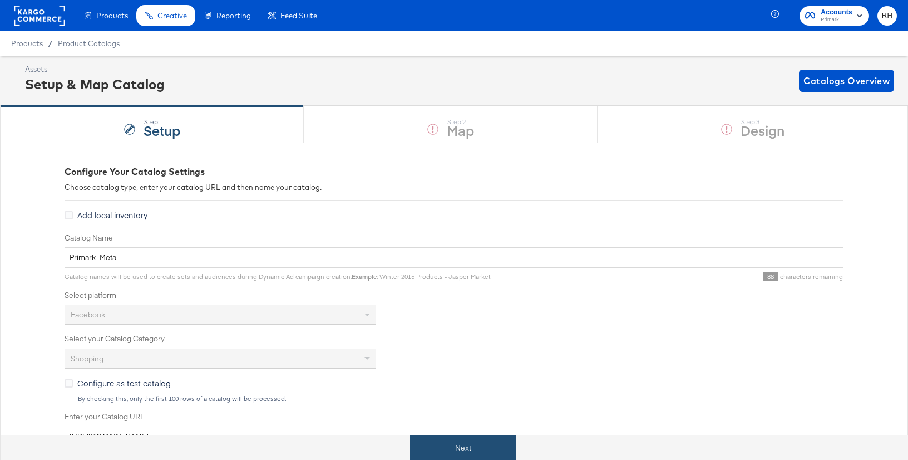
click at [465, 444] on button "Next" at bounding box center [463, 447] width 106 height 25
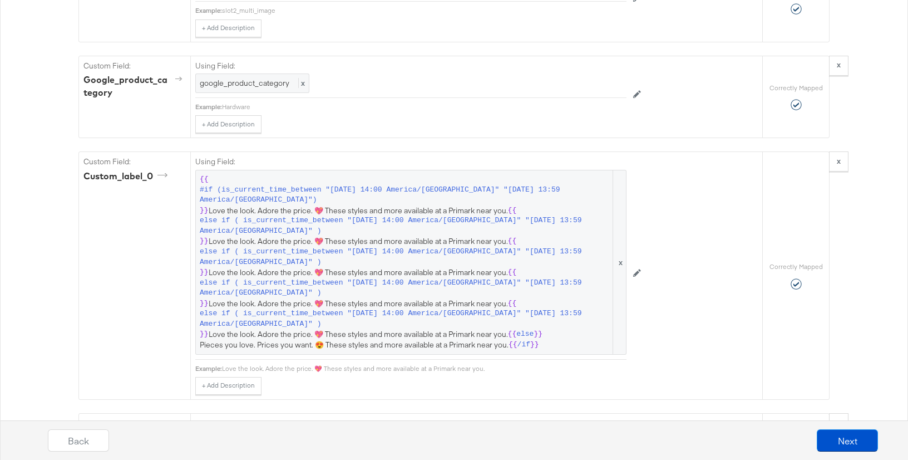
scroll to position [1354, 0]
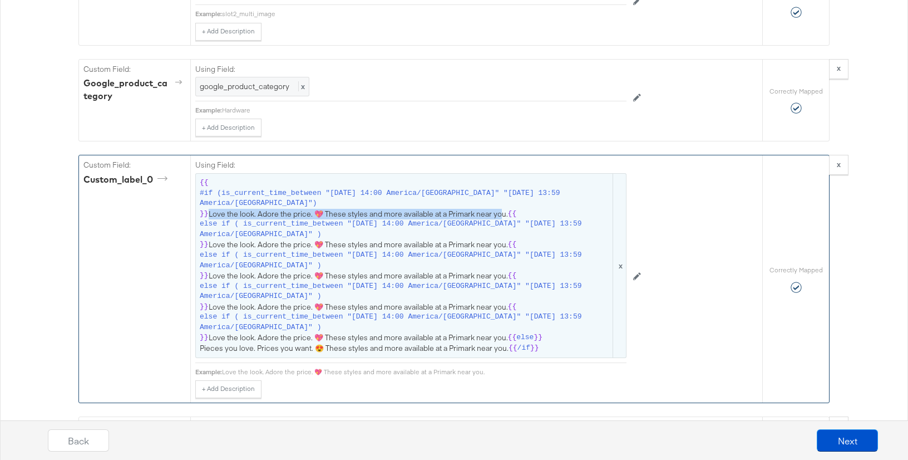
drag, startPoint x: 503, startPoint y: 214, endPoint x: 210, endPoint y: 213, distance: 292.7
click at [210, 213] on span "{{ #if (is_current_time_between "2025-08-13 14:00 America/Chicago" "2025-08-20 …" at bounding box center [411, 266] width 422 height 176
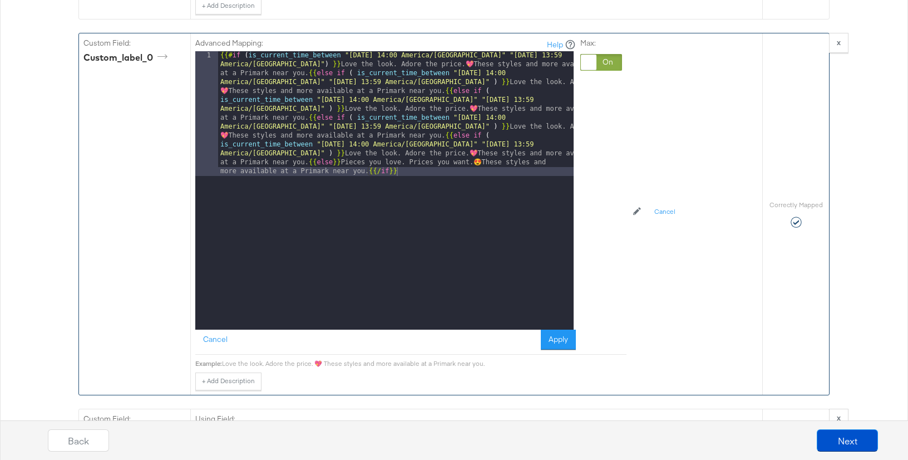
scroll to position [1488, 0]
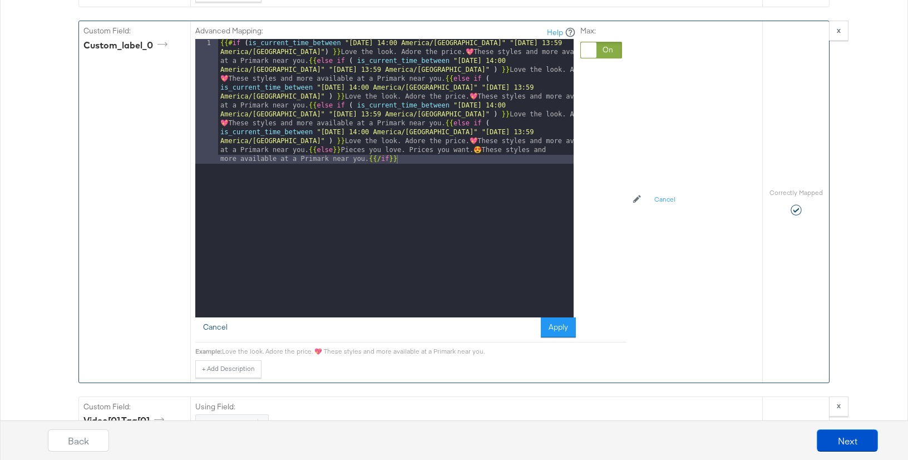
click at [213, 325] on button "Cancel" at bounding box center [215, 327] width 40 height 20
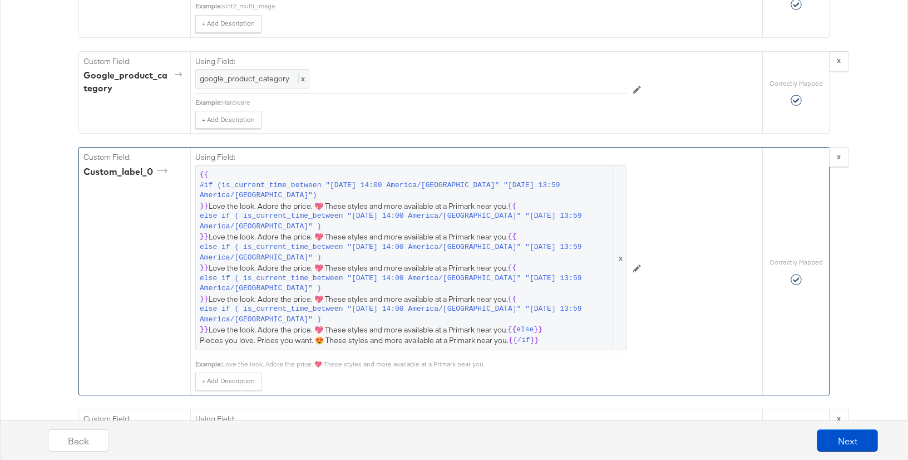
scroll to position [1359, 0]
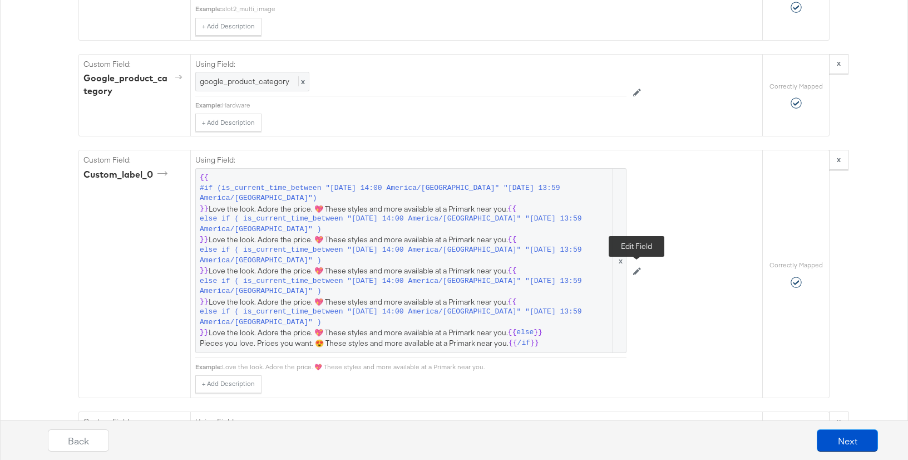
click at [641, 273] on icon at bounding box center [637, 271] width 8 height 8
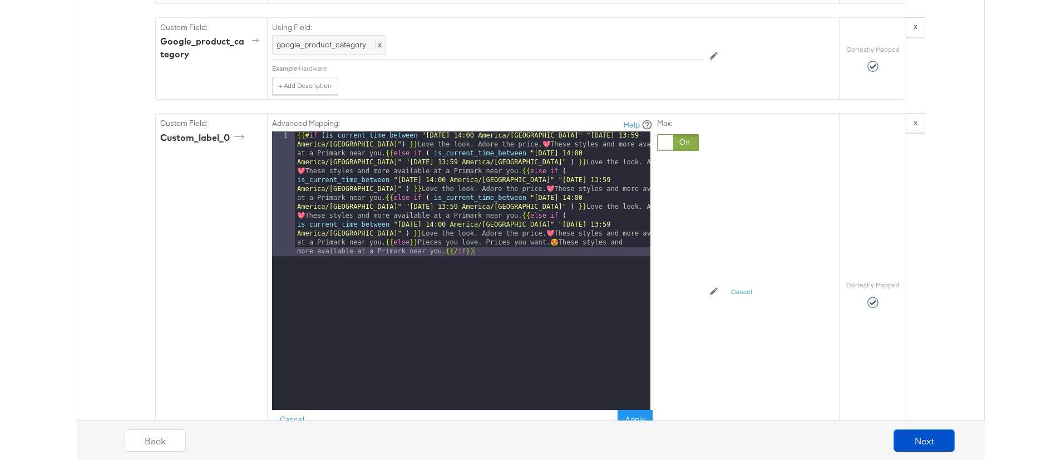
scroll to position [1404, 0]
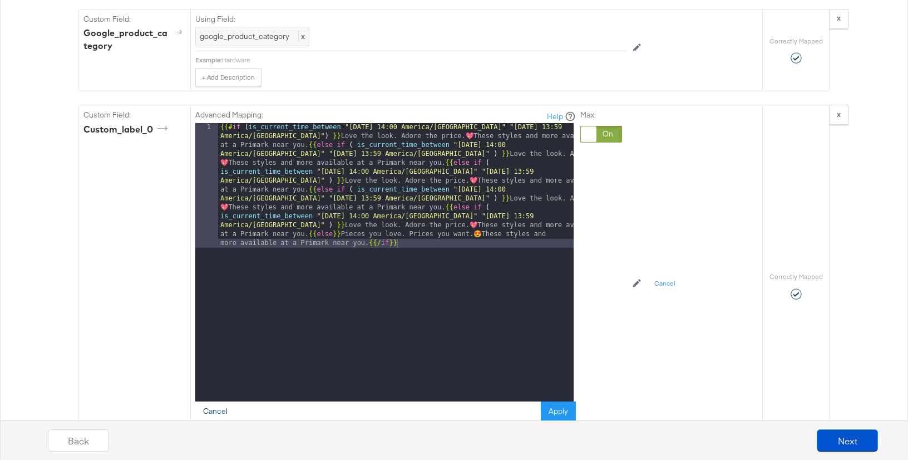
click at [210, 411] on button "Cancel" at bounding box center [215, 411] width 40 height 20
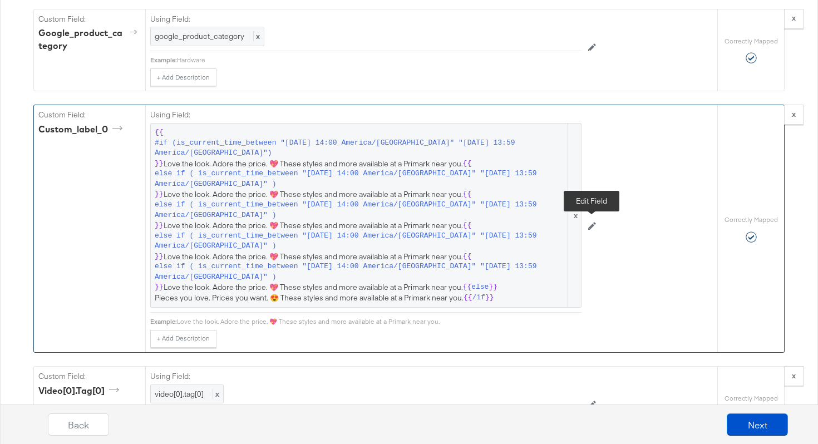
click at [591, 227] on icon at bounding box center [592, 227] width 8 height 8
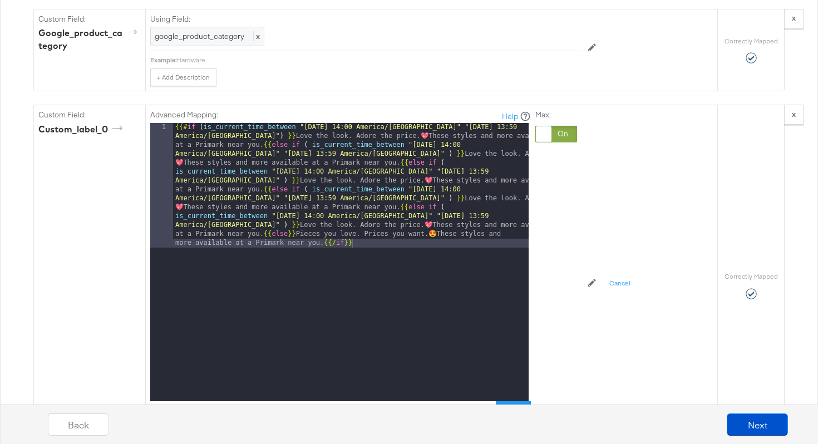
click at [365, 243] on div "{{# if ( is_current_time_between "2025-08-13 14:00 America/Chicago" "2025-08-20…" at bounding box center [351, 387] width 356 height 528
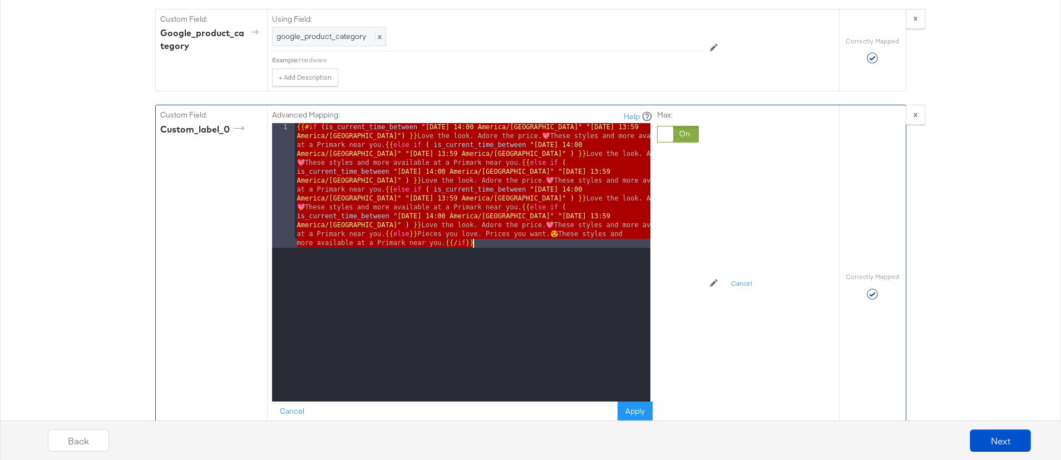
click at [510, 247] on div "{{# if ( is_current_time_between "2025-08-13 14:00 America/Chicago" "2025-08-20…" at bounding box center [473, 387] width 356 height 528
click at [496, 244] on div "{{# if ( is_current_time_between "2025-08-13 14:00 America/Chicago" "2025-08-20…" at bounding box center [473, 387] width 356 height 528
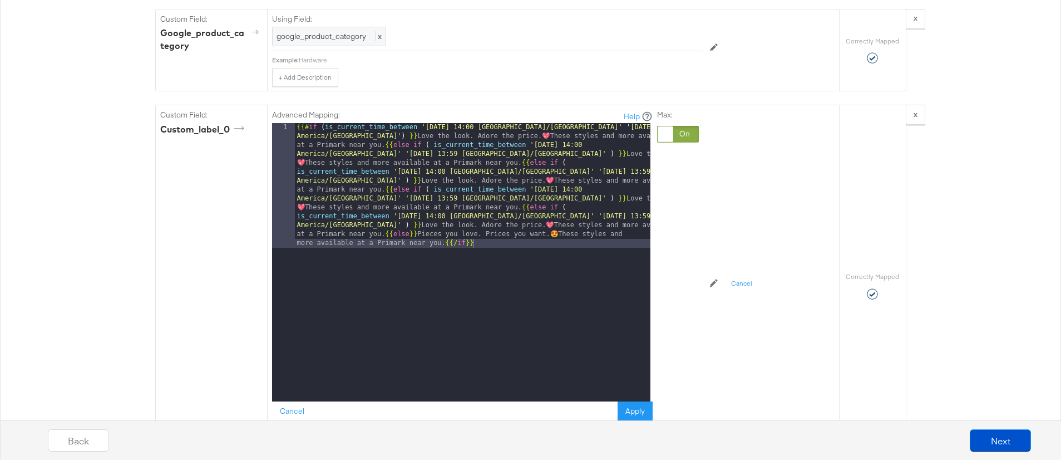
click at [637, 412] on div "Back Next" at bounding box center [539, 436] width 1061 height 48
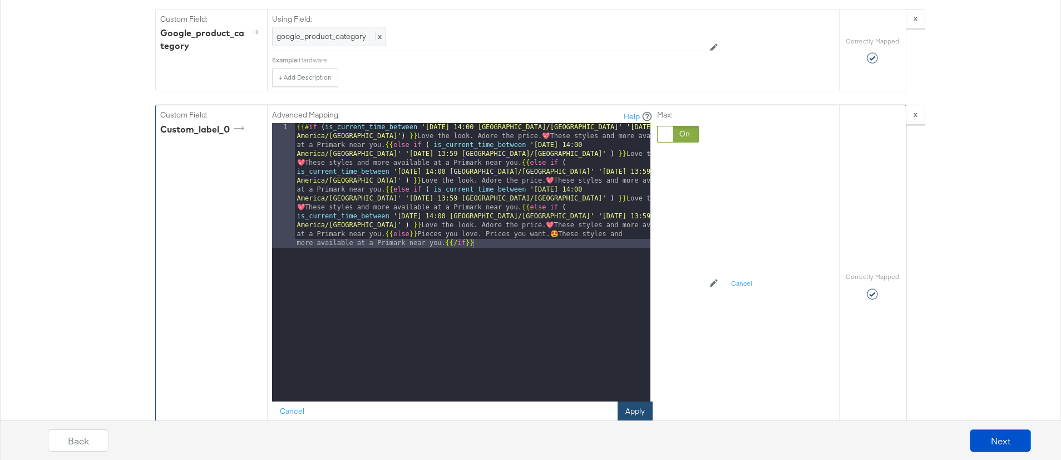
click at [650, 406] on button "Apply" at bounding box center [635, 411] width 35 height 20
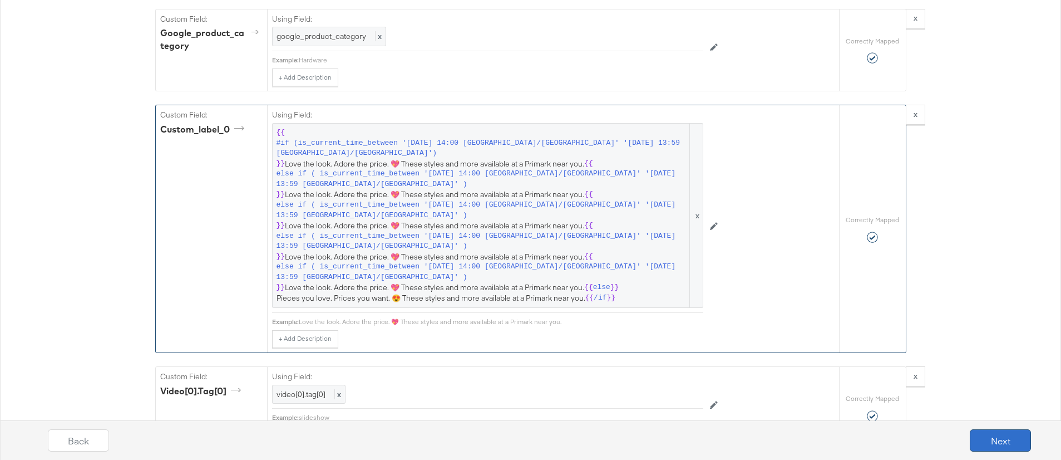
click at [818, 439] on button "Next" at bounding box center [1000, 440] width 61 height 22
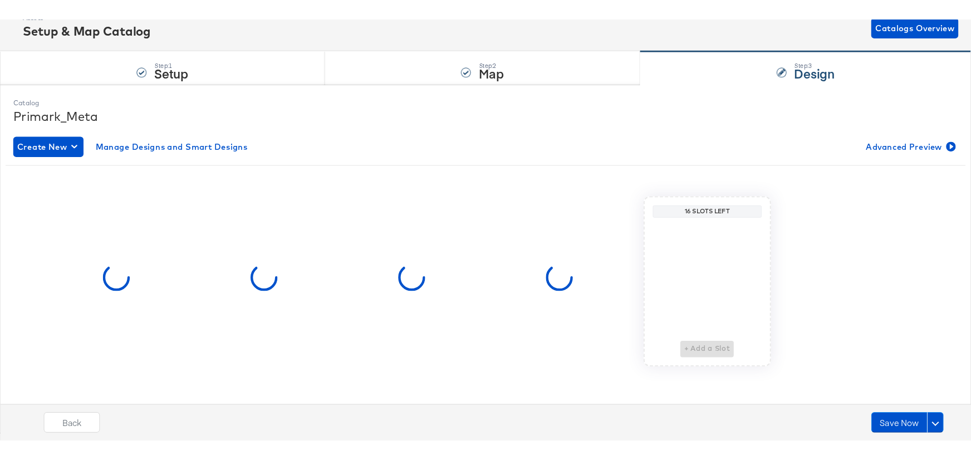
scroll to position [0, 0]
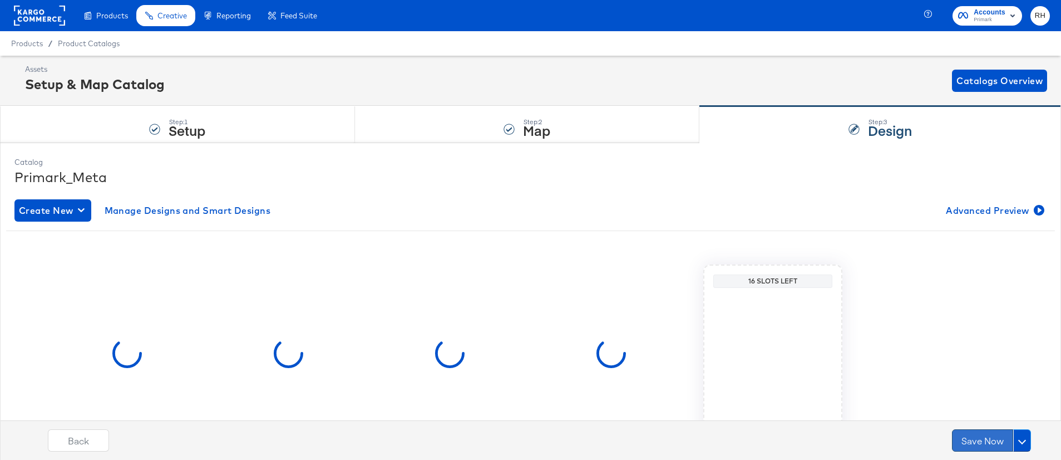
click at [818, 436] on button "Save Now" at bounding box center [982, 440] width 61 height 22
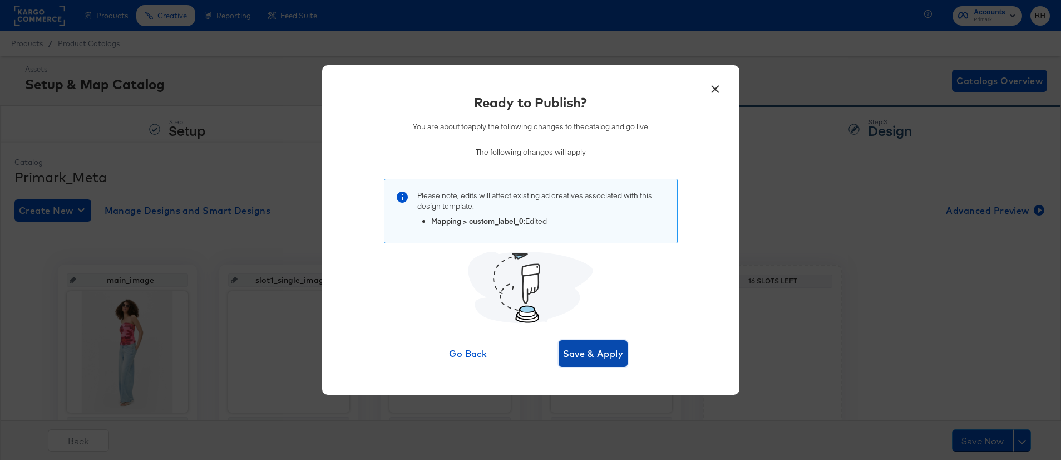
click at [581, 343] on button "Save & Apply" at bounding box center [594, 353] width 70 height 27
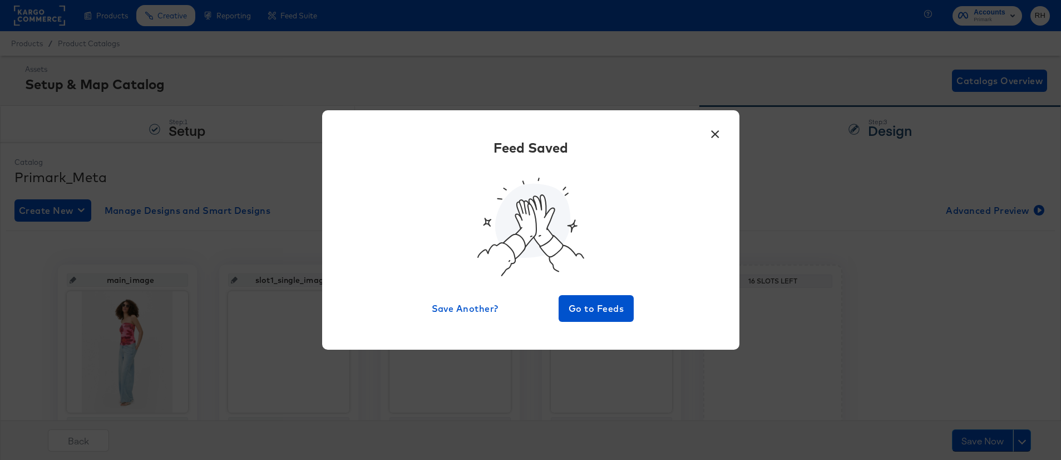
click at [717, 131] on button "×" at bounding box center [716, 131] width 20 height 20
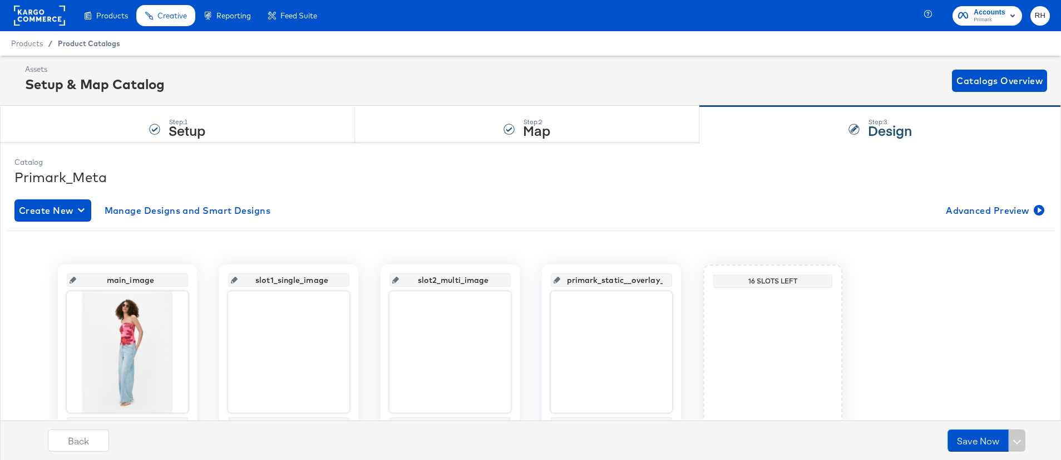
click at [101, 42] on span "Product Catalogs" at bounding box center [89, 43] width 62 height 9
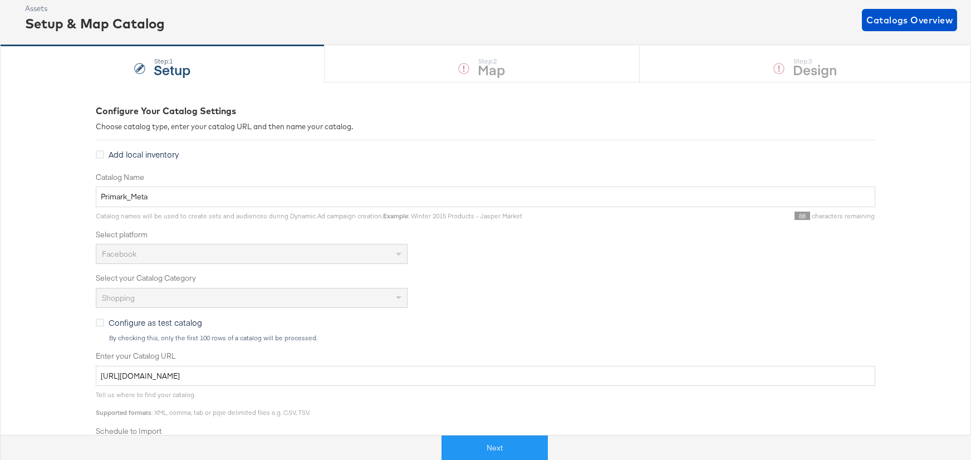
scroll to position [74, 0]
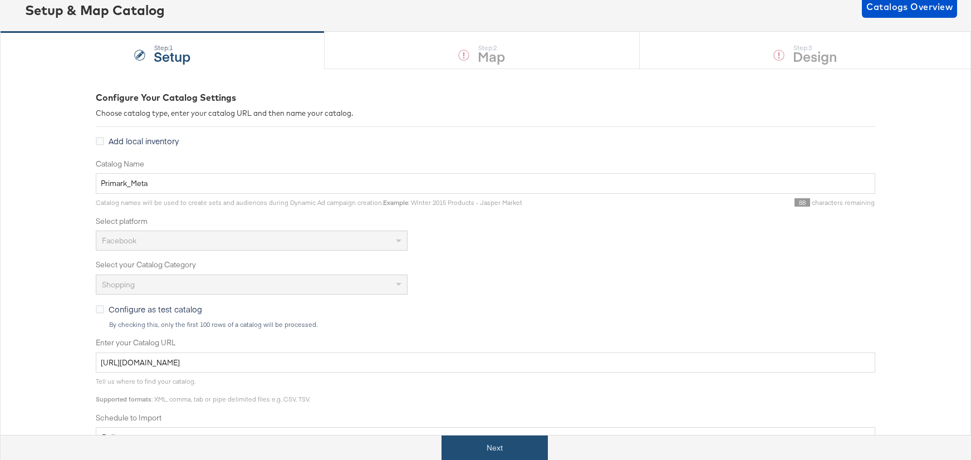
click at [470, 441] on button "Next" at bounding box center [494, 447] width 106 height 25
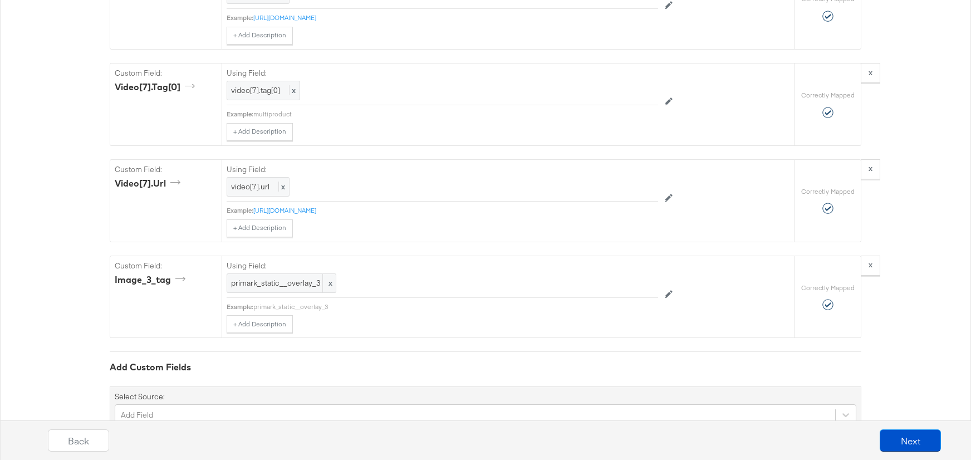
scroll to position [3098, 0]
